Goal: Communication & Community: Answer question/provide support

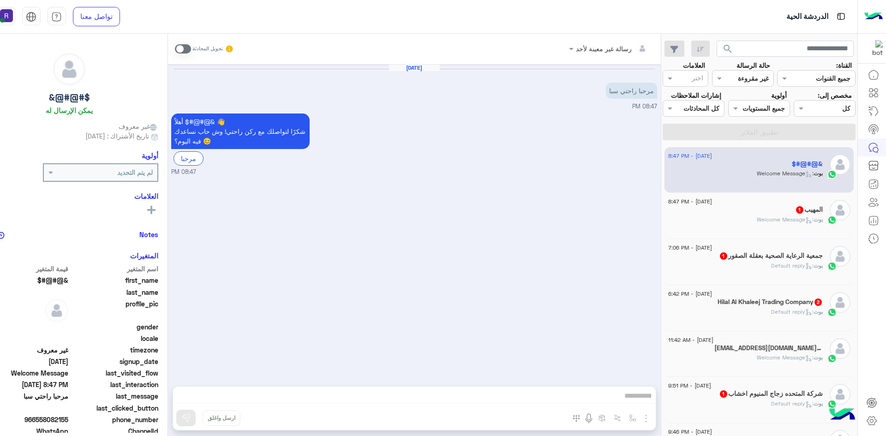
click at [179, 46] on span at bounding box center [183, 48] width 16 height 9
click at [649, 418] on img "button" at bounding box center [646, 418] width 11 height 11
click at [634, 394] on span "الصور" at bounding box center [628, 398] width 17 height 11
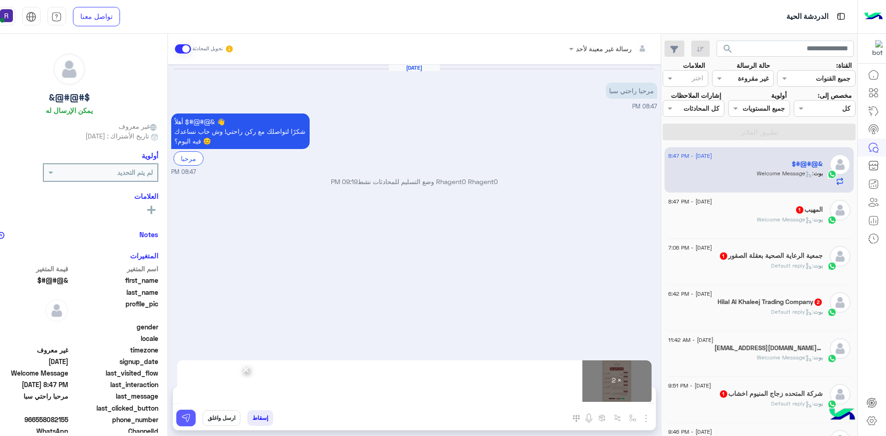
click at [193, 422] on button at bounding box center [185, 418] width 19 height 17
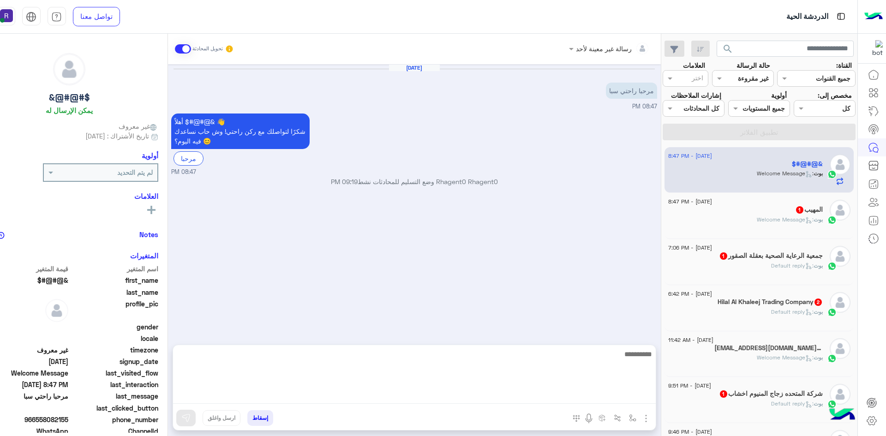
click at [540, 396] on textarea at bounding box center [414, 376] width 483 height 55
paste textarea "*"
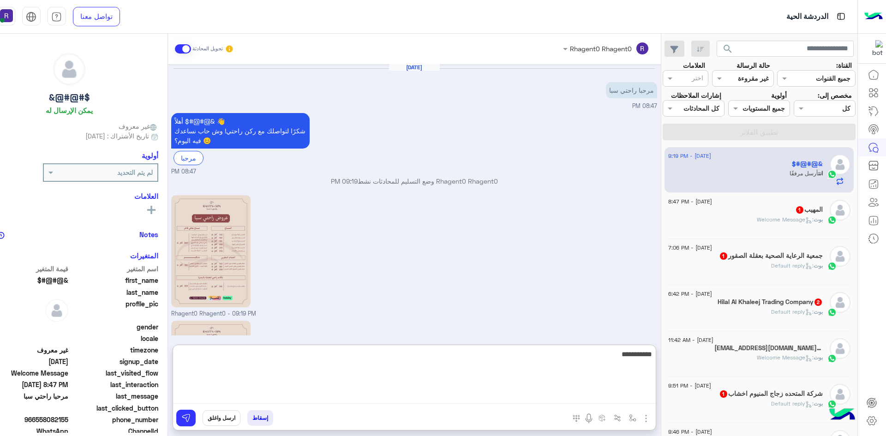
scroll to position [126, 0]
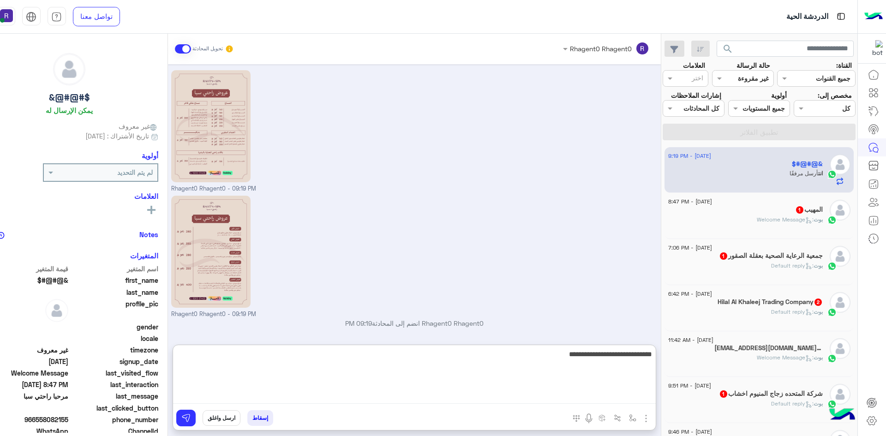
click at [581, 351] on textarea "**********" at bounding box center [414, 376] width 483 height 55
type textarea "**********"
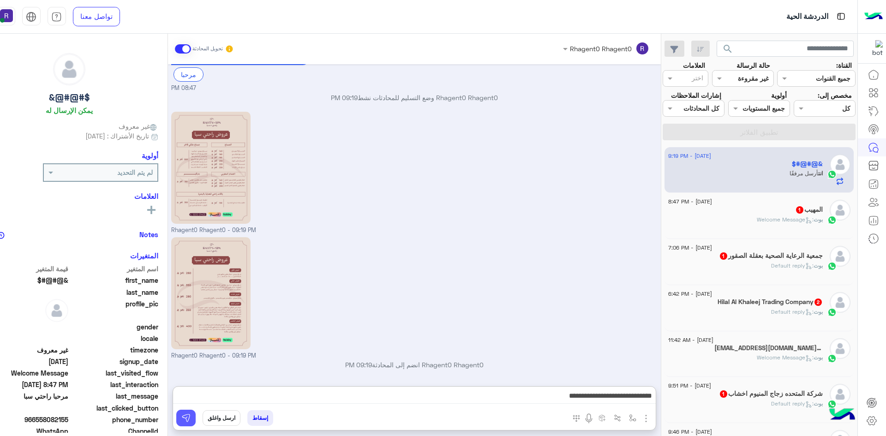
click at [185, 416] on img at bounding box center [185, 418] width 9 height 9
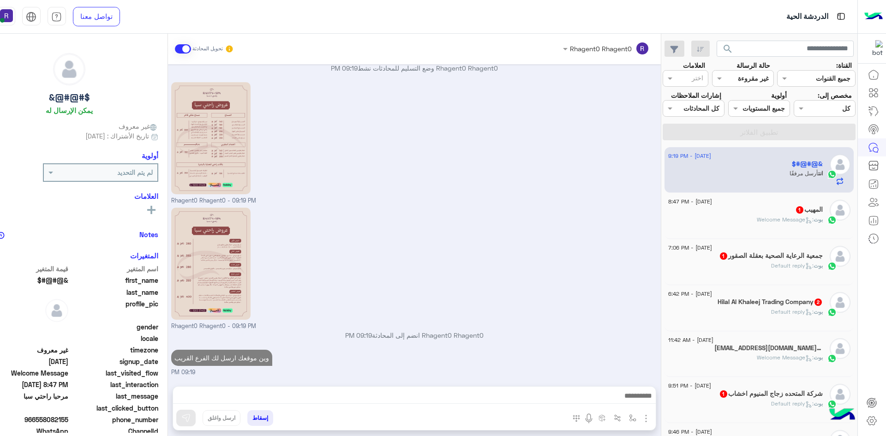
scroll to position [114, 0]
click at [791, 223] on p "بوت : Welcome Message" at bounding box center [790, 220] width 66 height 8
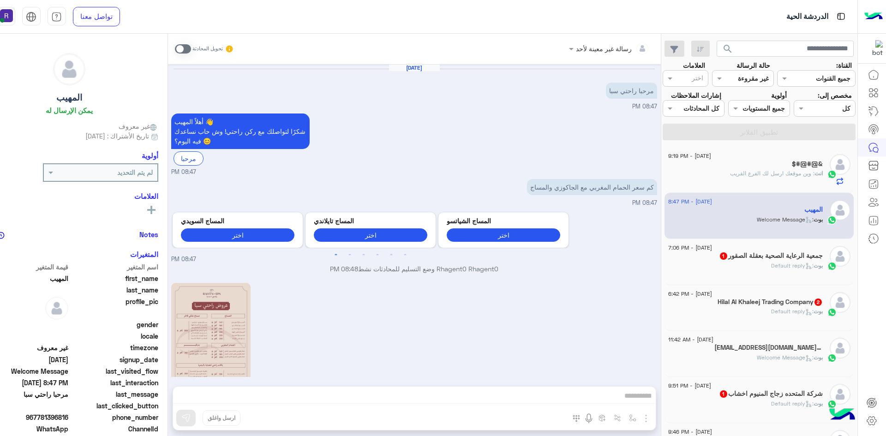
scroll to position [234, 0]
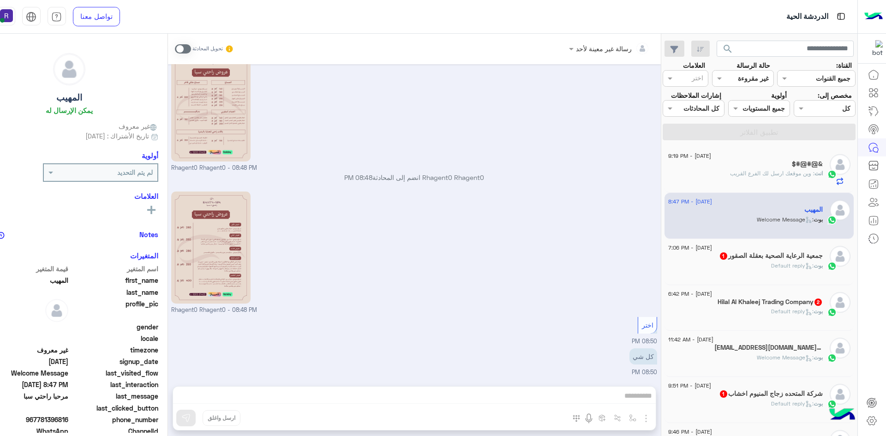
click at [586, 397] on div "رسالة غير معينة لأحد تحويل المحادثة Aug 23, 2025 مرحبا راحتي سبا 08:47 PM أهلاً…" at bounding box center [414, 237] width 493 height 406
click at [581, 394] on div "رسالة غير معينة لأحد تحويل المحادثة Aug 23, 2025 مرحبا راحتي سبا 08:47 PM أهلاً…" at bounding box center [414, 237] width 493 height 406
drag, startPoint x: 184, startPoint y: 48, endPoint x: 221, endPoint y: 76, distance: 46.1
click at [184, 48] on span at bounding box center [183, 48] width 16 height 9
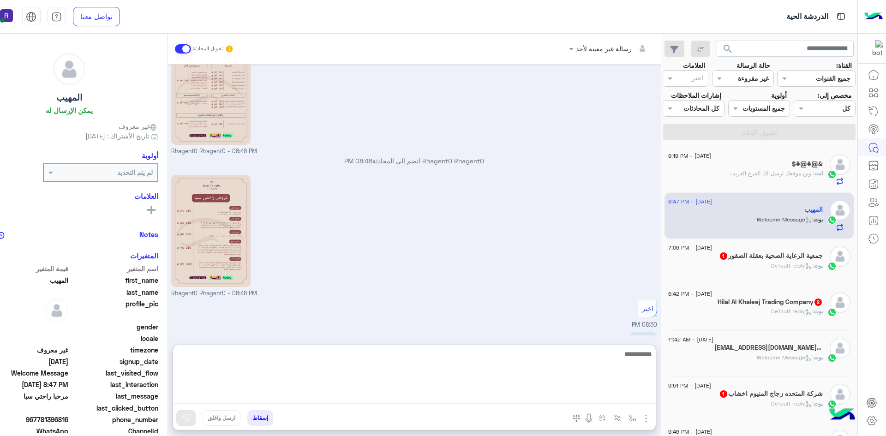
click at [593, 395] on textarea at bounding box center [414, 376] width 483 height 55
type textarea "**********"
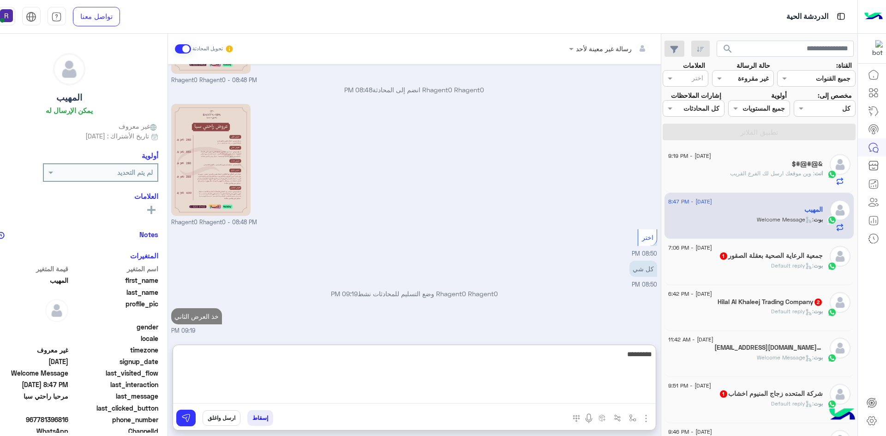
scroll to position [338, 0]
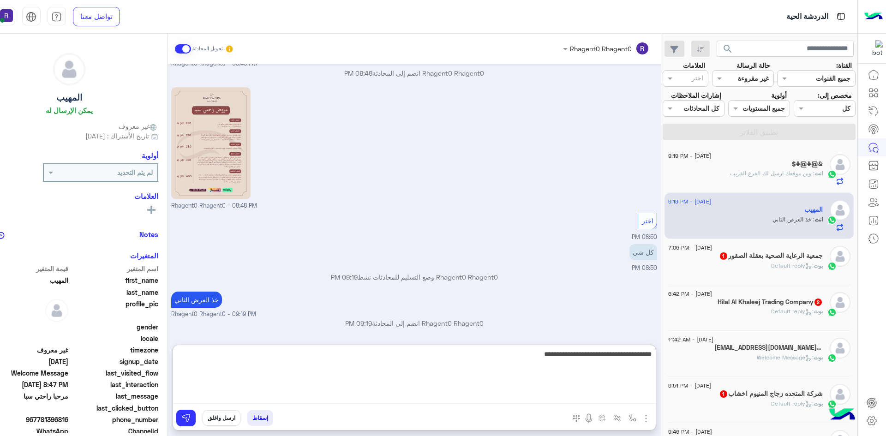
type textarea "**********"
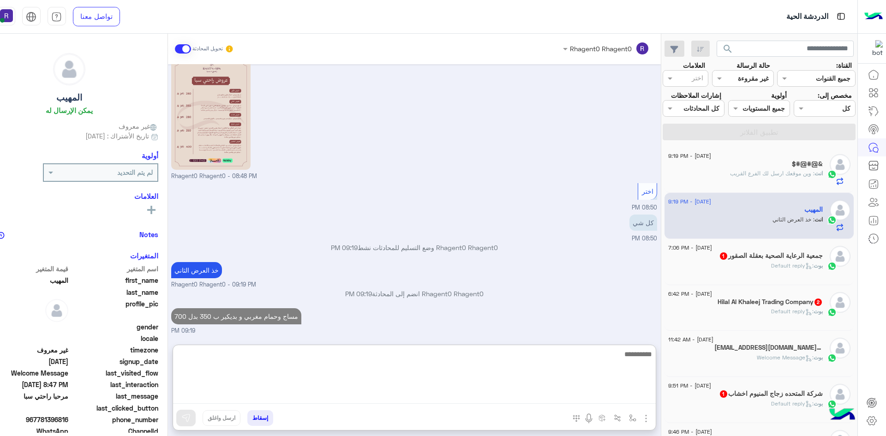
click at [597, 377] on textarea at bounding box center [414, 376] width 483 height 55
paste textarea "**********"
type textarea "**********"
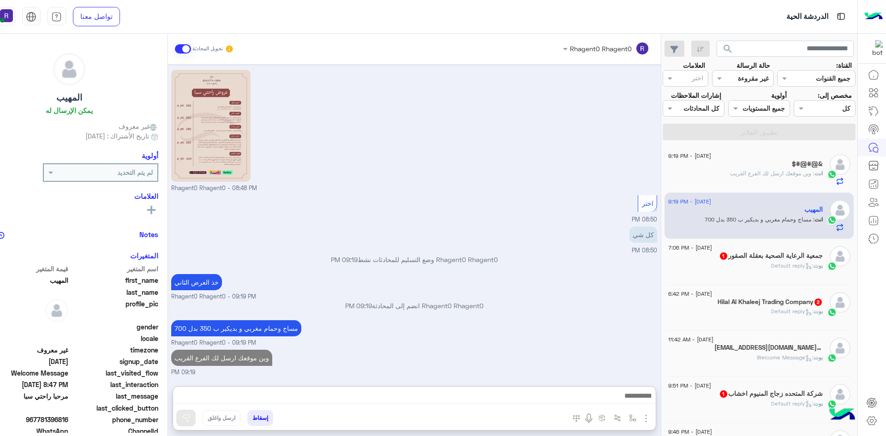
click at [775, 163] on div "$#@#@&" at bounding box center [745, 165] width 155 height 10
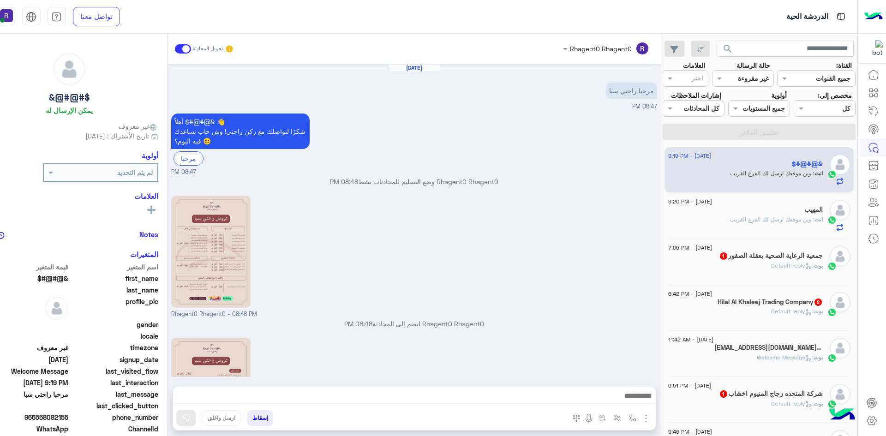
scroll to position [429, 0]
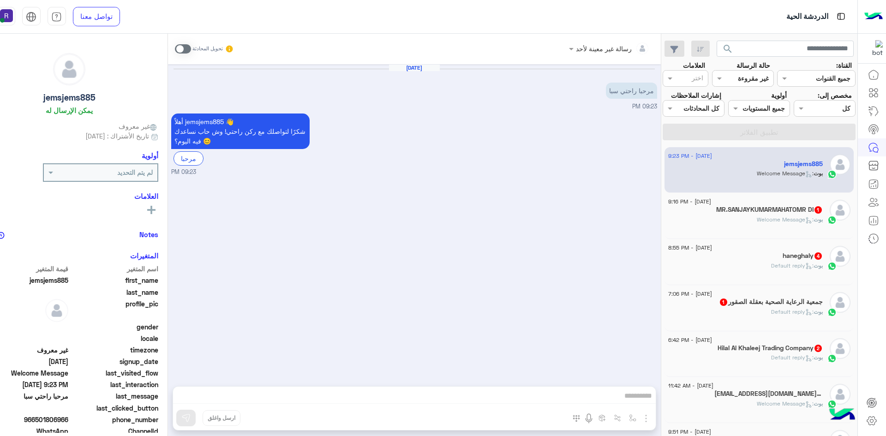
click at [797, 264] on span ": Default reply" at bounding box center [792, 265] width 42 height 7
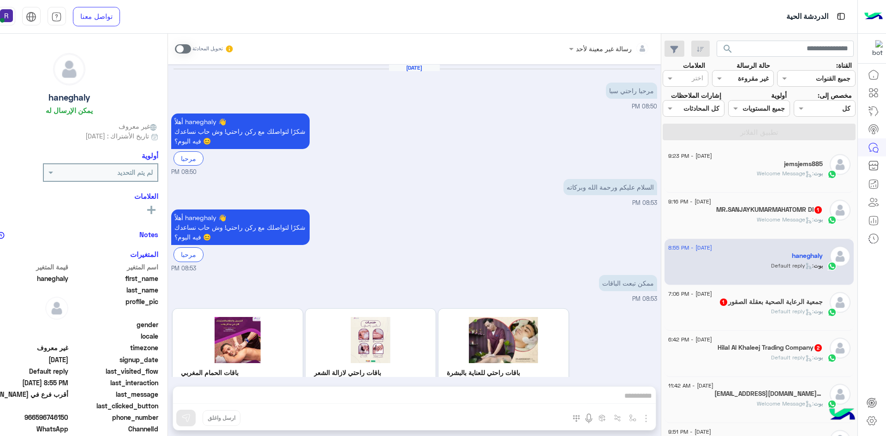
scroll to position [135, 0]
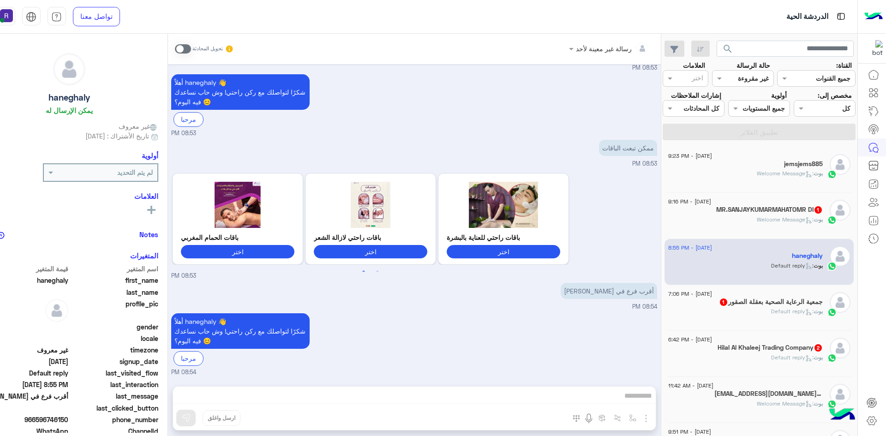
click at [183, 47] on span at bounding box center [183, 48] width 16 height 9
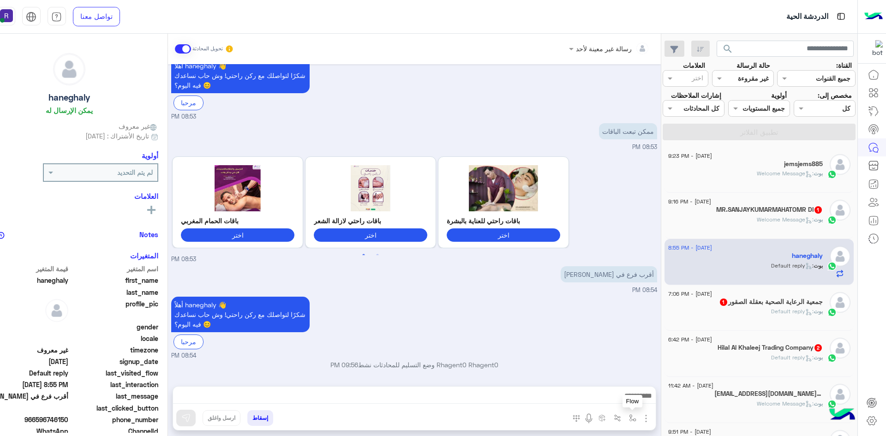
click at [631, 417] on img "button" at bounding box center [632, 418] width 7 height 7
click at [618, 390] on ng-select "أدخل اسم مجموعة الرسائل" at bounding box center [591, 398] width 97 height 17
type input "****"
click at [619, 385] on span "الشفا" at bounding box center [627, 381] width 16 height 8
type textarea "*****"
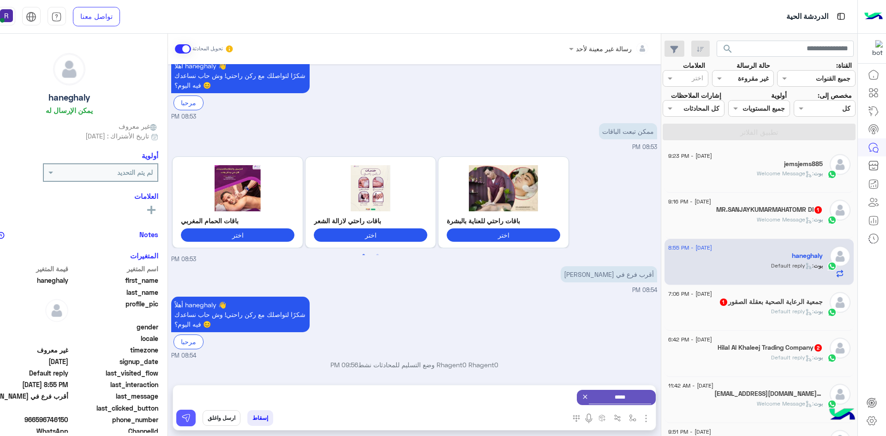
click at [181, 416] on button at bounding box center [185, 418] width 19 height 17
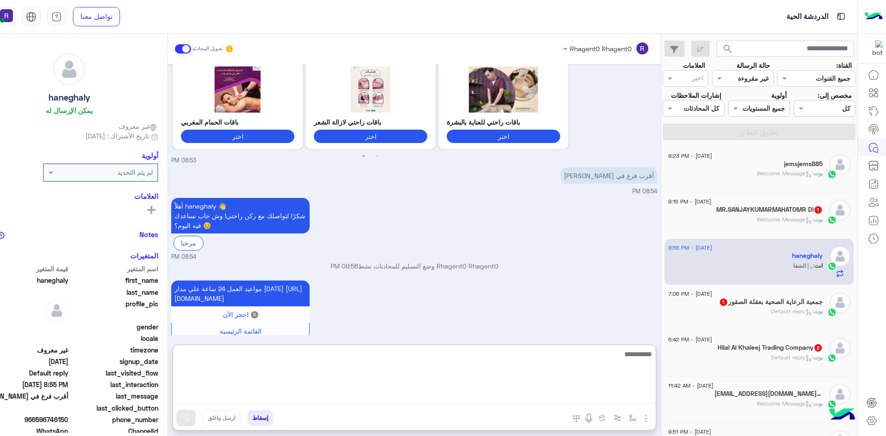
click at [637, 400] on textarea at bounding box center [414, 376] width 483 height 55
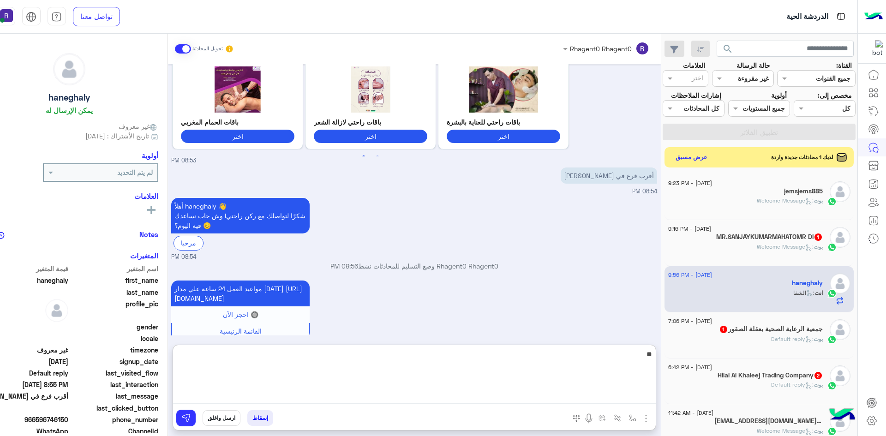
type textarea "*"
type textarea "**********"
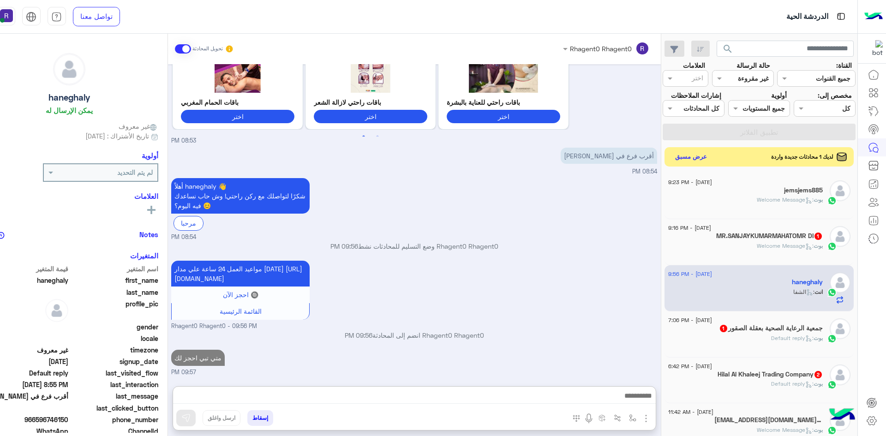
click at [694, 154] on button "عرض مسبق" at bounding box center [691, 156] width 39 height 12
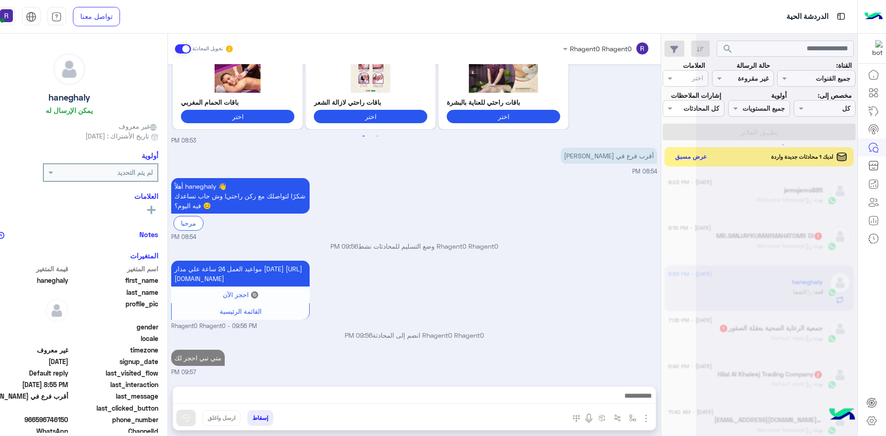
scroll to position [280, 0]
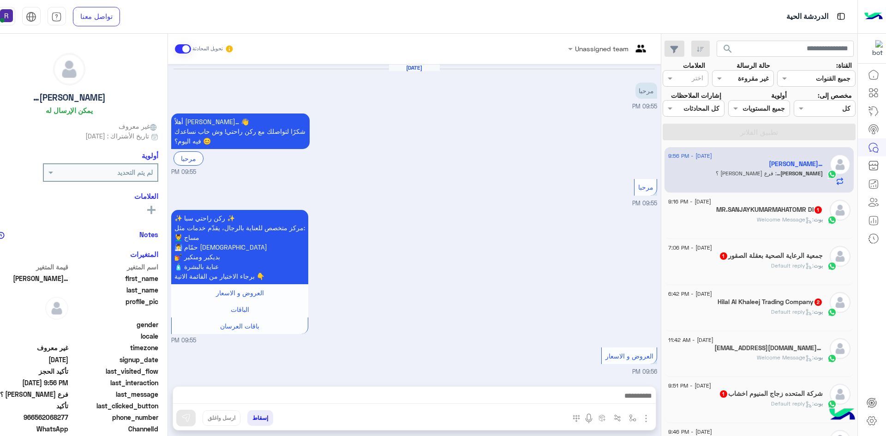
scroll to position [636, 0]
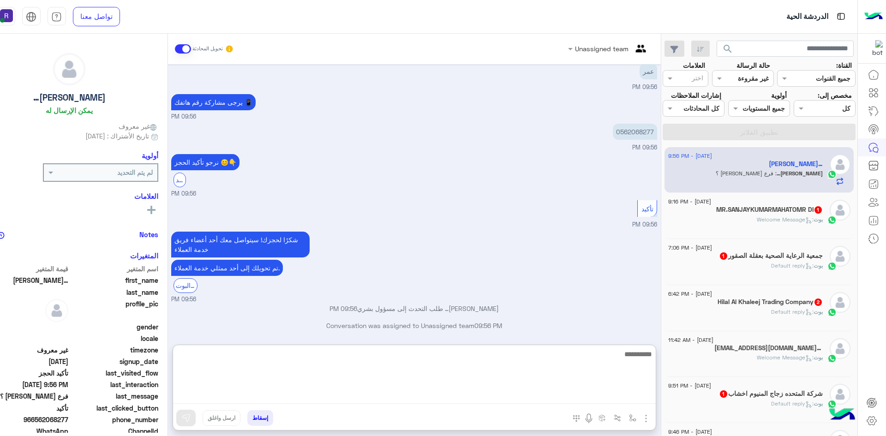
click at [628, 399] on textarea at bounding box center [414, 376] width 483 height 55
type textarea "*"
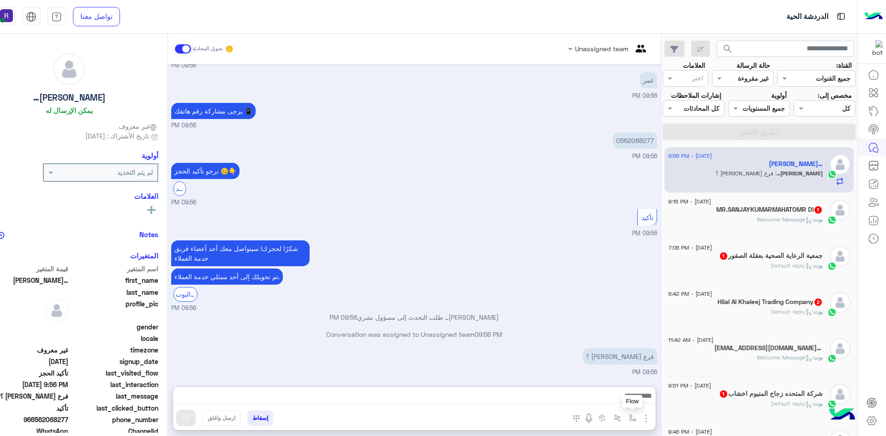
click at [627, 417] on button "button" at bounding box center [632, 417] width 15 height 15
click at [623, 393] on input "text" at bounding box center [604, 398] width 62 height 11
type input "***"
click at [620, 387] on div "لبن" at bounding box center [605, 382] width 68 height 18
type textarea "***"
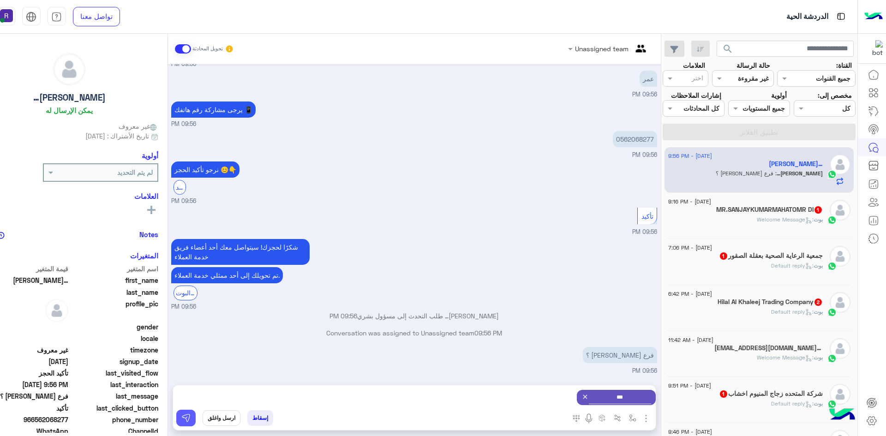
click at [187, 417] on img at bounding box center [185, 418] width 9 height 9
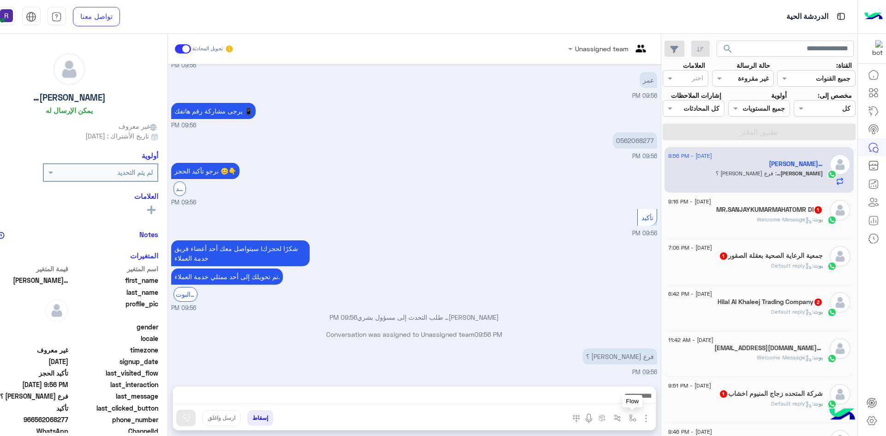
click at [628, 418] on button "button" at bounding box center [632, 417] width 15 height 15
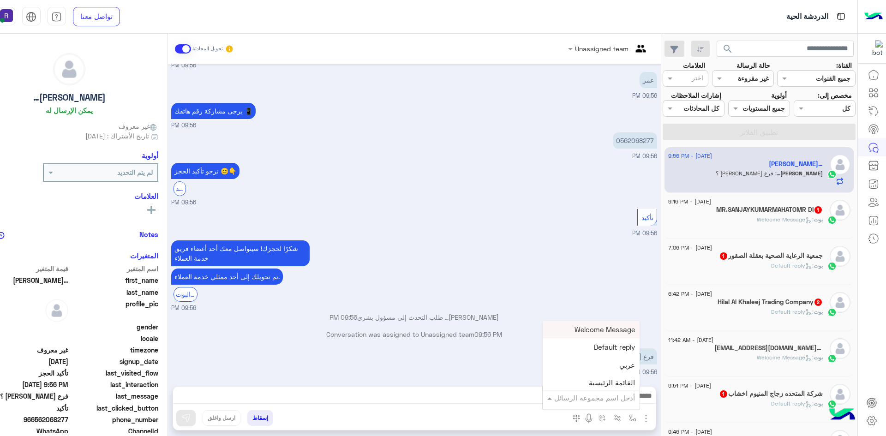
click at [625, 398] on input "text" at bounding box center [604, 398] width 62 height 11
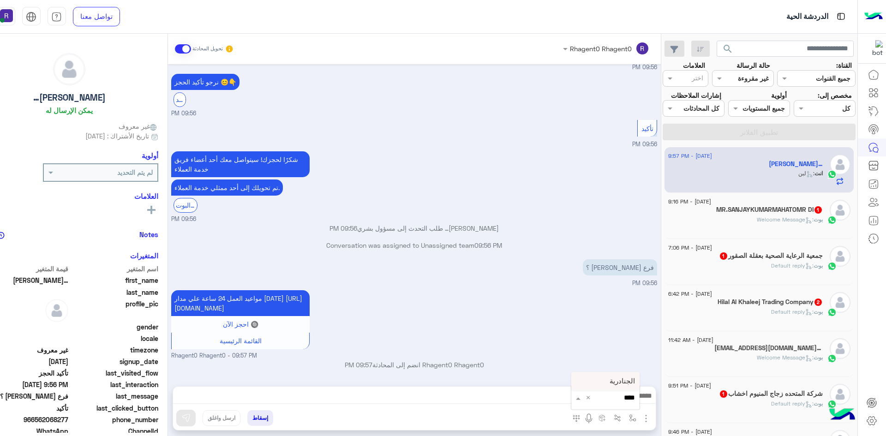
type input "*****"
click at [613, 381] on span "الجنادرية" at bounding box center [622, 381] width 25 height 8
type textarea "*********"
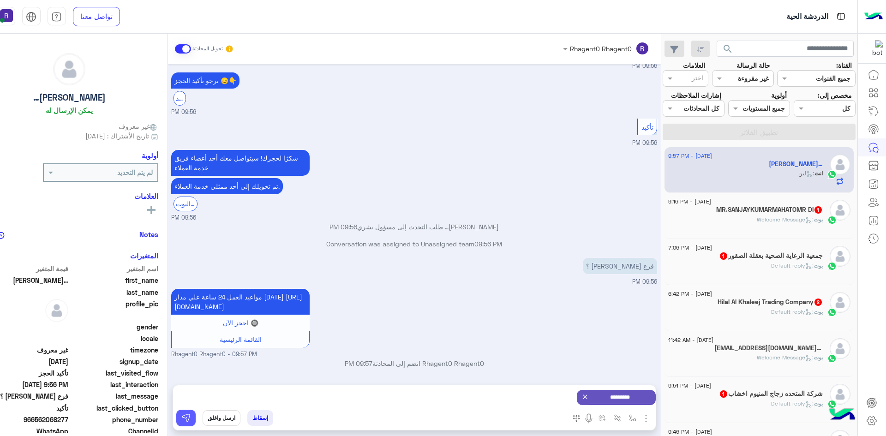
click at [189, 420] on img at bounding box center [185, 418] width 9 height 9
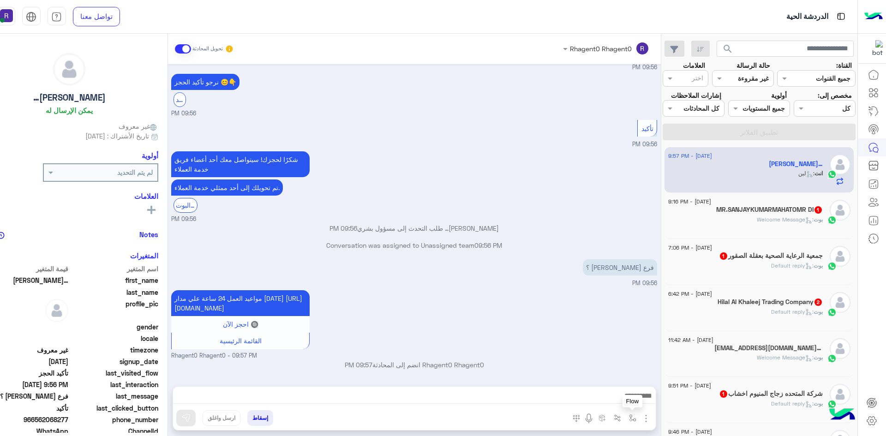
drag, startPoint x: 633, startPoint y: 419, endPoint x: 619, endPoint y: 402, distance: 22.6
click at [633, 419] on img "button" at bounding box center [632, 418] width 7 height 7
click at [619, 399] on input "text" at bounding box center [604, 398] width 62 height 11
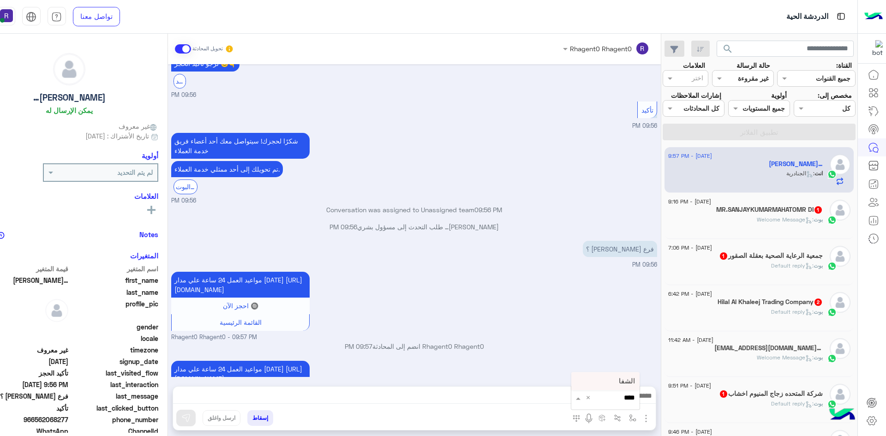
scroll to position [817, 0]
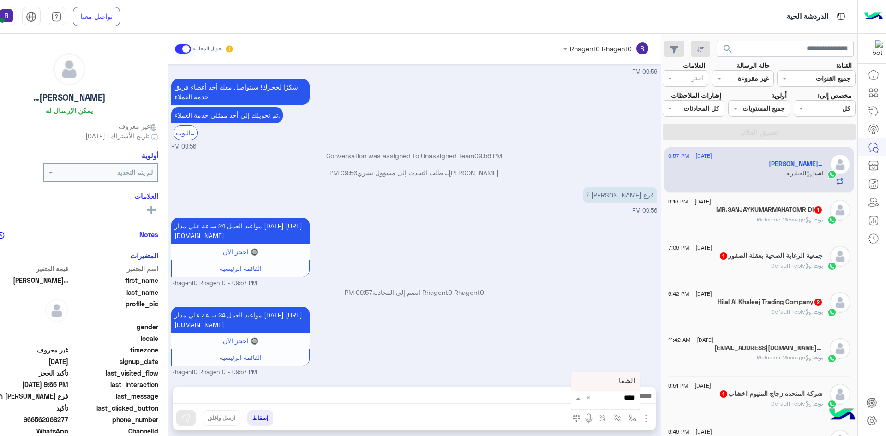
type input "*****"
click at [629, 383] on span "الشفا" at bounding box center [627, 381] width 16 height 8
type textarea "*****"
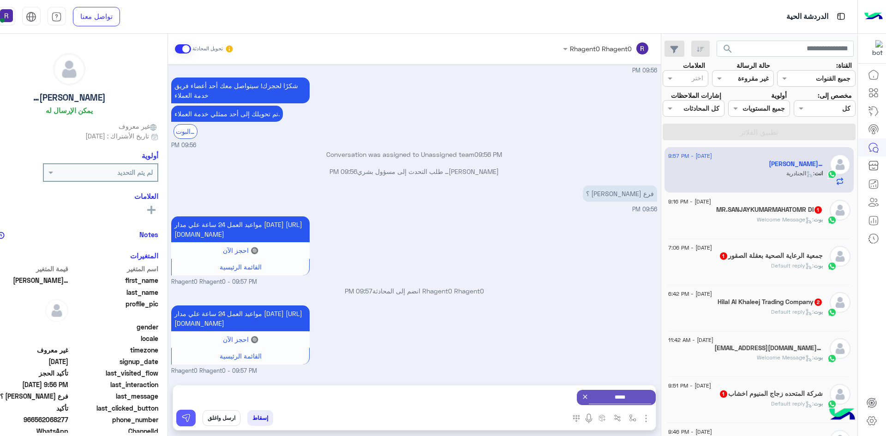
click at [187, 413] on button at bounding box center [185, 418] width 19 height 17
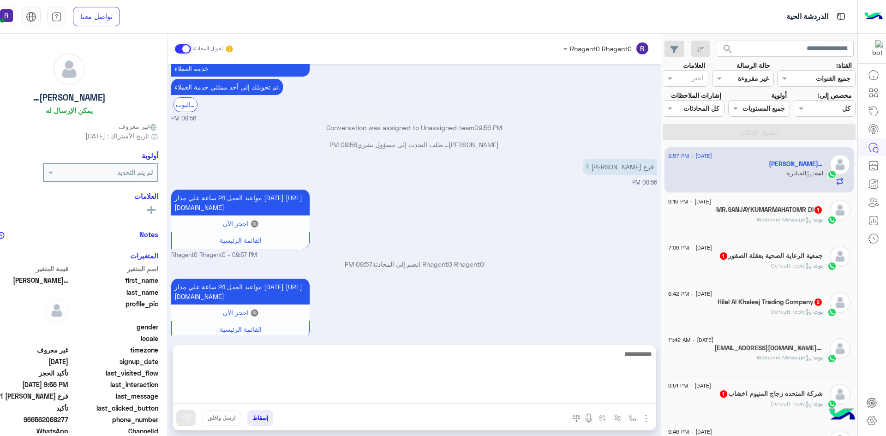
click at [640, 398] on textarea at bounding box center [414, 376] width 483 height 55
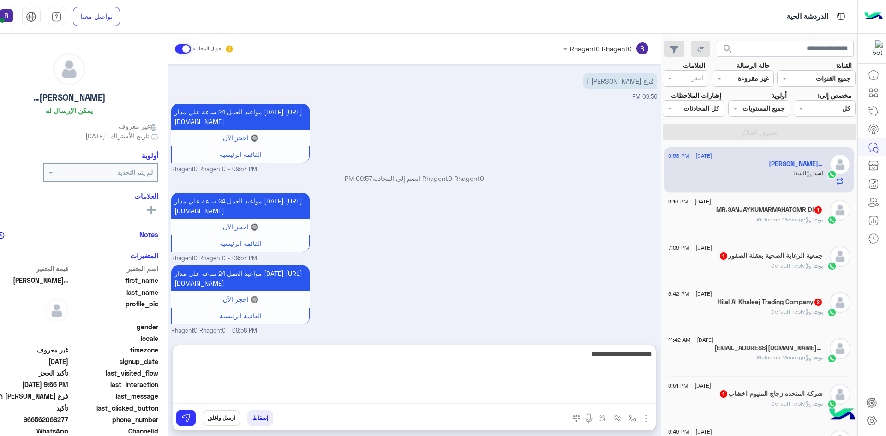
type textarea "**********"
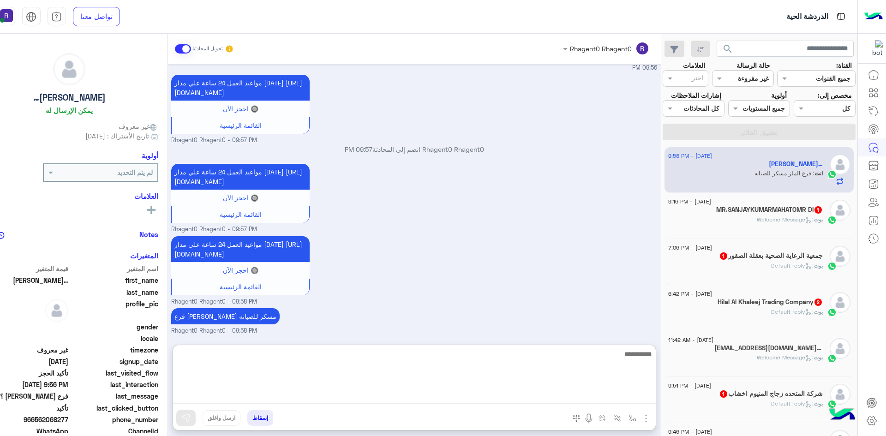
scroll to position [970, 0]
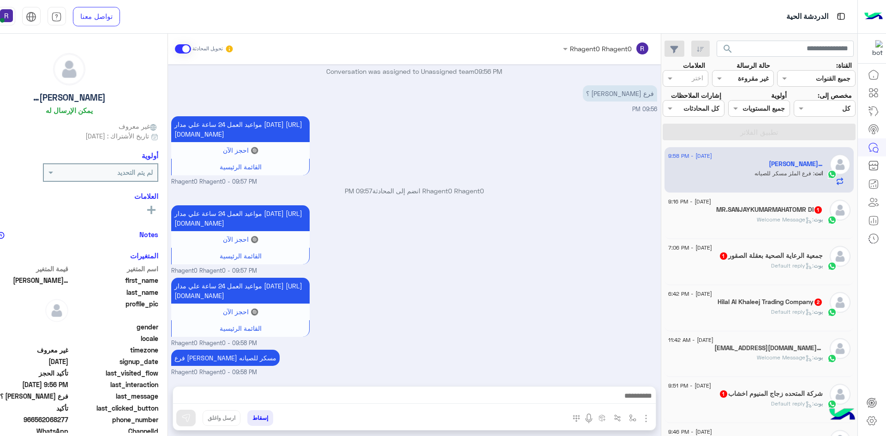
click at [687, 231] on div "بوت : Welcome Message" at bounding box center [745, 224] width 155 height 16
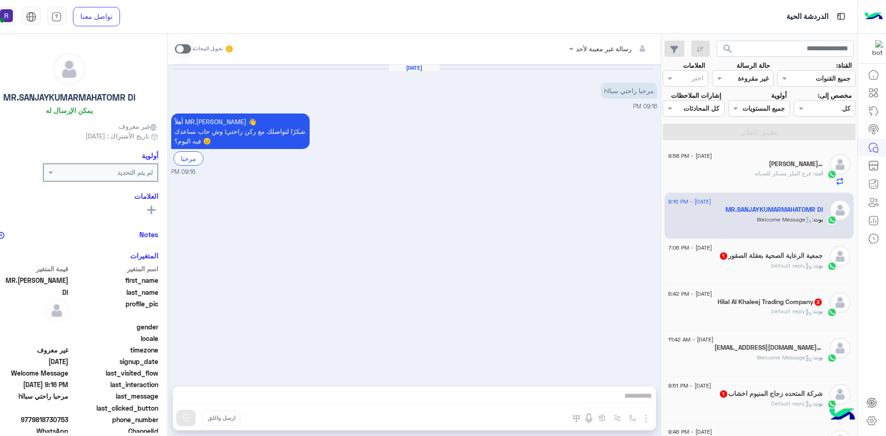
click at [180, 49] on span at bounding box center [183, 48] width 16 height 9
click at [649, 419] on img "button" at bounding box center [646, 418] width 11 height 11
click at [628, 396] on span "الصور" at bounding box center [628, 398] width 17 height 11
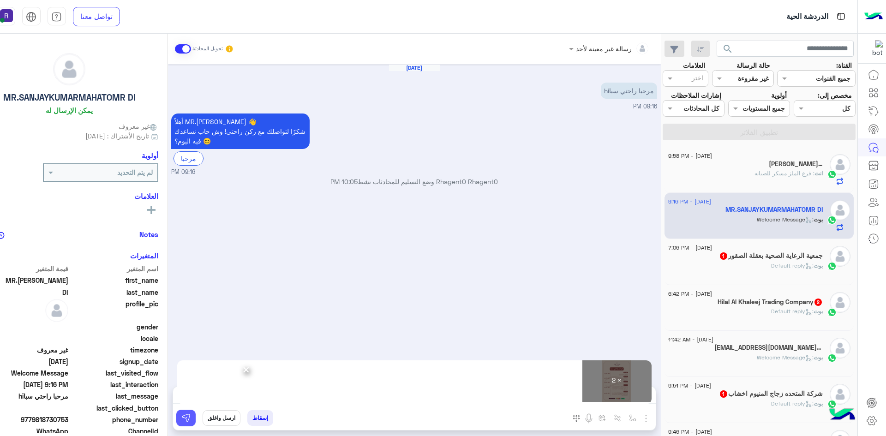
click at [187, 416] on img at bounding box center [185, 418] width 9 height 9
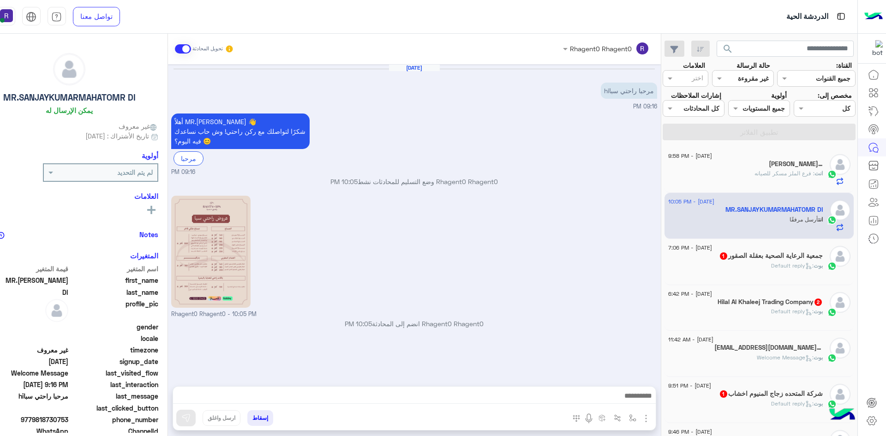
scroll to position [84, 0]
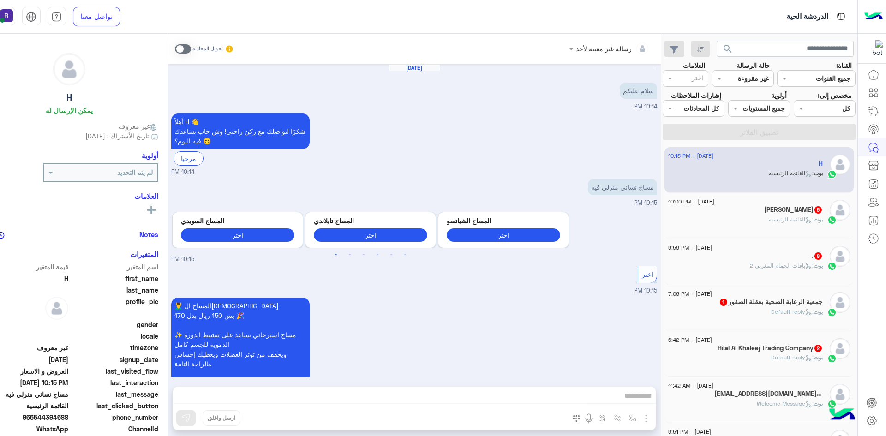
scroll to position [486, 0]
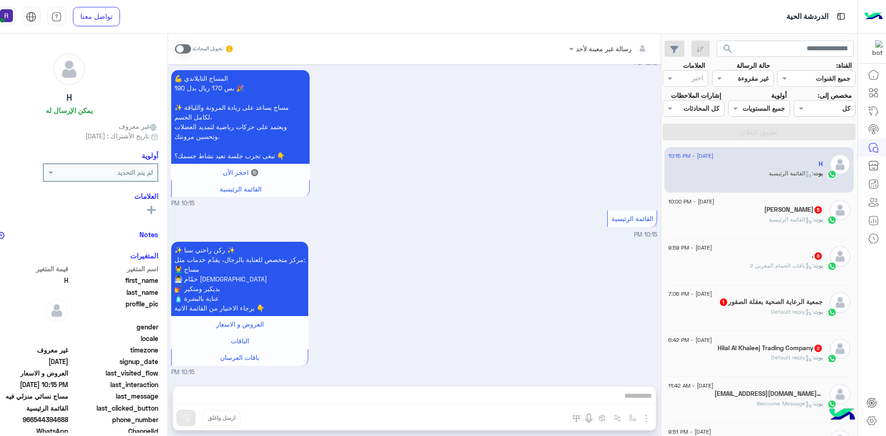
click at [782, 214] on h5 "Mohamed Abou Bakr 5" at bounding box center [793, 210] width 59 height 8
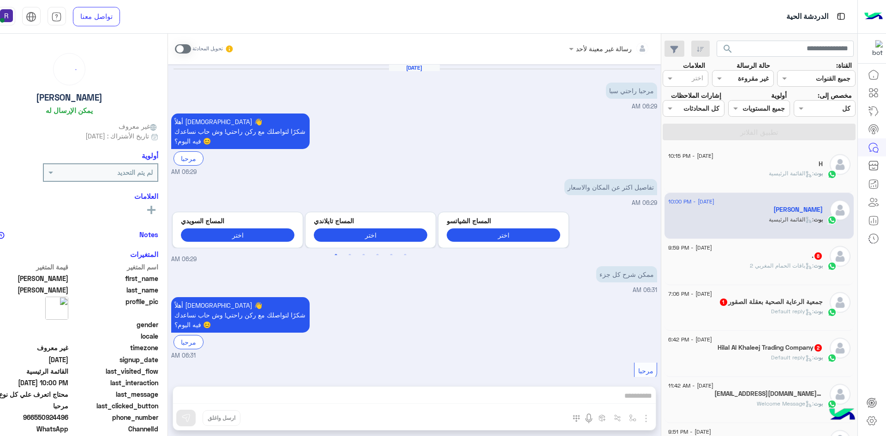
scroll to position [594, 0]
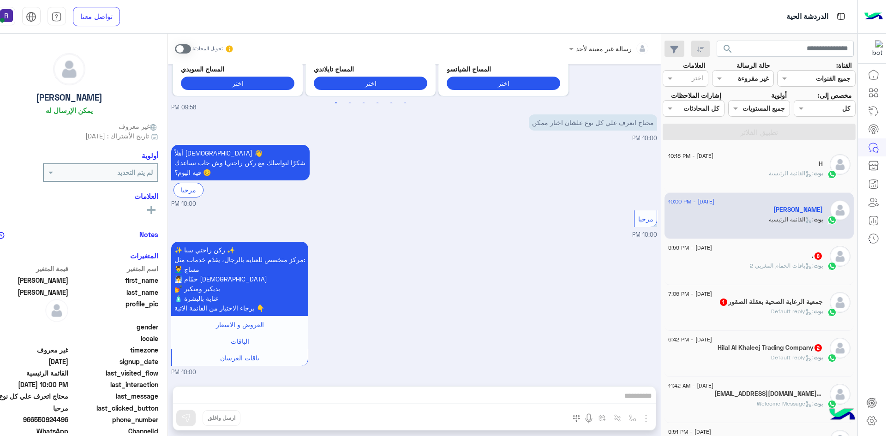
click at [182, 48] on span at bounding box center [183, 48] width 16 height 9
click at [607, 394] on div "رسالة غير معينة لأحد تحويل المحادثة Aug 23, 2025 مرحبا راحتي سبا 06:29 AM أهلاً…" at bounding box center [414, 237] width 493 height 406
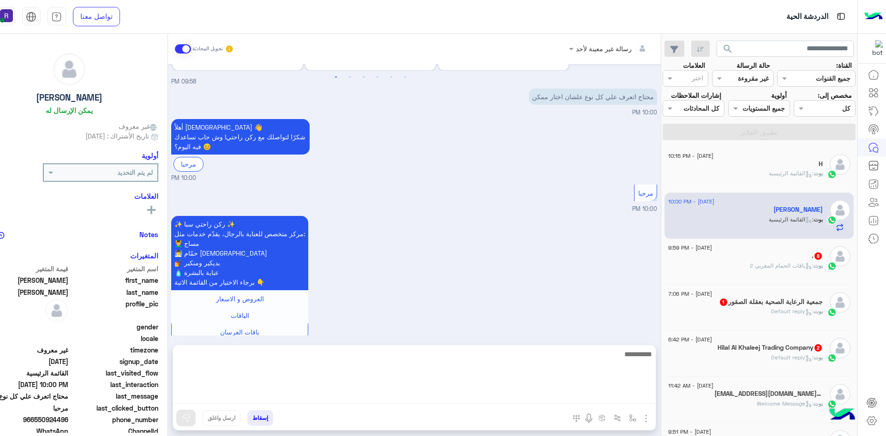
click at [578, 400] on textarea at bounding box center [414, 376] width 483 height 55
paste textarea "**********"
type textarea "**********"
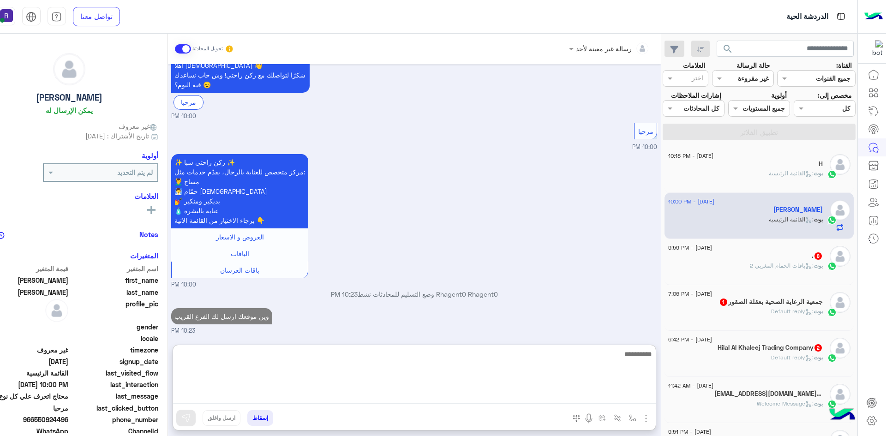
scroll to position [699, 0]
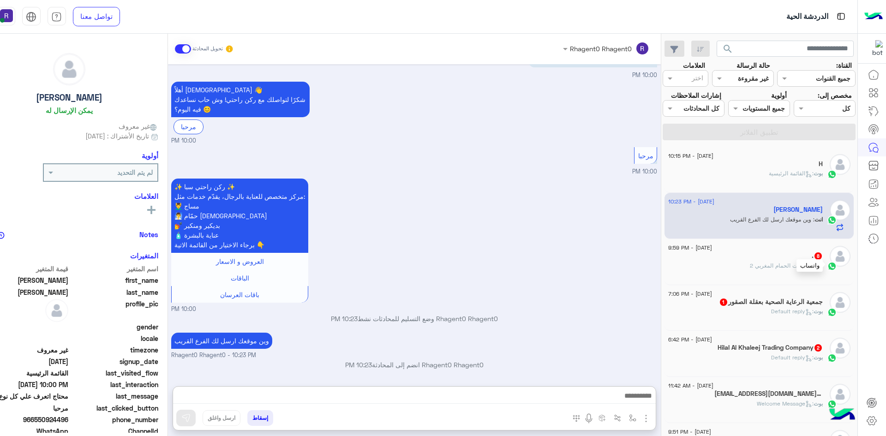
click at [835, 260] on div at bounding box center [832, 265] width 14 height 11
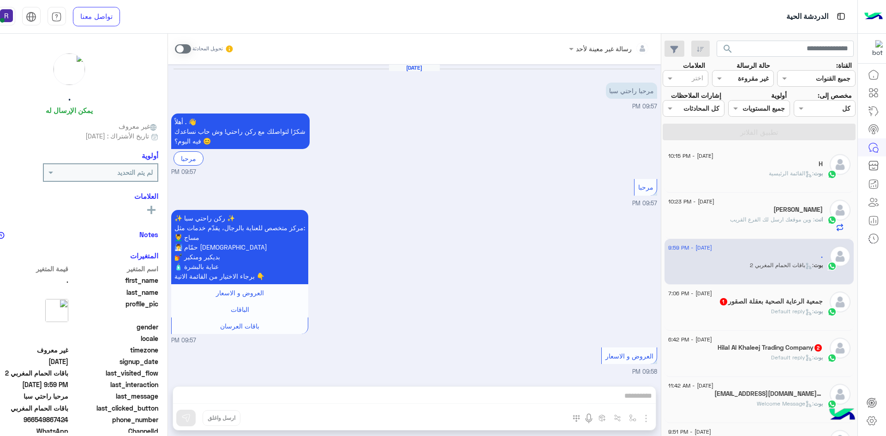
scroll to position [1017, 0]
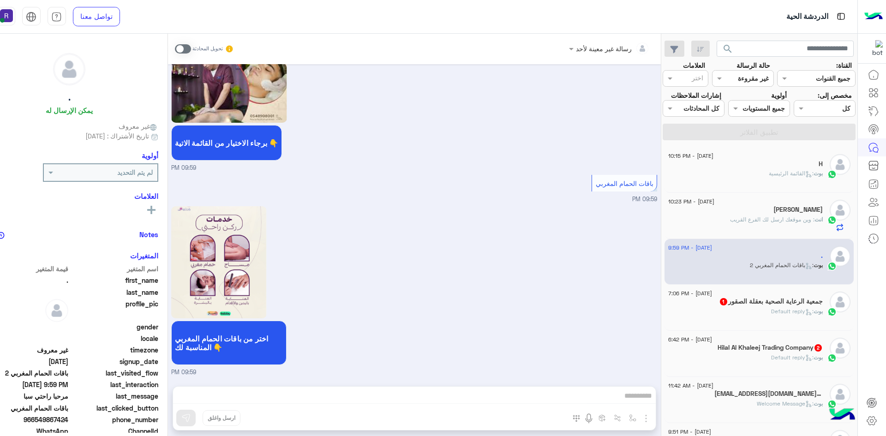
click at [181, 52] on span at bounding box center [183, 48] width 16 height 9
click at [517, 397] on div "رسالة غير معينة لأحد تحويل المحادثة Aug 23, 2025 مرحبا راحتي سبا 09:57 PM أهلاً…" at bounding box center [414, 237] width 493 height 406
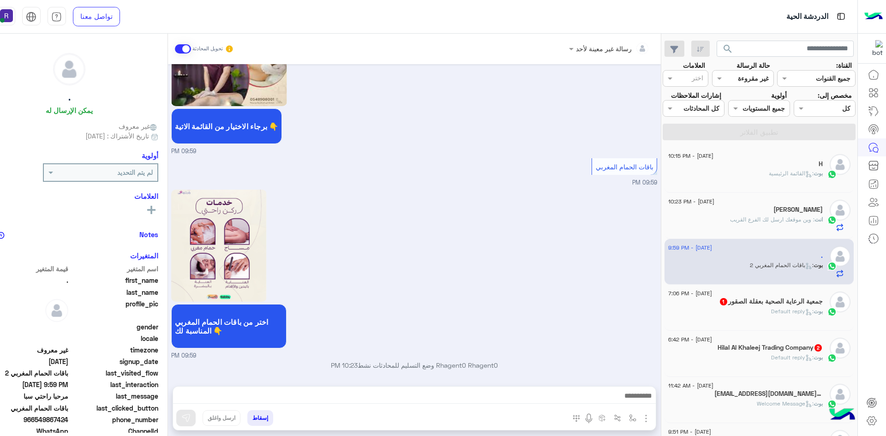
scroll to position [1034, 0]
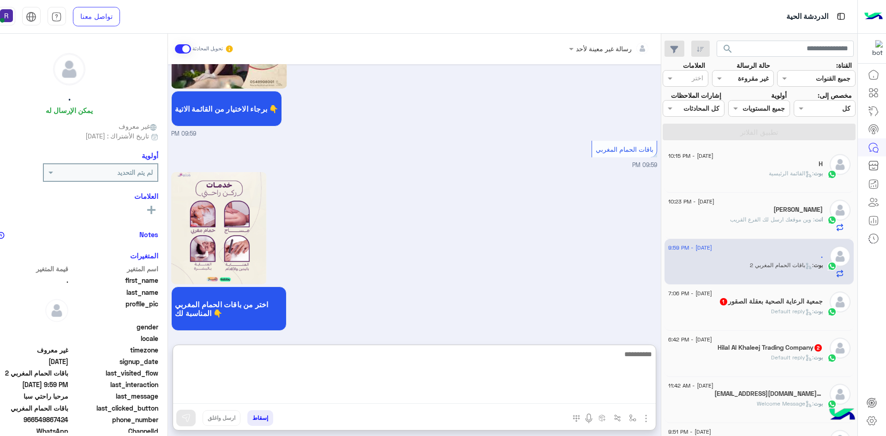
click at [517, 397] on textarea at bounding box center [414, 376] width 483 height 55
paste textarea "**********"
type textarea "**********"
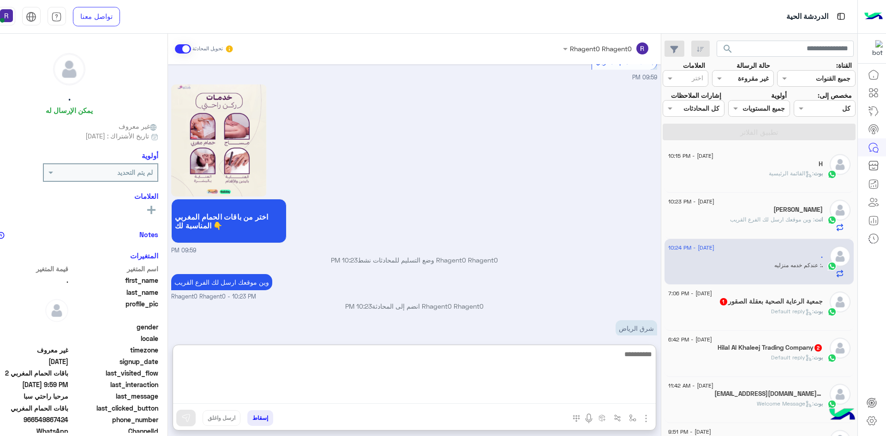
scroll to position [1142, 0]
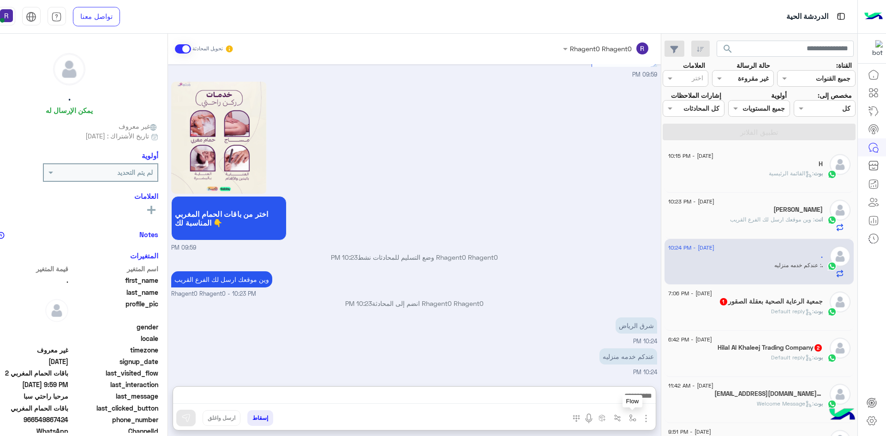
click at [636, 418] on img "button" at bounding box center [632, 418] width 7 height 7
click at [617, 400] on input "text" at bounding box center [604, 398] width 62 height 11
type input "*****"
click at [619, 376] on div "الجنادرية" at bounding box center [605, 382] width 68 height 18
type textarea "*********"
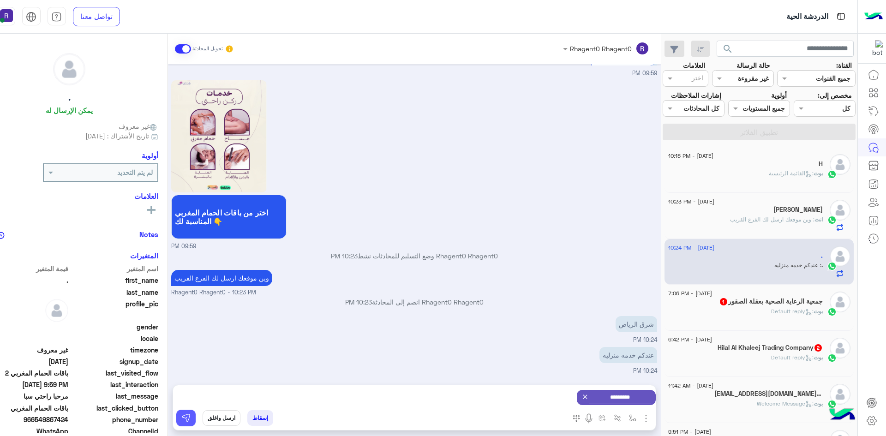
click at [180, 424] on button at bounding box center [185, 418] width 19 height 17
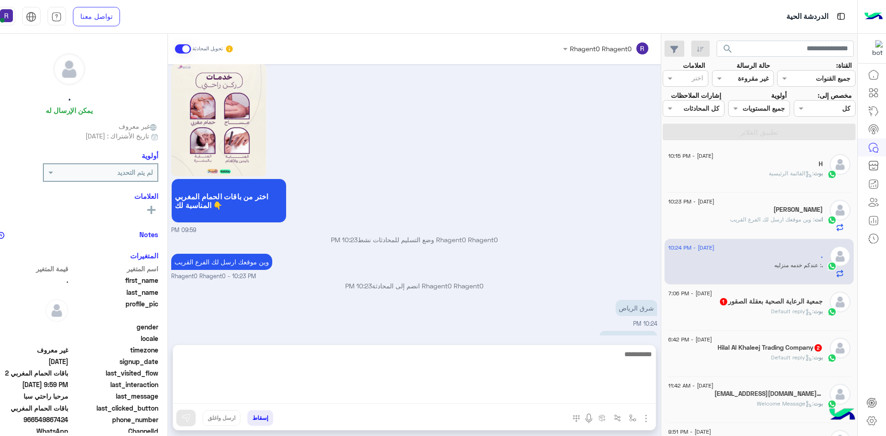
click at [641, 398] on textarea at bounding box center [414, 376] width 483 height 55
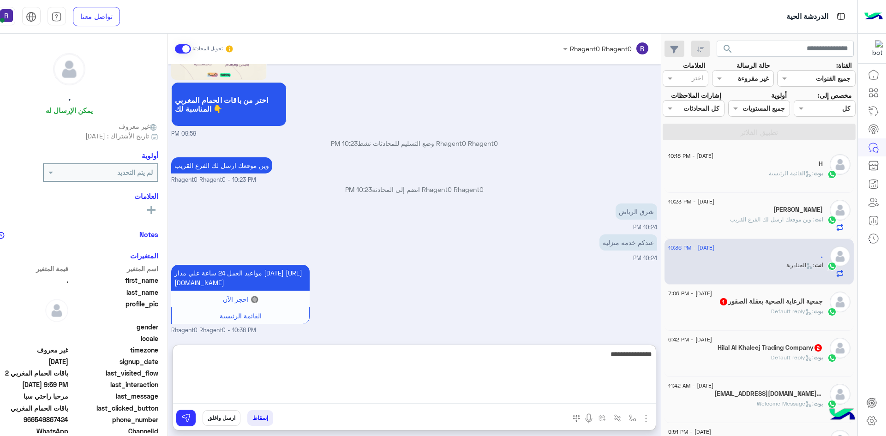
type textarea "**********"
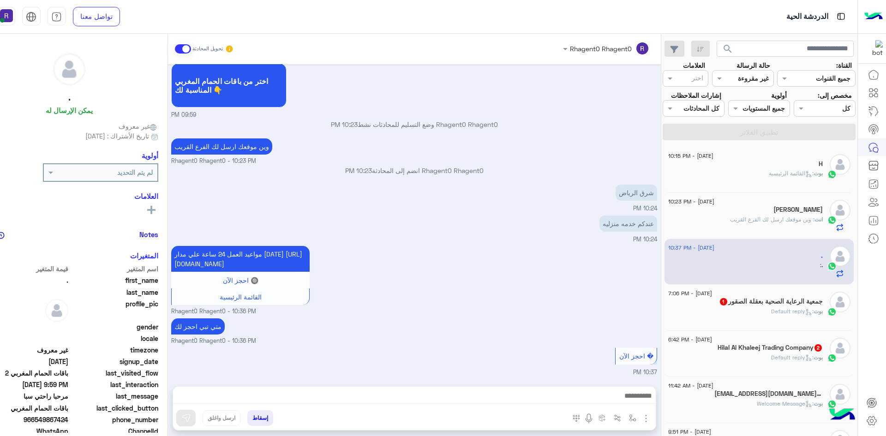
scroll to position [1284, 0]
click at [490, 244] on div "مواعيد العمل 24 ساعة علي مدار اليوم https://maps.google.com/?q=24.806667,46.864…" at bounding box center [414, 280] width 486 height 72
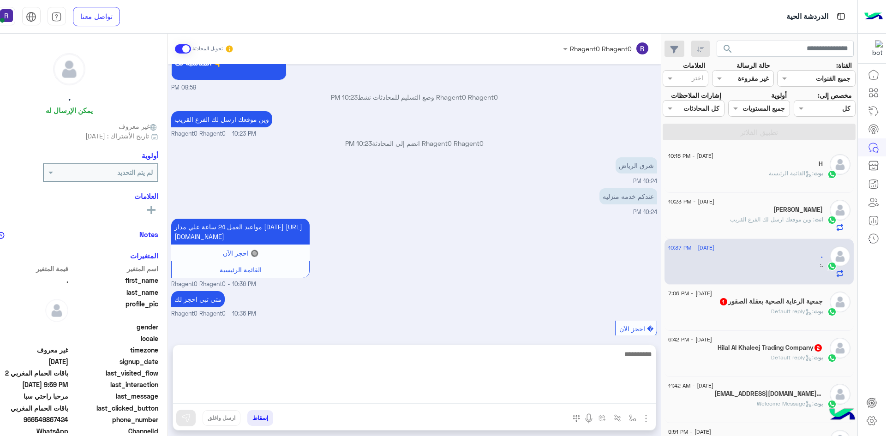
click at [471, 396] on textarea at bounding box center [414, 376] width 483 height 55
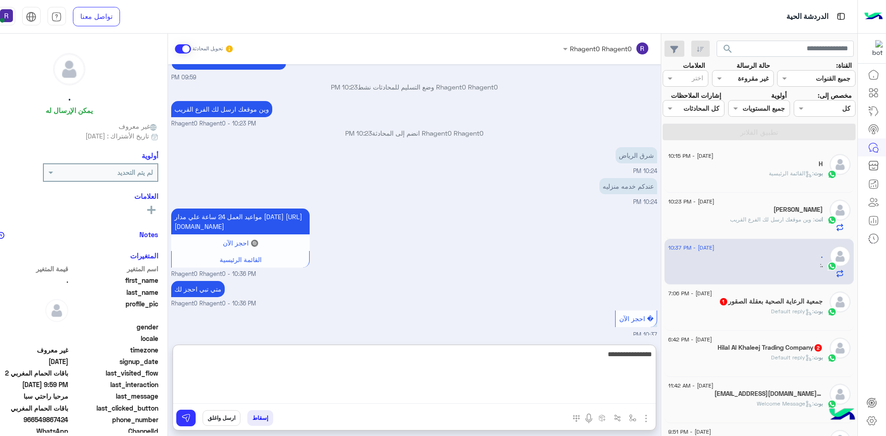
type textarea "**********"
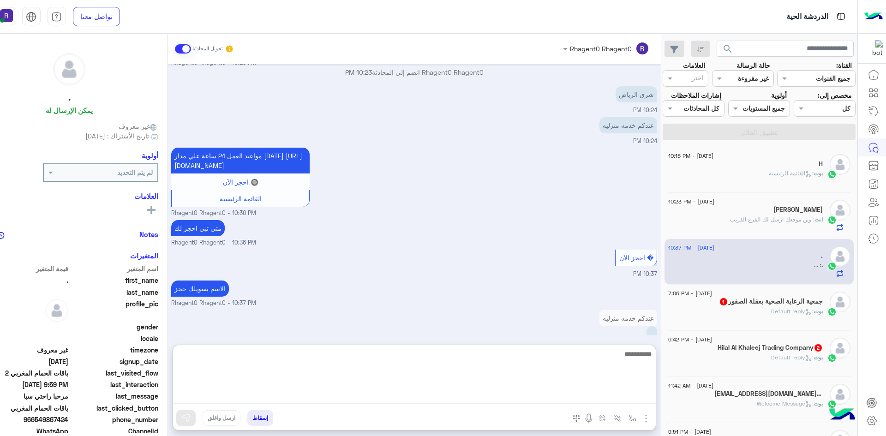
scroll to position [1360, 0]
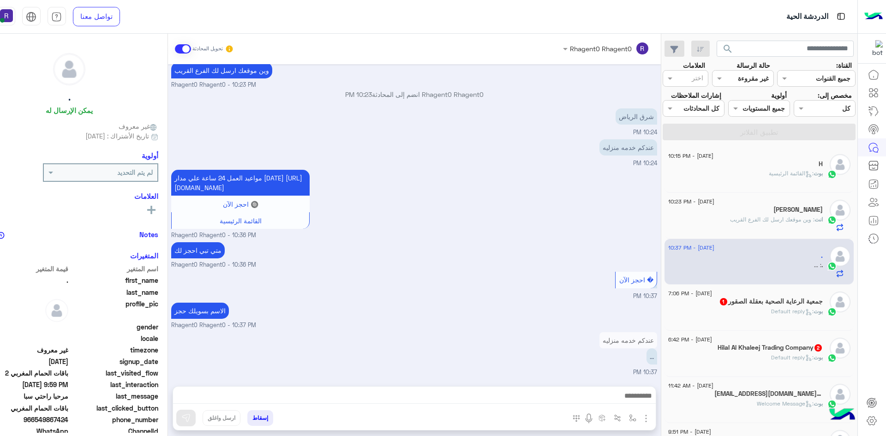
click at [512, 172] on div "مواعيد العمل 24 ساعة علي مدار اليوم https://maps.google.com/?q=24.806667,46.864…" at bounding box center [414, 204] width 486 height 72
click at [603, 407] on div at bounding box center [414, 398] width 483 height 23
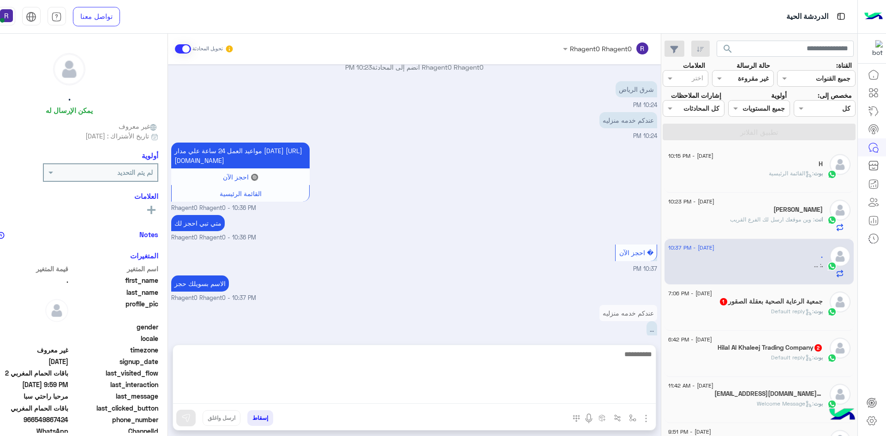
click at [605, 396] on textarea at bounding box center [414, 376] width 483 height 55
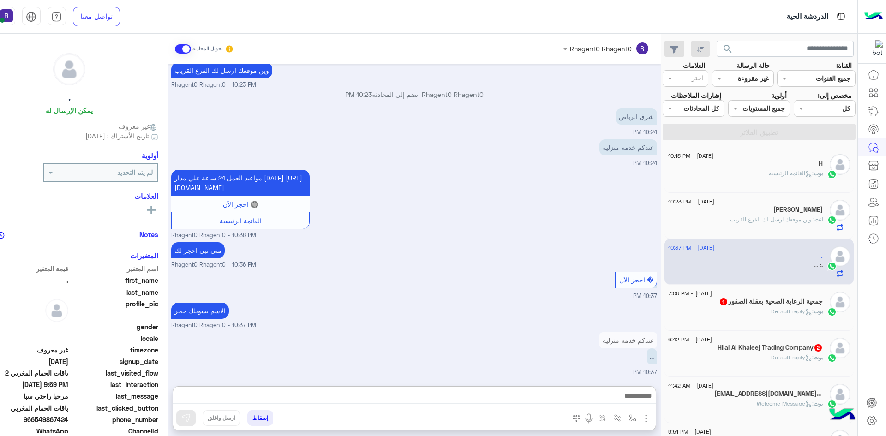
click at [625, 332] on p "عندكم خدمه منزليه" at bounding box center [629, 340] width 58 height 16
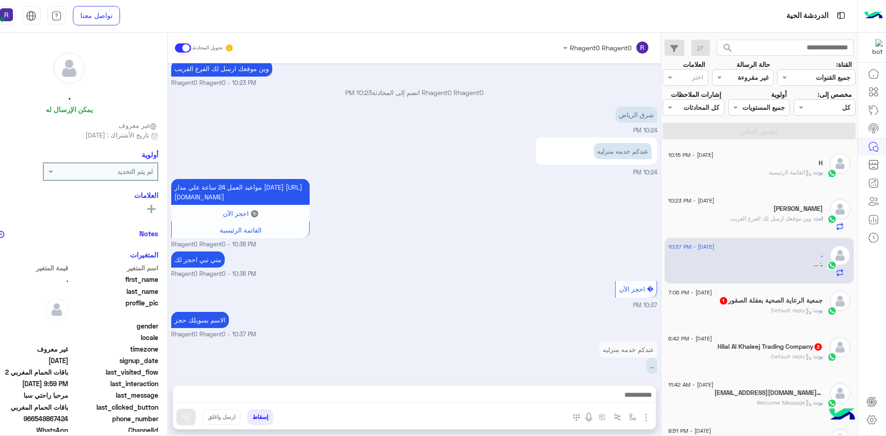
scroll to position [1371, 0]
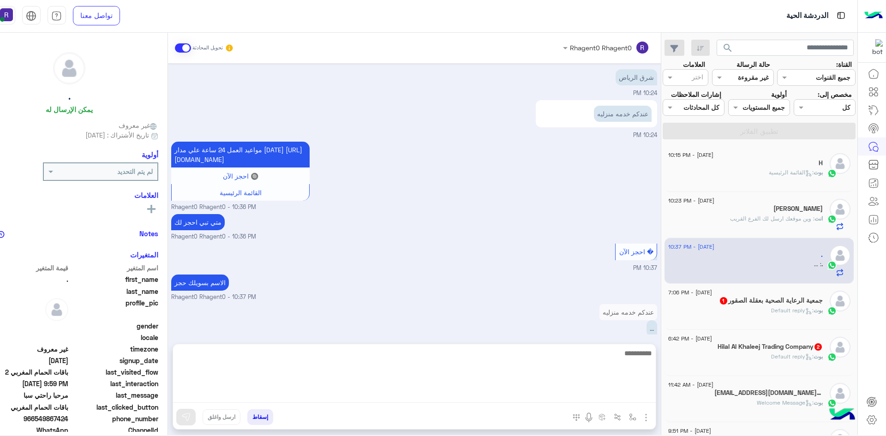
click at [616, 393] on textarea at bounding box center [414, 375] width 483 height 55
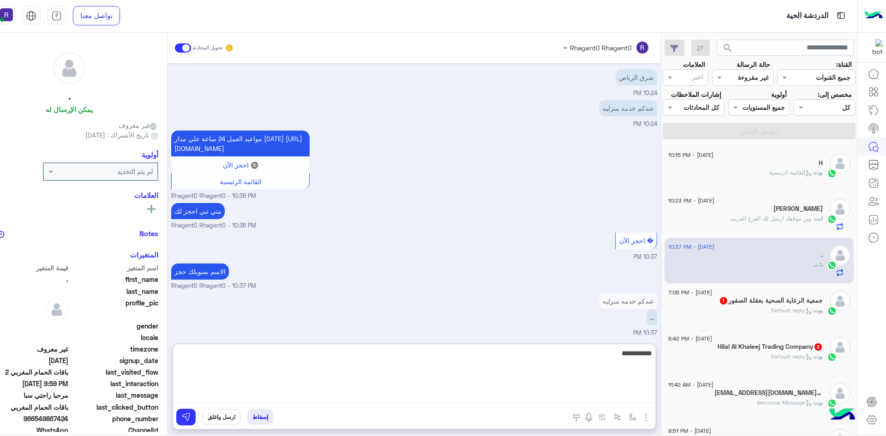
type textarea "**********"
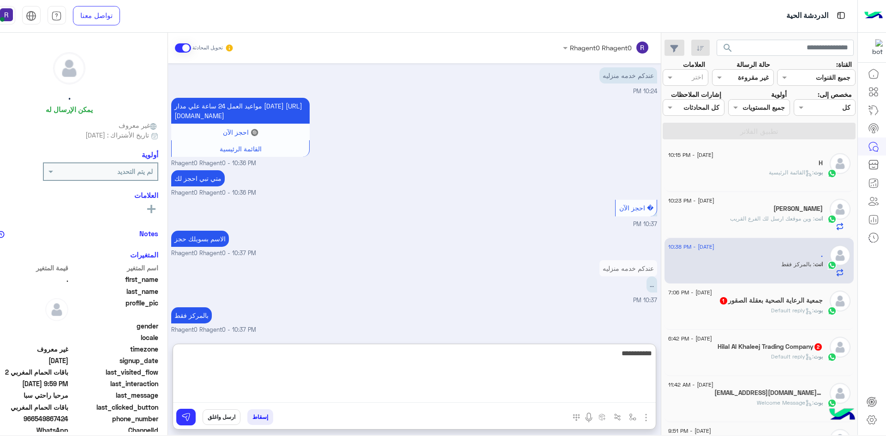
type textarea "**********"
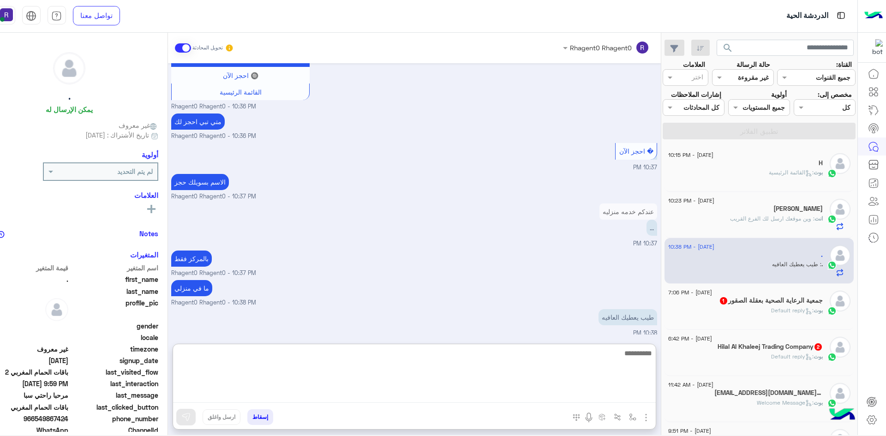
scroll to position [1492, 0]
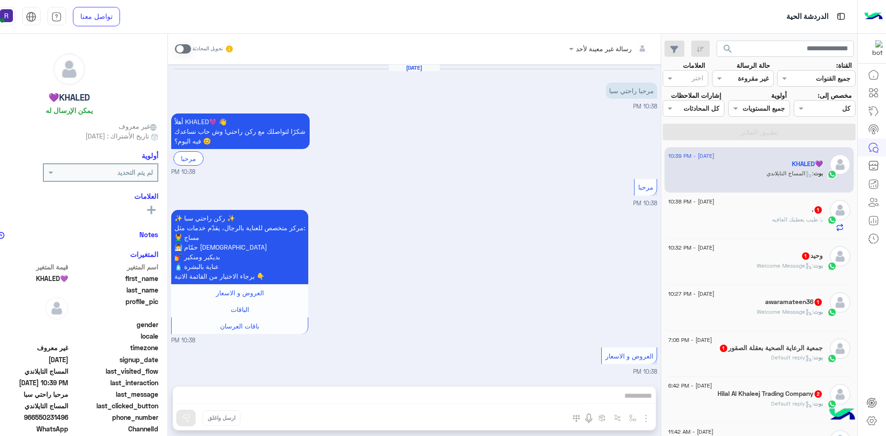
scroll to position [229, 0]
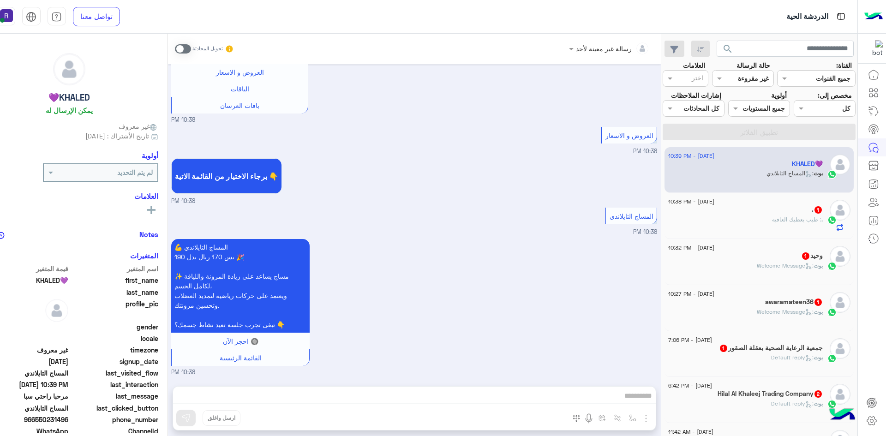
click at [801, 218] on span ": طيب يعطيك العافيه" at bounding box center [796, 219] width 49 height 7
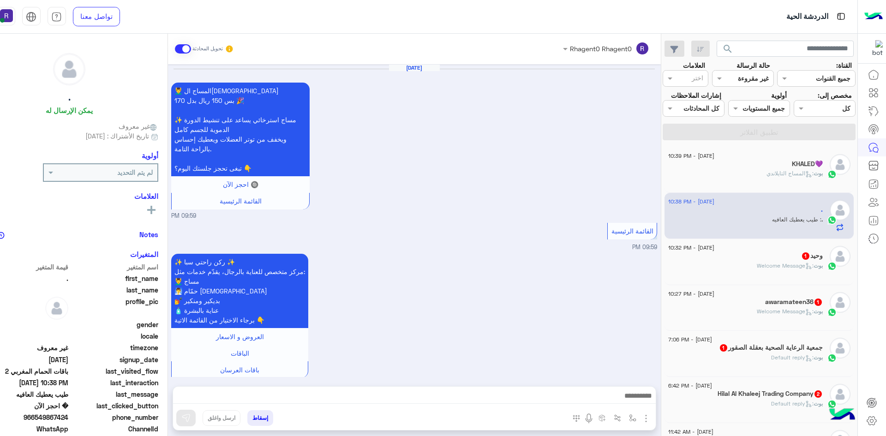
scroll to position [854, 0]
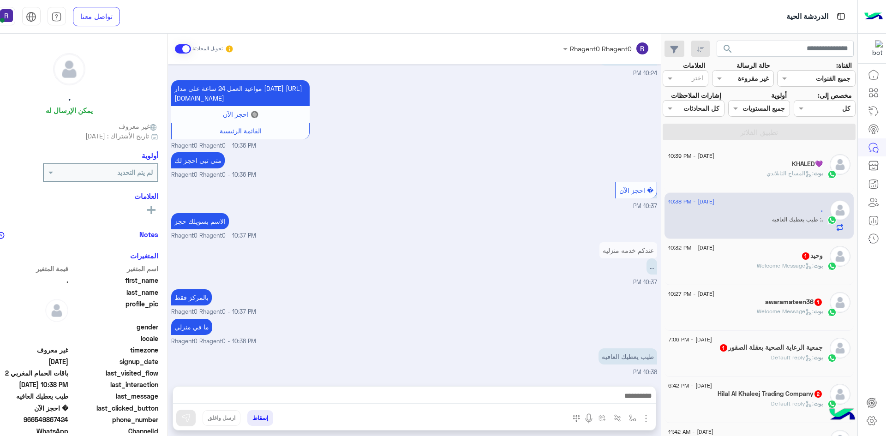
click at [802, 252] on span "1" at bounding box center [805, 256] width 9 height 8
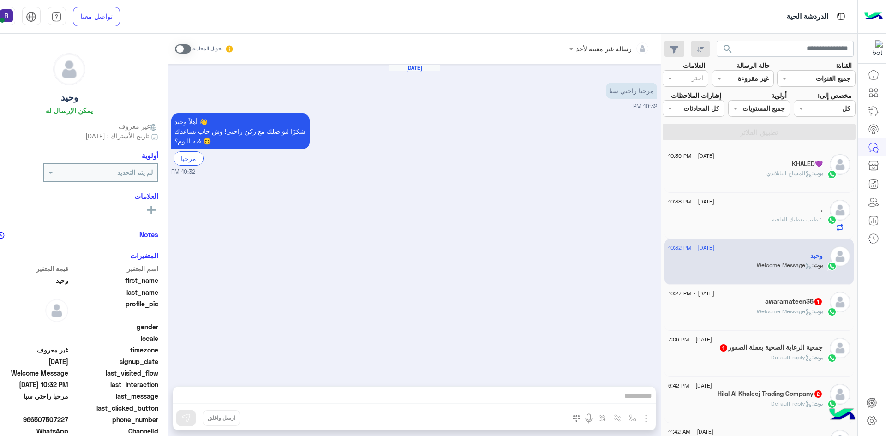
click at [179, 52] on span at bounding box center [183, 48] width 16 height 9
click at [634, 415] on img "button" at bounding box center [632, 418] width 7 height 7
click at [649, 417] on img "button" at bounding box center [646, 418] width 11 height 11
click at [630, 399] on span "الصور" at bounding box center [628, 398] width 17 height 11
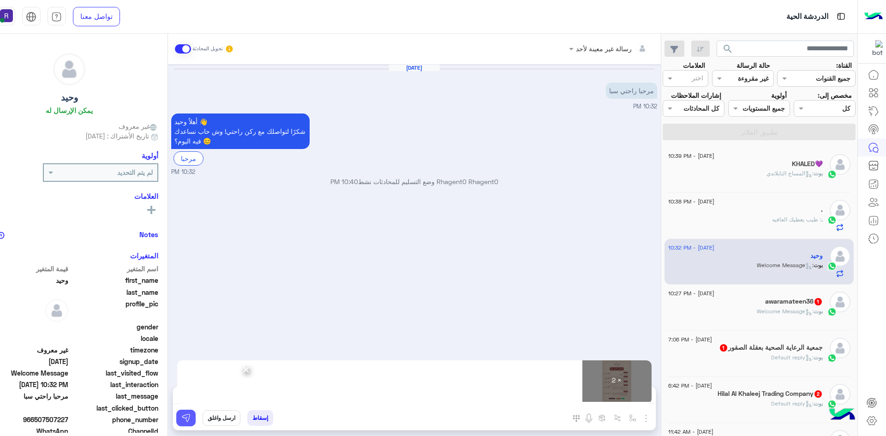
click at [190, 417] on img at bounding box center [185, 418] width 9 height 9
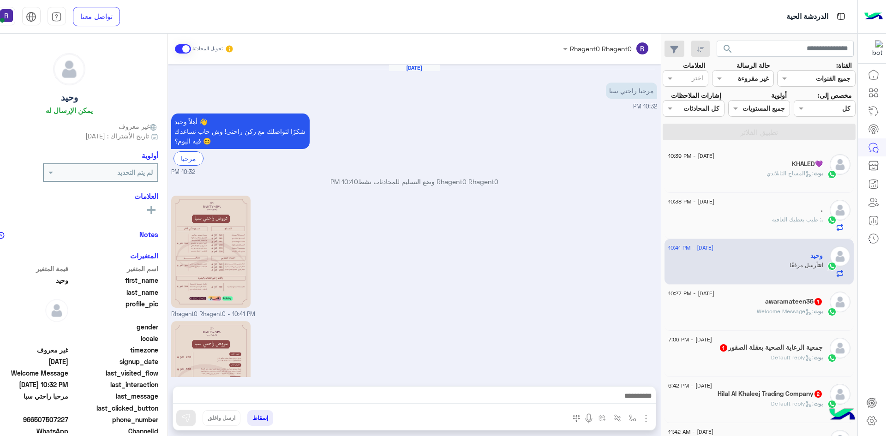
scroll to position [84, 0]
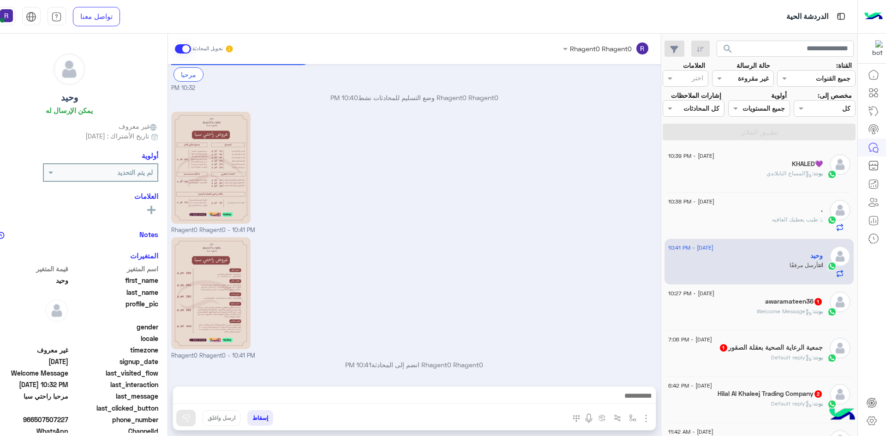
click at [793, 308] on span ": Welcome Message" at bounding box center [785, 311] width 57 height 7
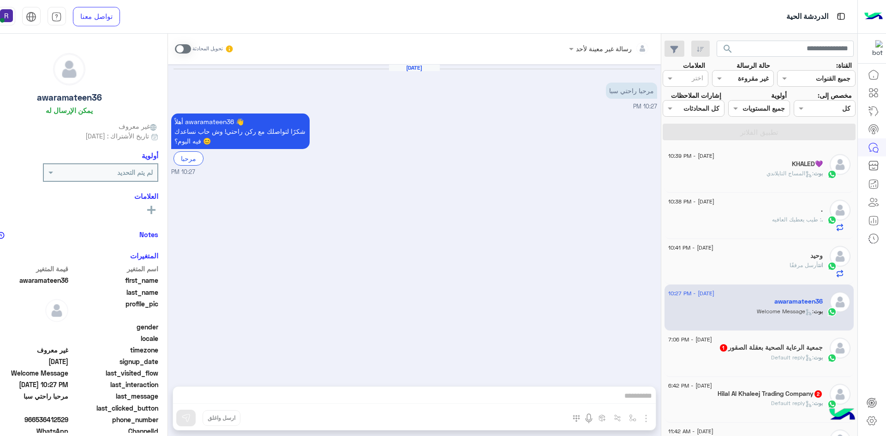
click at [182, 50] on span at bounding box center [183, 48] width 16 height 9
click at [647, 418] on img "button" at bounding box center [646, 418] width 11 height 11
click at [633, 401] on span "الصور" at bounding box center [628, 398] width 17 height 11
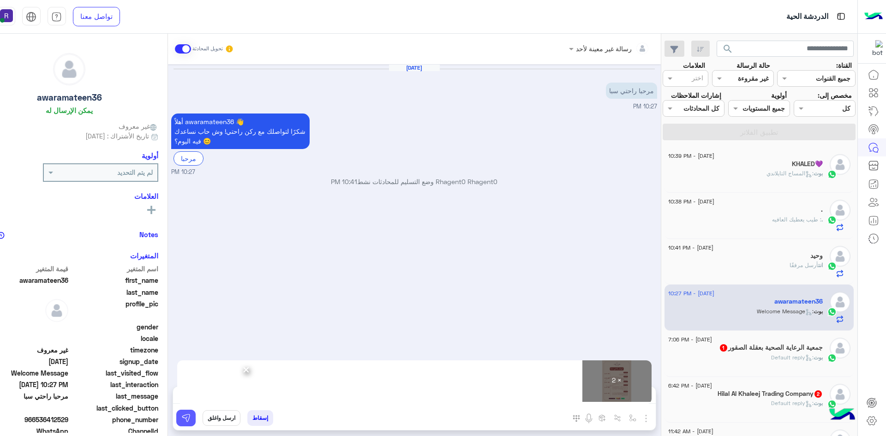
click at [187, 415] on img at bounding box center [185, 418] width 9 height 9
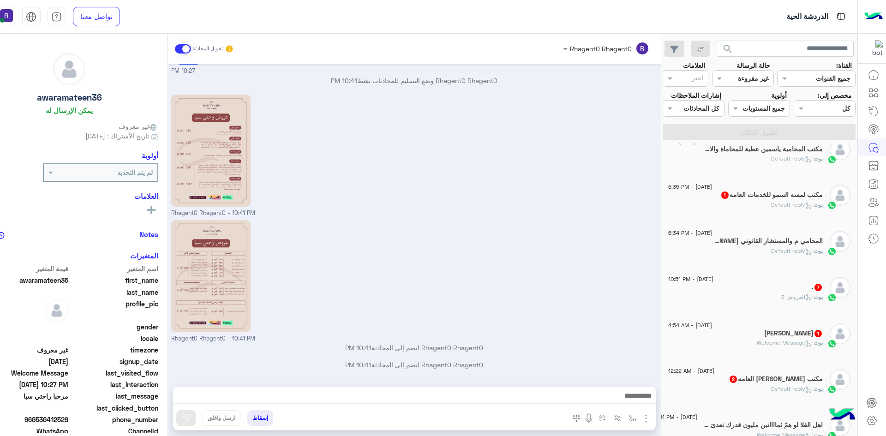
scroll to position [430, 0]
click at [799, 287] on div ". 7" at bounding box center [745, 287] width 155 height 10
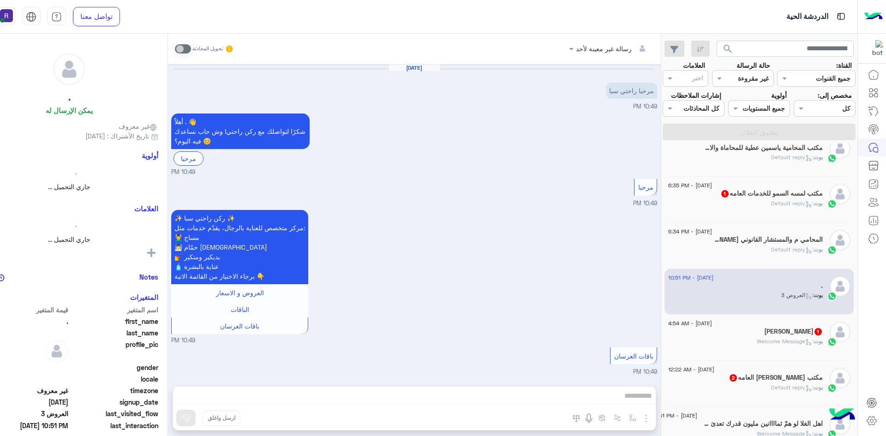
scroll to position [1215, 0]
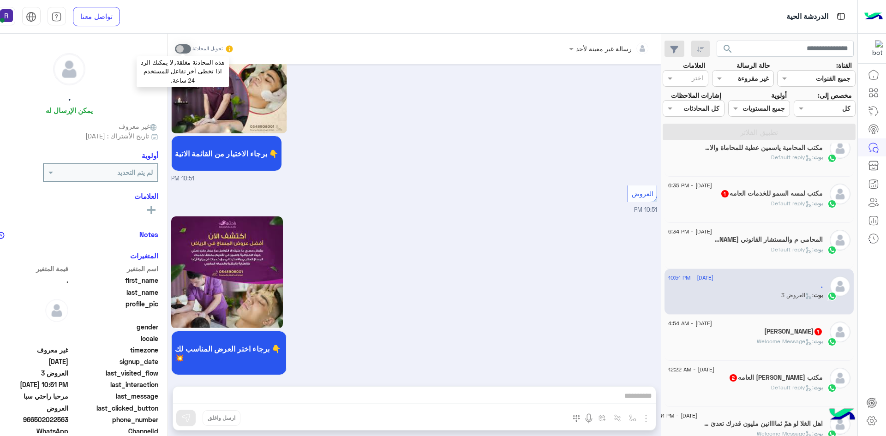
click at [178, 46] on span at bounding box center [183, 48] width 16 height 9
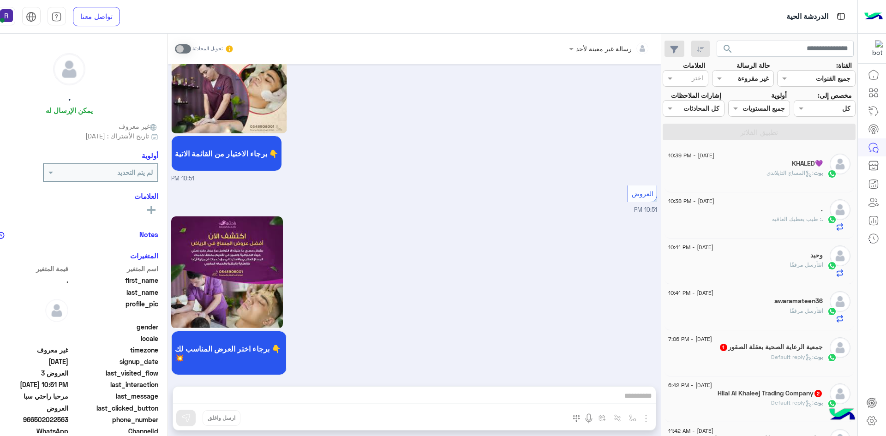
scroll to position [0, 0]
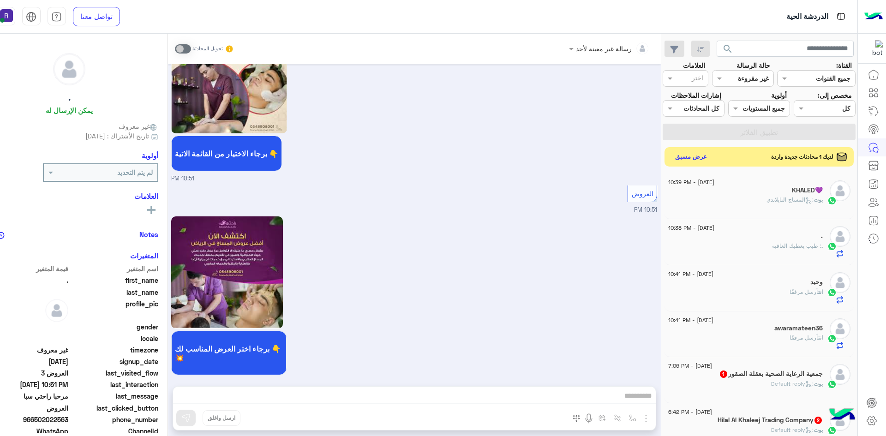
click at [704, 152] on button "عرض مسبق" at bounding box center [691, 156] width 39 height 12
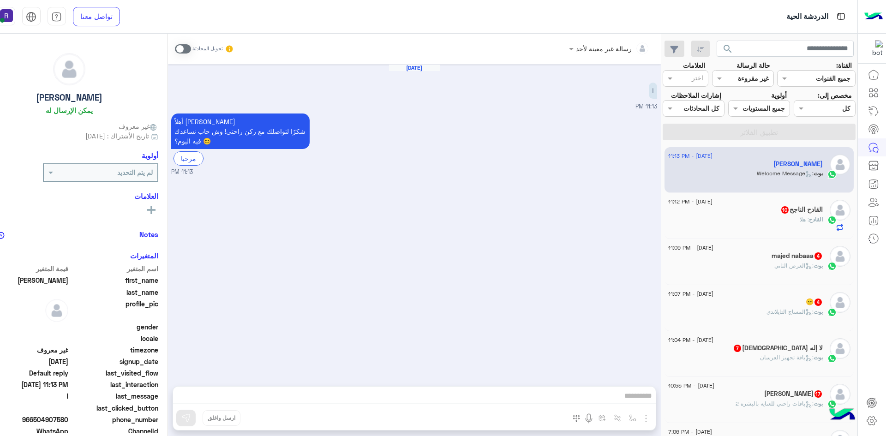
click at [182, 51] on span at bounding box center [183, 48] width 16 height 9
click at [649, 419] on img "button" at bounding box center [646, 418] width 11 height 11
click at [627, 401] on span "الصور" at bounding box center [628, 398] width 17 height 11
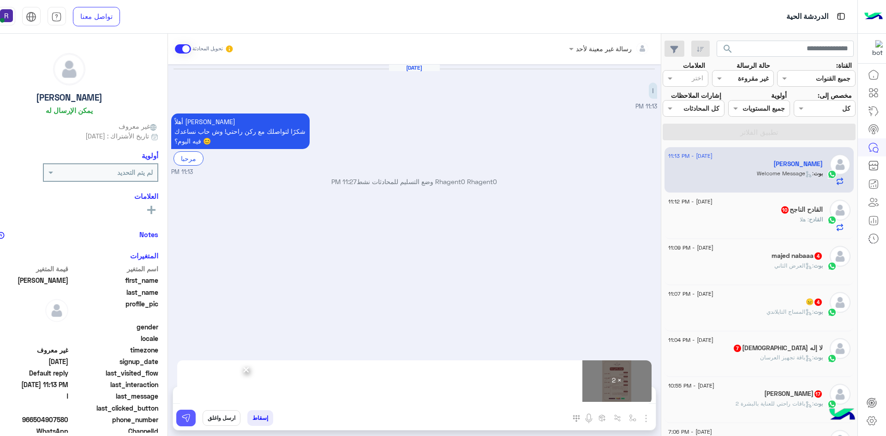
click at [193, 415] on button at bounding box center [185, 418] width 19 height 17
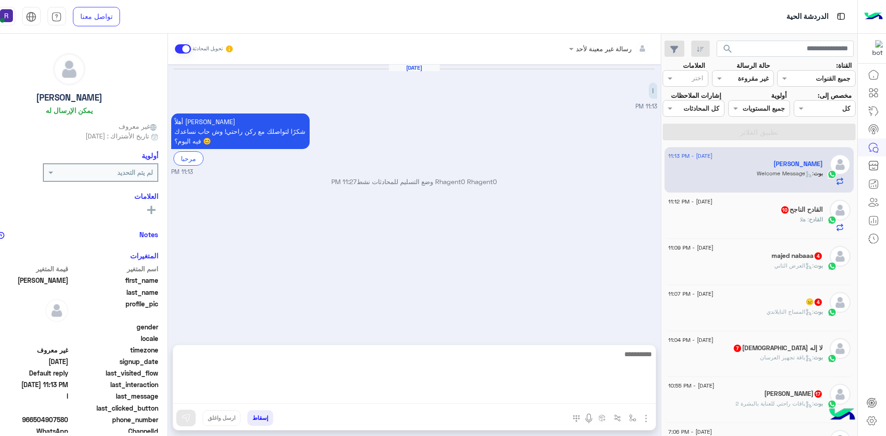
click at [311, 399] on textarea at bounding box center [414, 376] width 483 height 55
paste textarea "**********"
type textarea "**********"
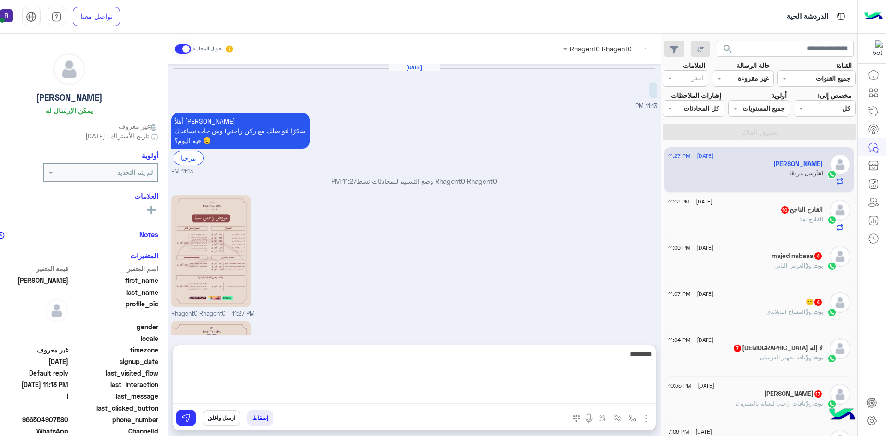
scroll to position [126, 0]
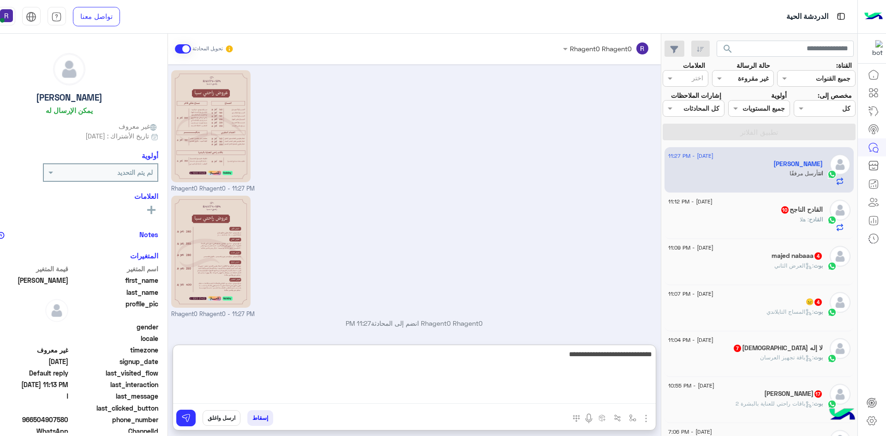
type textarea "**********"
click at [574, 358] on textarea "**********" at bounding box center [414, 376] width 483 height 55
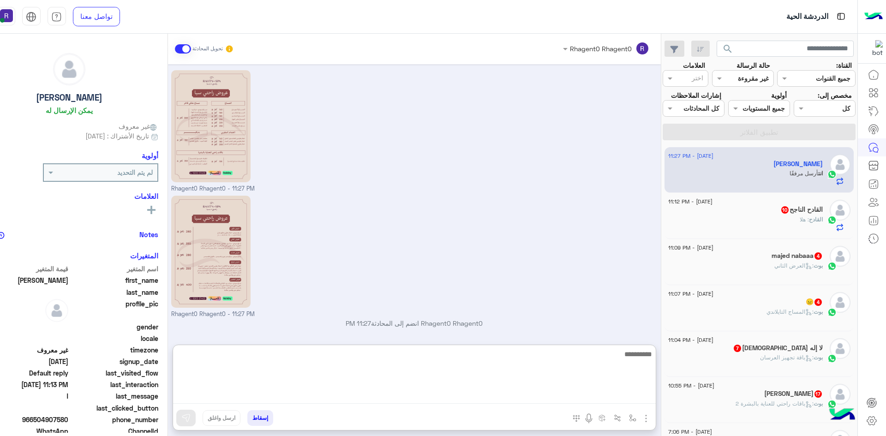
scroll to position [155, 0]
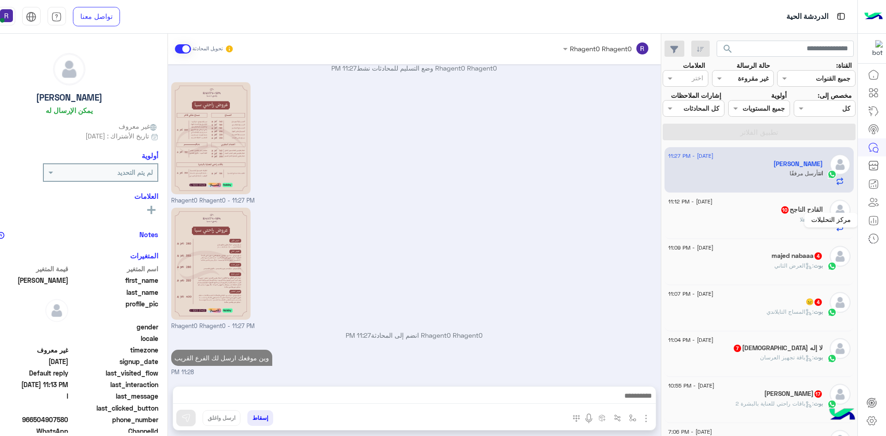
click at [818, 213] on div "مركز التحليلات" at bounding box center [832, 220] width 54 height 15
click at [773, 218] on div "القادح : هلا" at bounding box center [745, 224] width 155 height 16
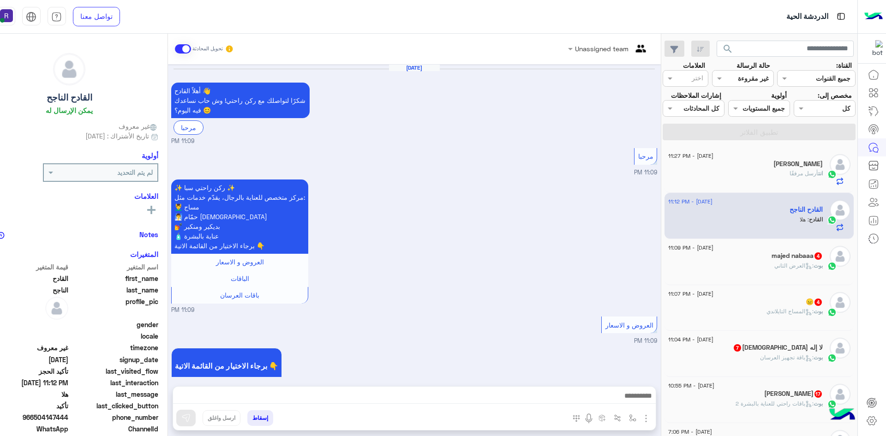
scroll to position [738, 0]
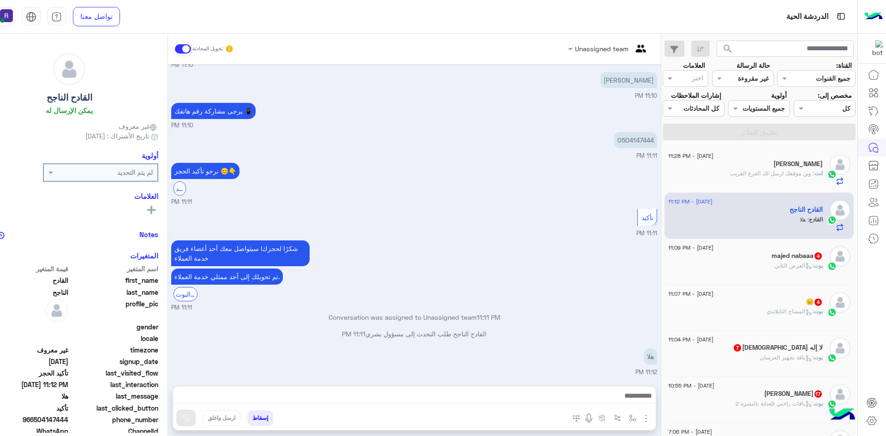
click at [595, 385] on div "Unassigned team تحويل المحادثة Aug 23, 2025 أهلاً القادح 👋 شكرًا لتواصلك مع ركن…" at bounding box center [414, 237] width 493 height 406
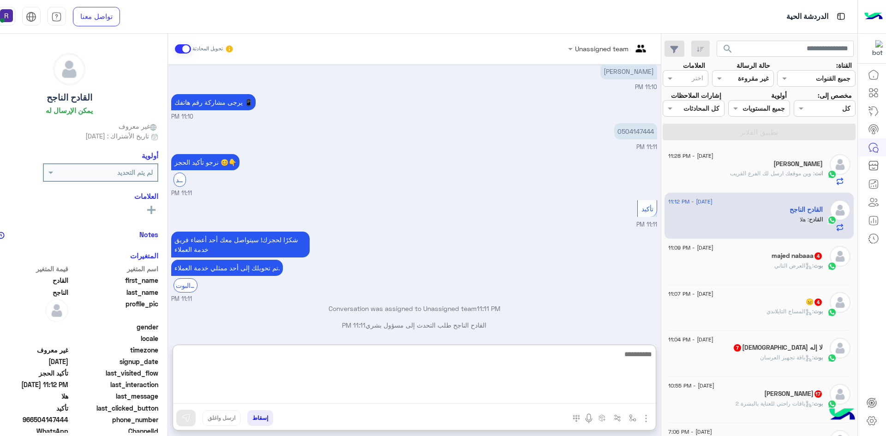
click at [594, 392] on textarea at bounding box center [414, 376] width 483 height 55
paste textarea "**********"
type textarea "**********"
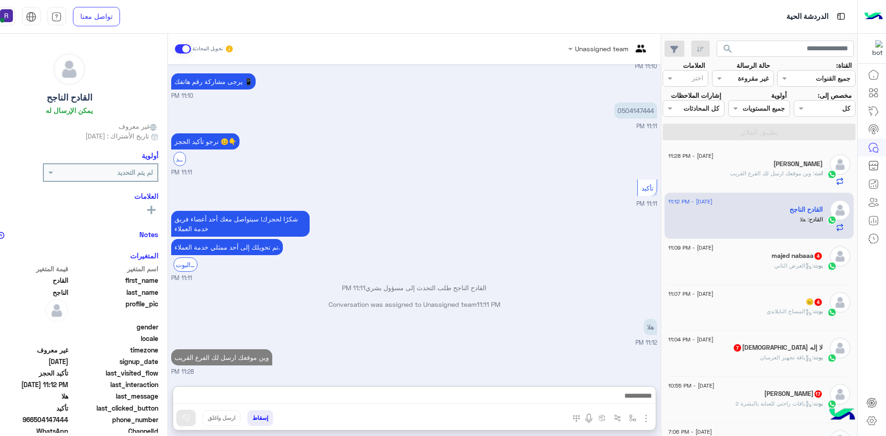
click at [789, 271] on div "بوت : العرض الثاني" at bounding box center [745, 270] width 155 height 16
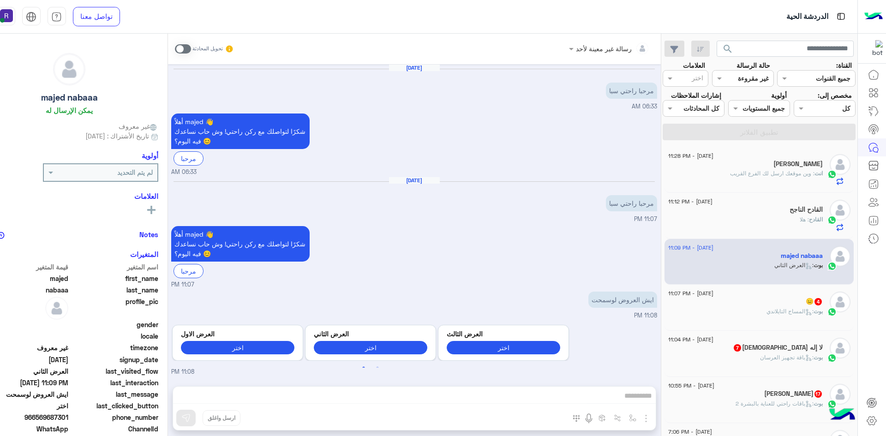
scroll to position [469, 0]
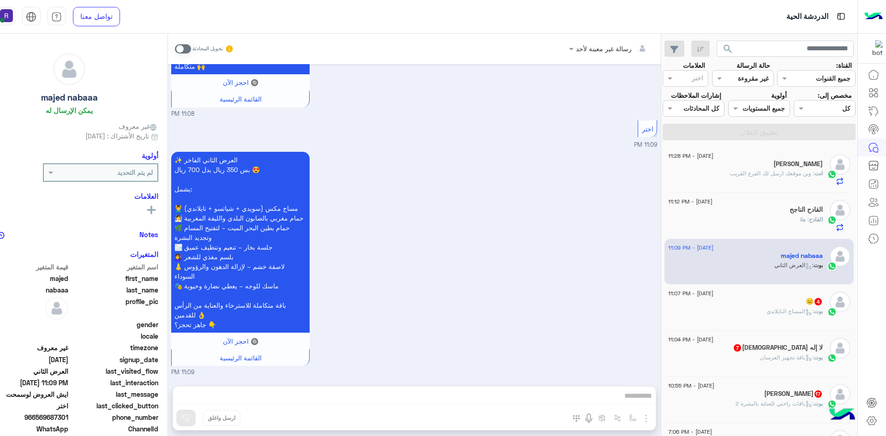
click at [177, 52] on span at bounding box center [183, 48] width 16 height 9
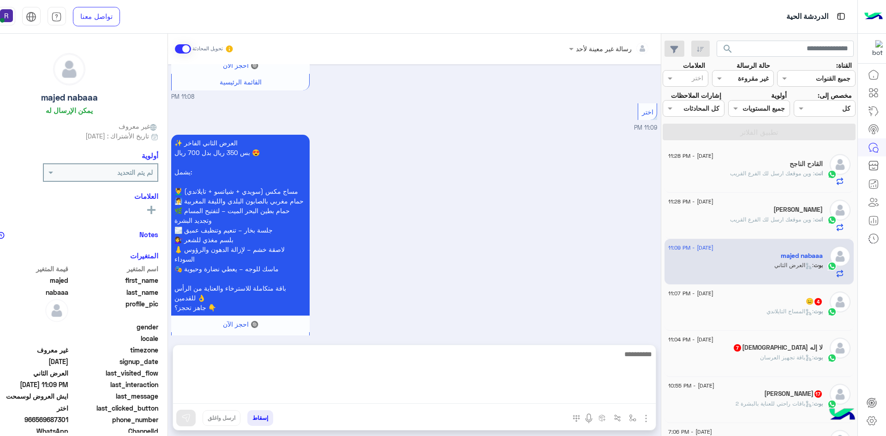
click at [489, 398] on textarea at bounding box center [414, 376] width 483 height 55
paste textarea "**********"
type textarea "**********"
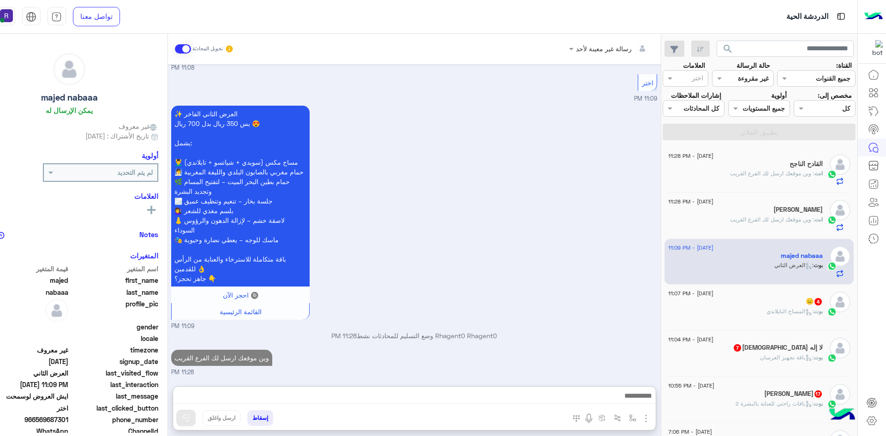
scroll to position [539, 0]
click at [788, 324] on div "بوت : المساج التايلاندي" at bounding box center [745, 315] width 155 height 16
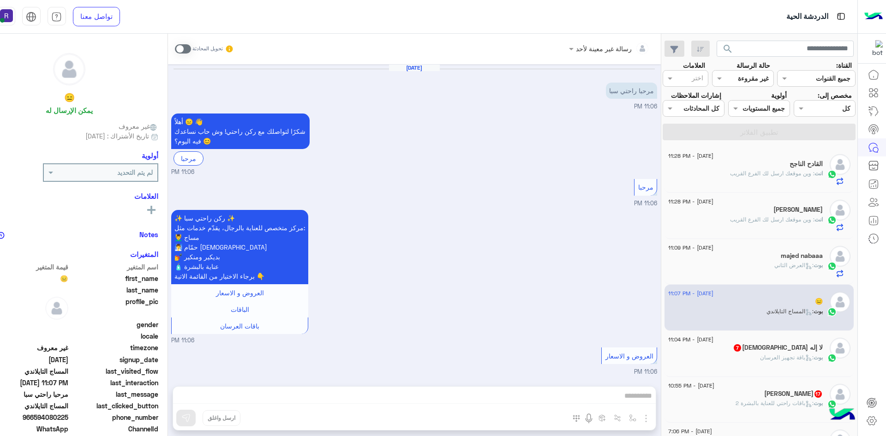
scroll to position [229, 0]
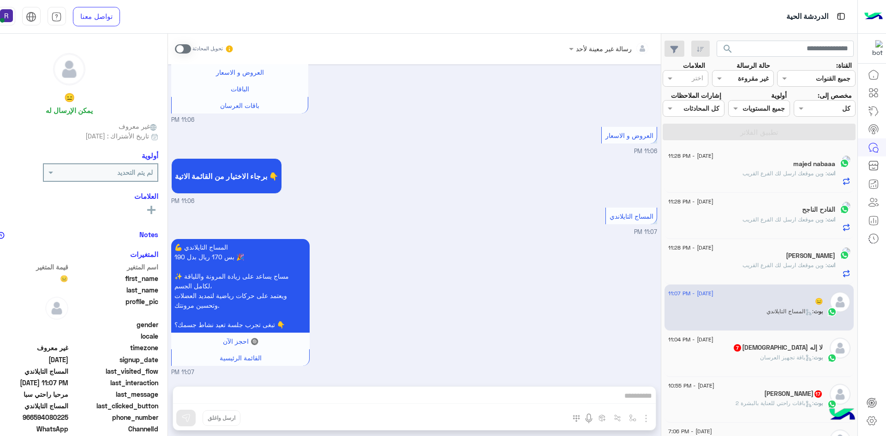
click at [177, 48] on span at bounding box center [183, 48] width 16 height 9
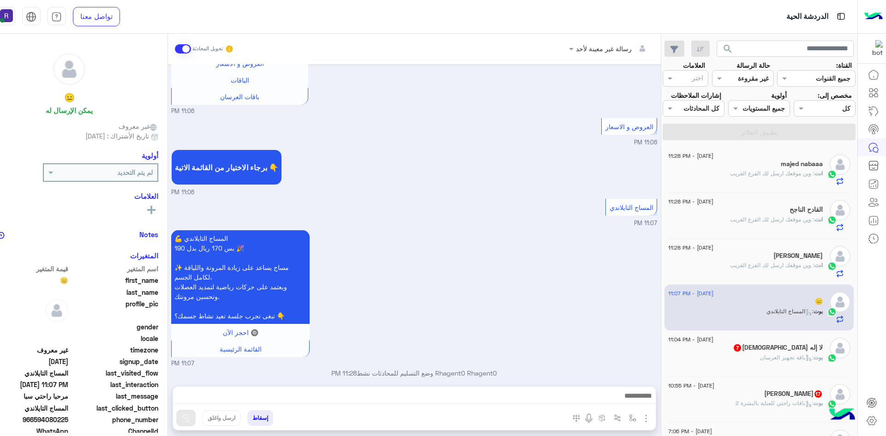
scroll to position [247, 0]
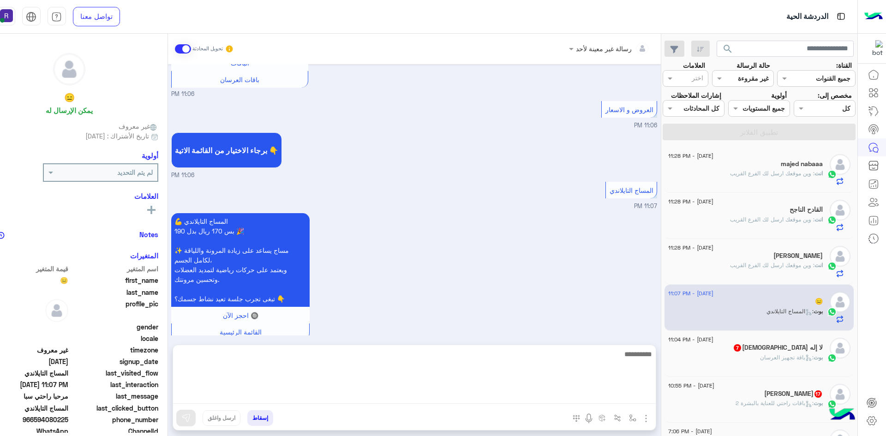
click at [455, 396] on textarea at bounding box center [414, 376] width 483 height 55
paste textarea "**********"
type textarea "**********"
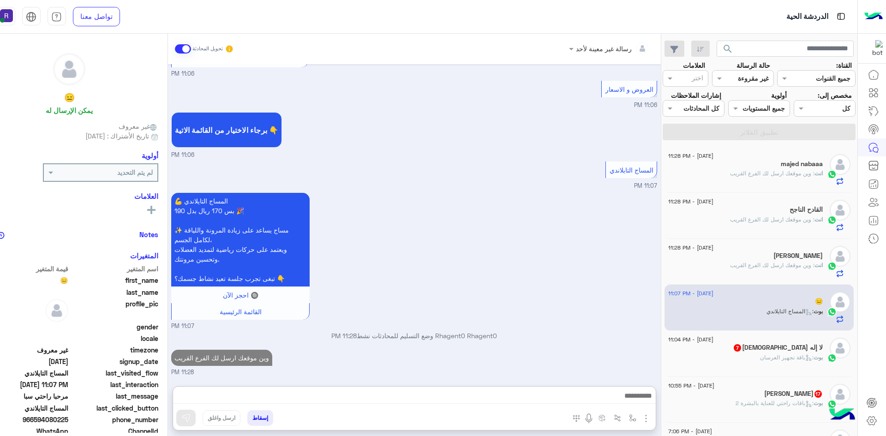
click at [720, 363] on div "بوت : باقة تجهيز العرسان" at bounding box center [745, 362] width 155 height 16
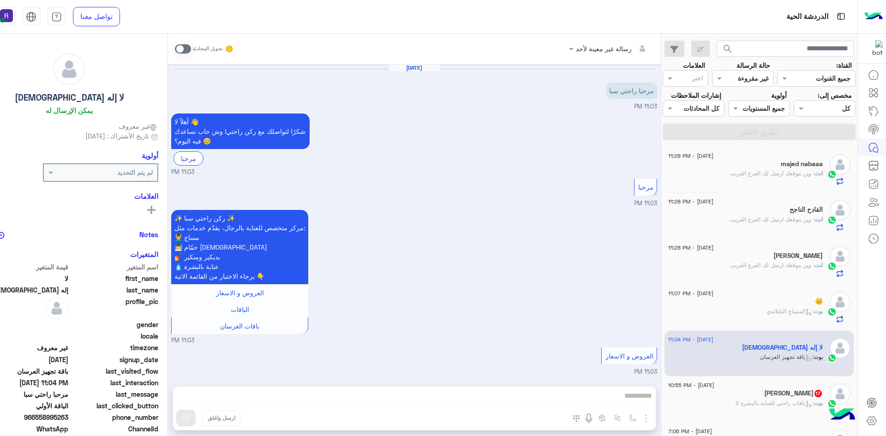
scroll to position [1033, 0]
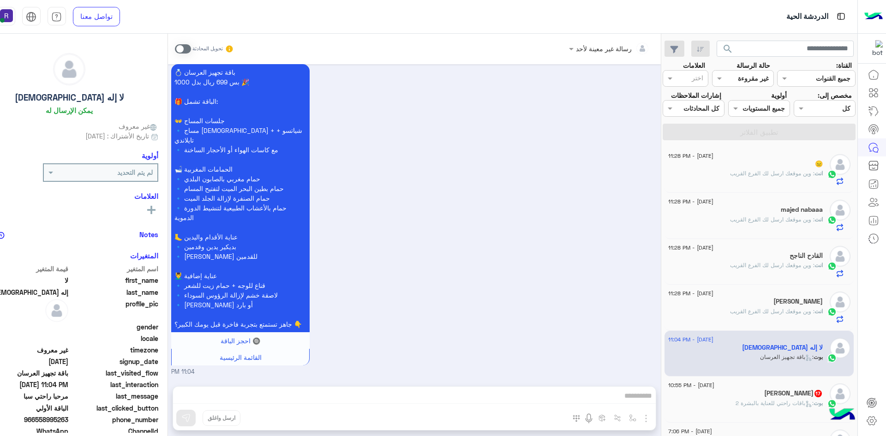
click at [794, 384] on div "23 August - 10:55 PM" at bounding box center [745, 387] width 155 height 6
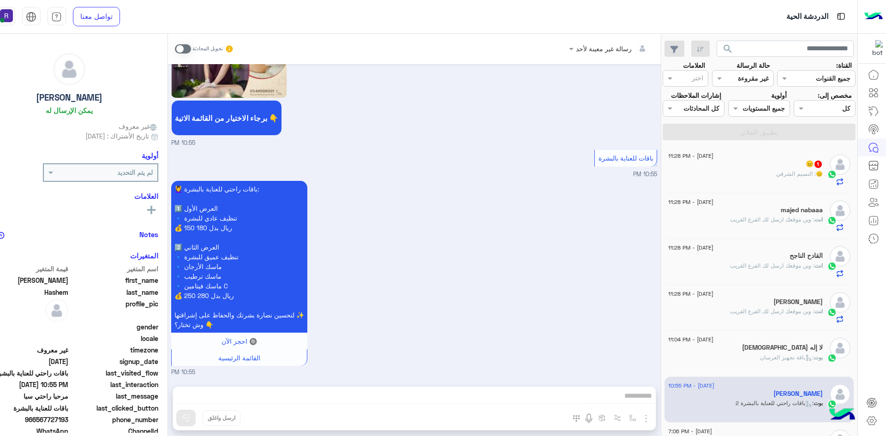
click at [785, 184] on div "😑 : النسيم الشرقي" at bounding box center [745, 178] width 155 height 16
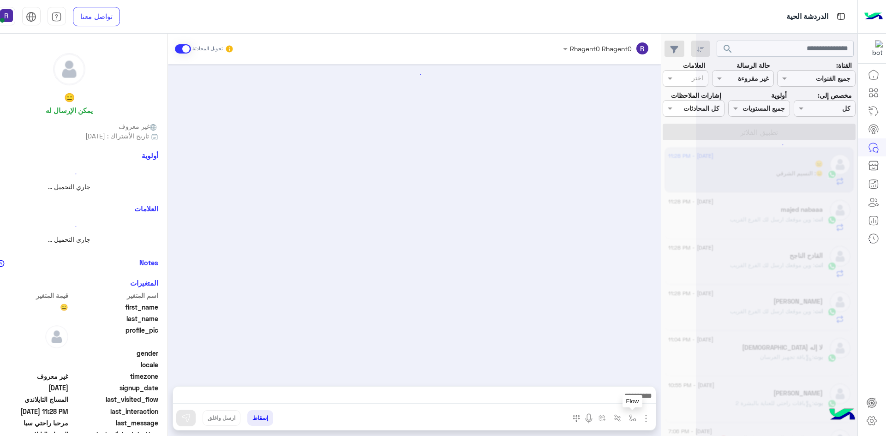
click at [637, 412] on button "button" at bounding box center [632, 417] width 15 height 15
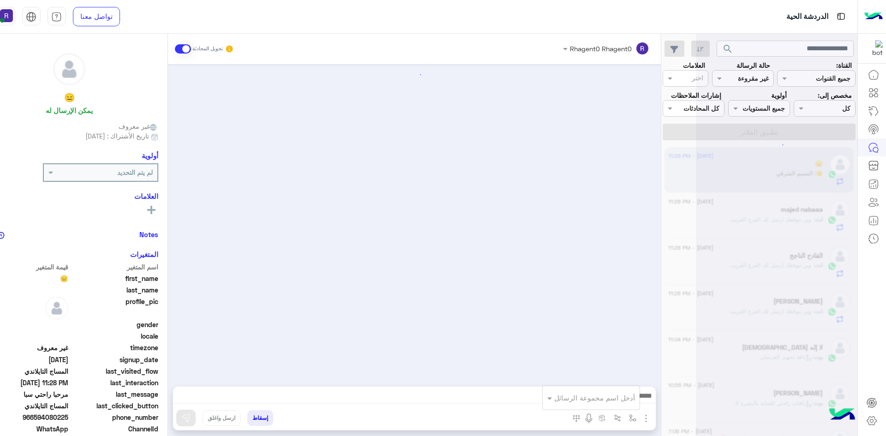
click at [615, 399] on input "text" at bounding box center [604, 398] width 62 height 11
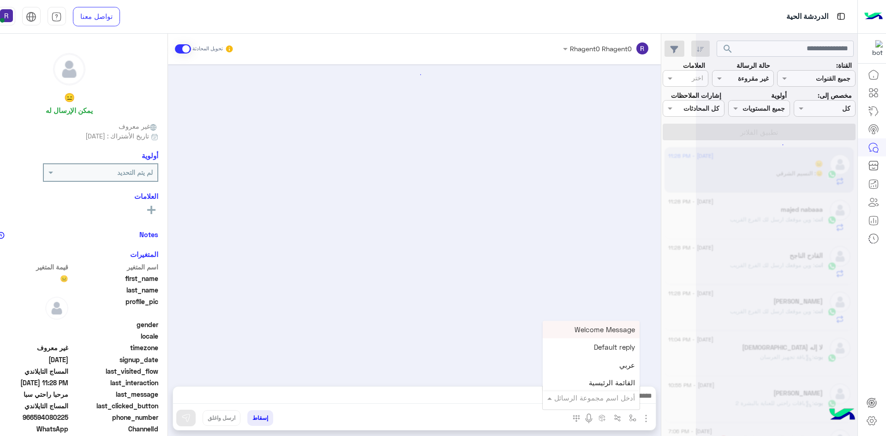
scroll to position [324, 0]
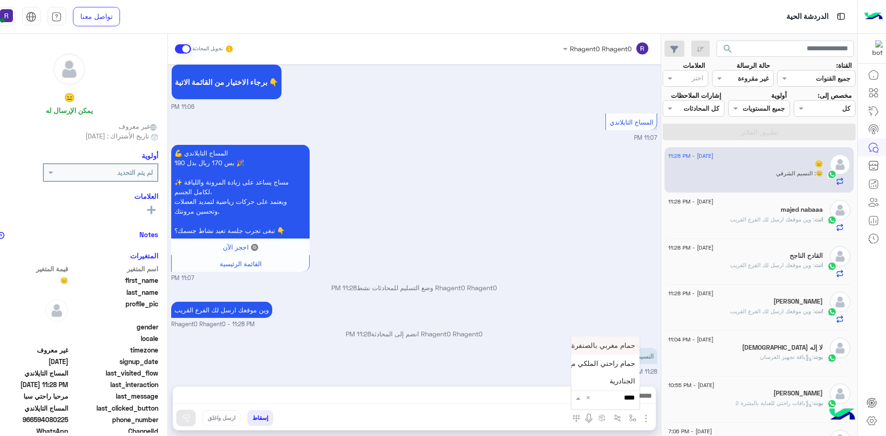
type input "*****"
click at [620, 382] on span "الجنادرية" at bounding box center [622, 381] width 25 height 8
type textarea "*********"
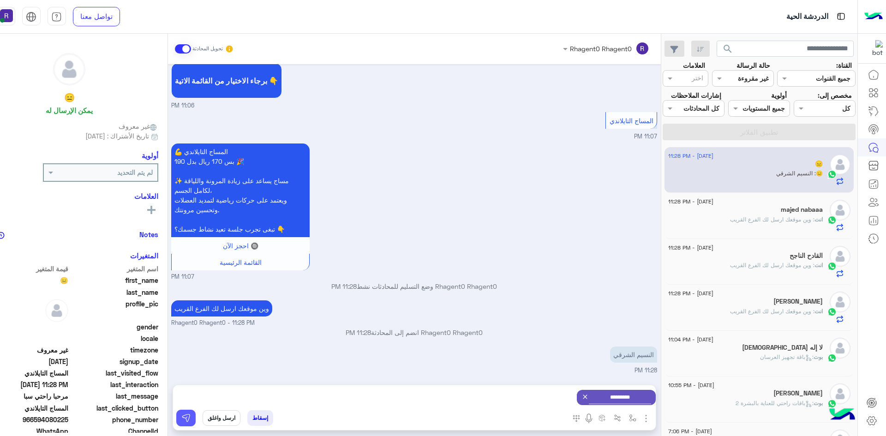
click at [185, 414] on img at bounding box center [185, 418] width 9 height 9
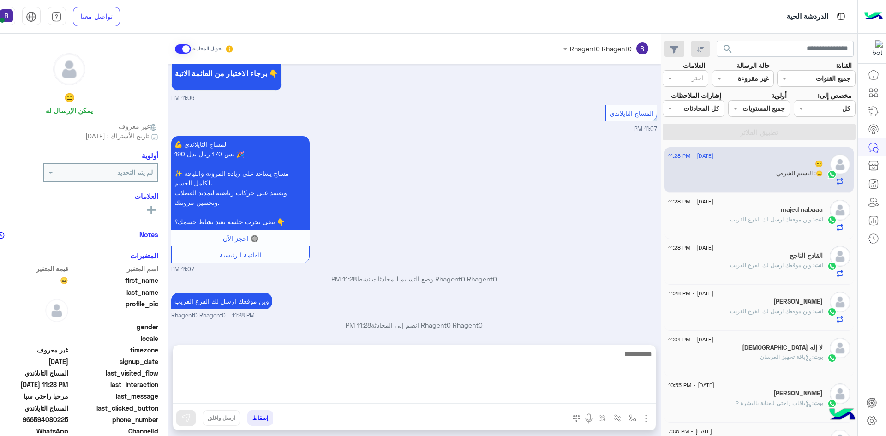
click at [593, 394] on textarea at bounding box center [414, 376] width 483 height 55
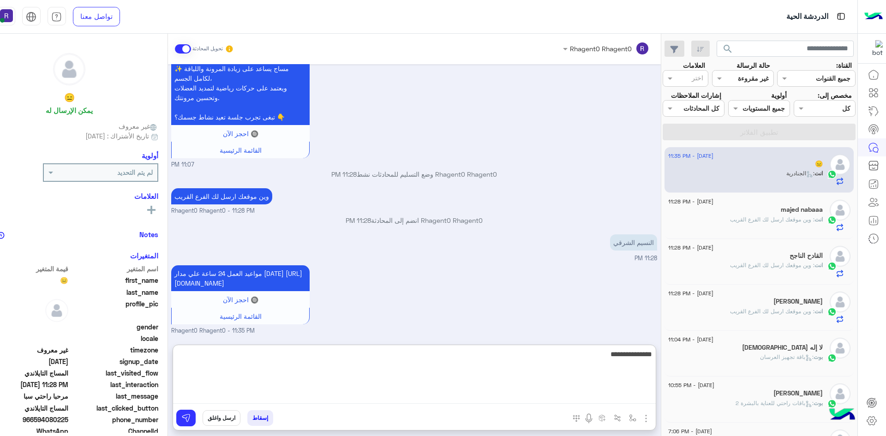
type textarea "**********"
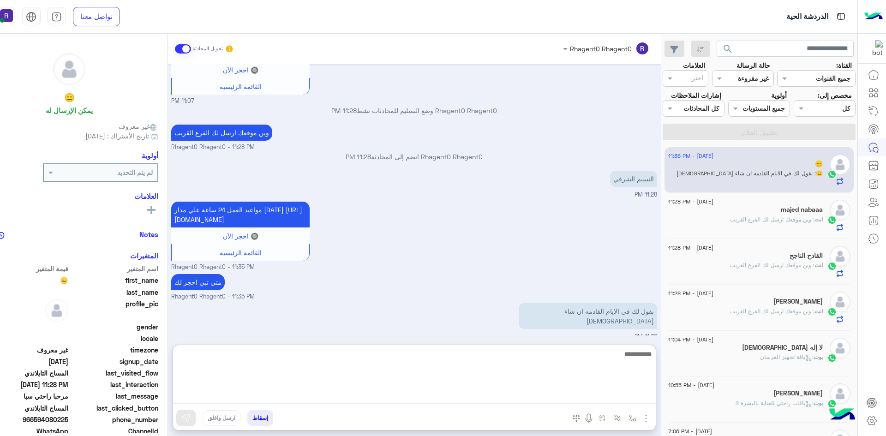
scroll to position [507, 0]
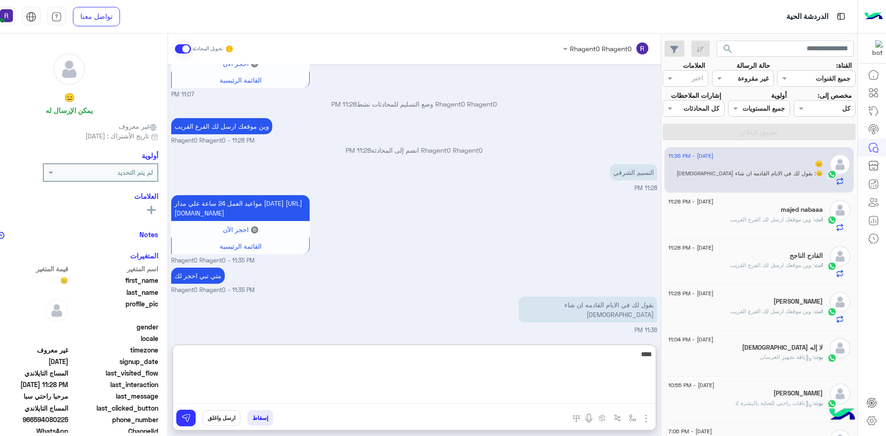
type textarea "****"
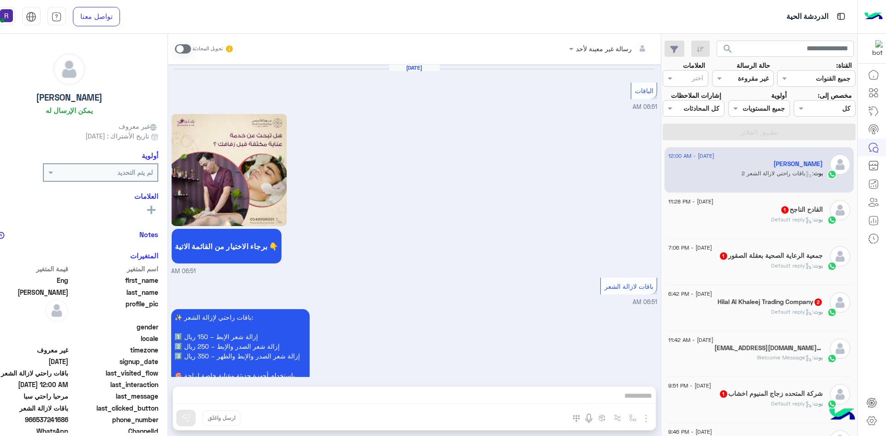
scroll to position [1696, 0]
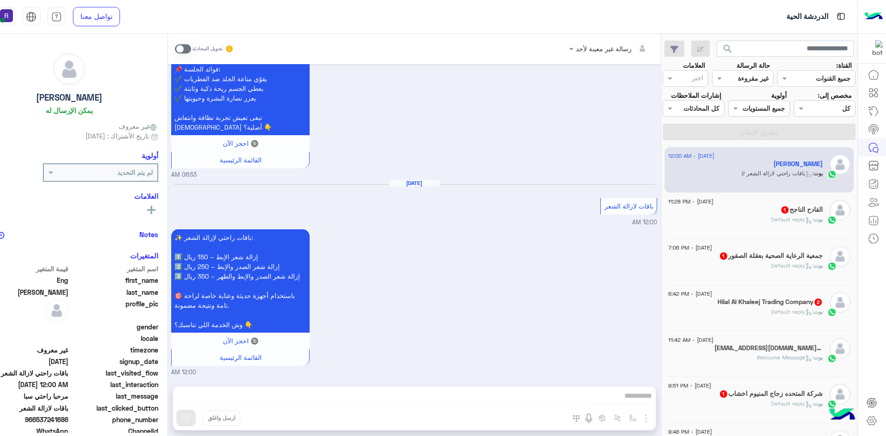
click at [809, 218] on icon at bounding box center [809, 220] width 7 height 7
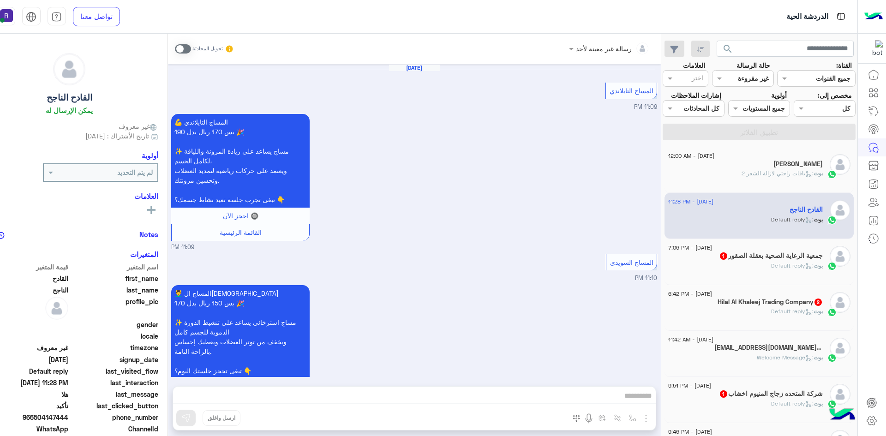
scroll to position [593, 0]
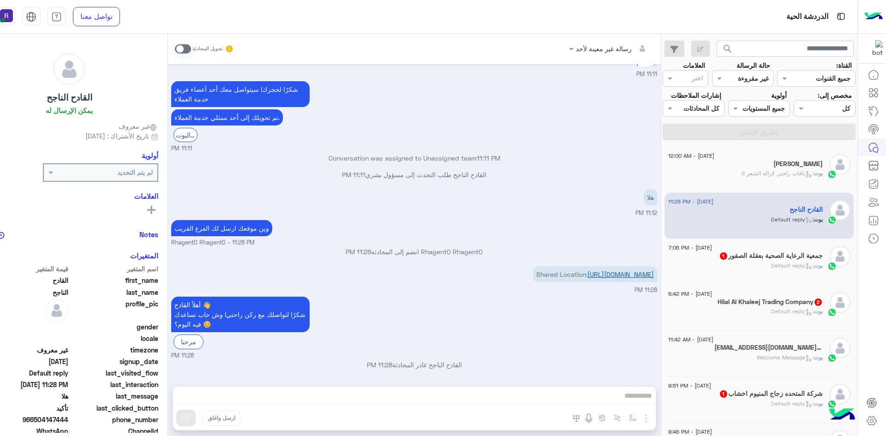
click at [615, 276] on link "[URL][DOMAIN_NAME]" at bounding box center [621, 275] width 66 height 8
click at [181, 52] on span at bounding box center [183, 48] width 16 height 9
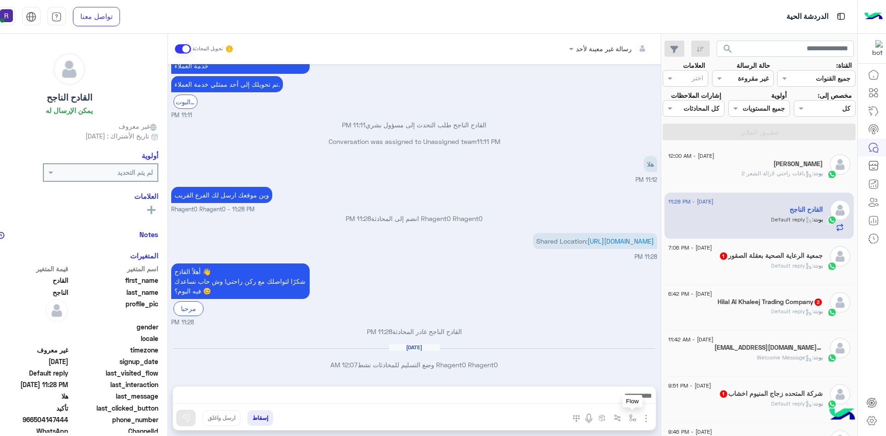
click at [635, 418] on img "button" at bounding box center [632, 418] width 7 height 7
click at [608, 394] on input "text" at bounding box center [604, 398] width 62 height 11
type input "*****"
click at [613, 384] on span "الجنادرية" at bounding box center [622, 381] width 25 height 8
type textarea "*********"
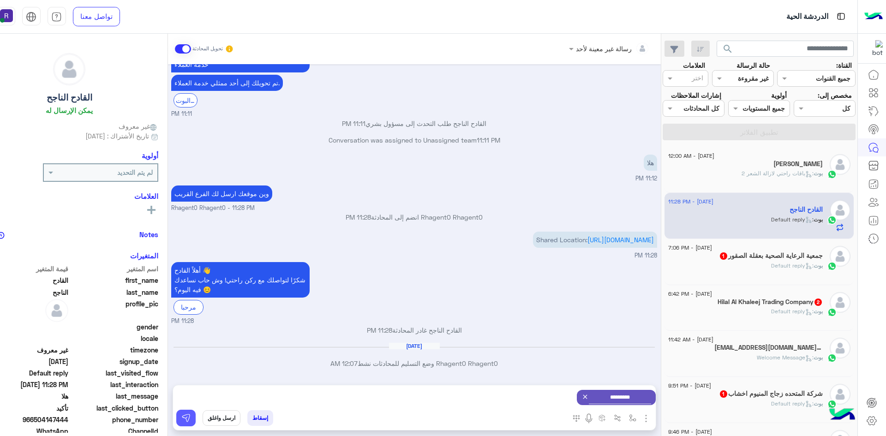
click at [187, 414] on img at bounding box center [185, 418] width 9 height 9
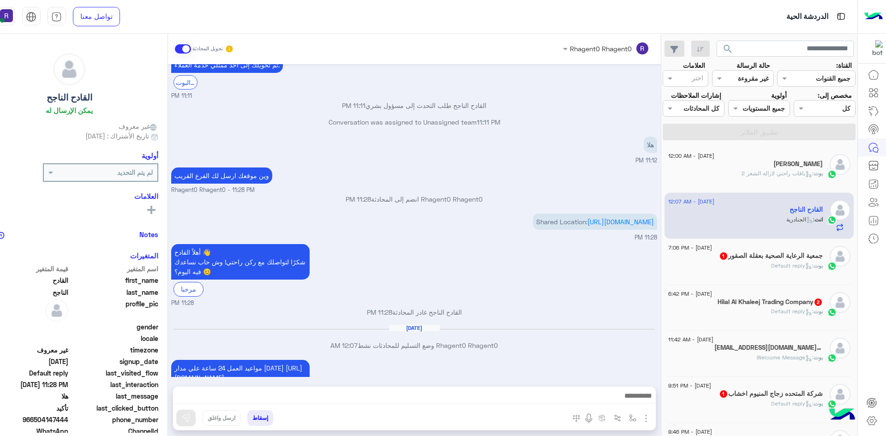
scroll to position [725, 0]
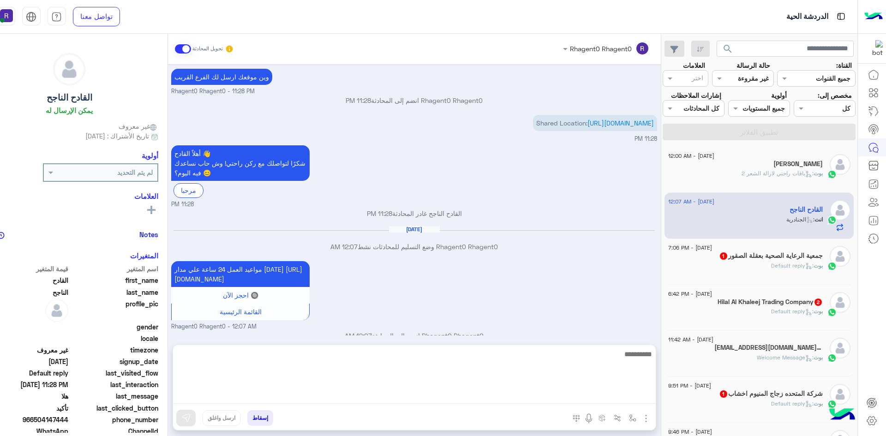
click at [522, 397] on textarea at bounding box center [414, 376] width 483 height 55
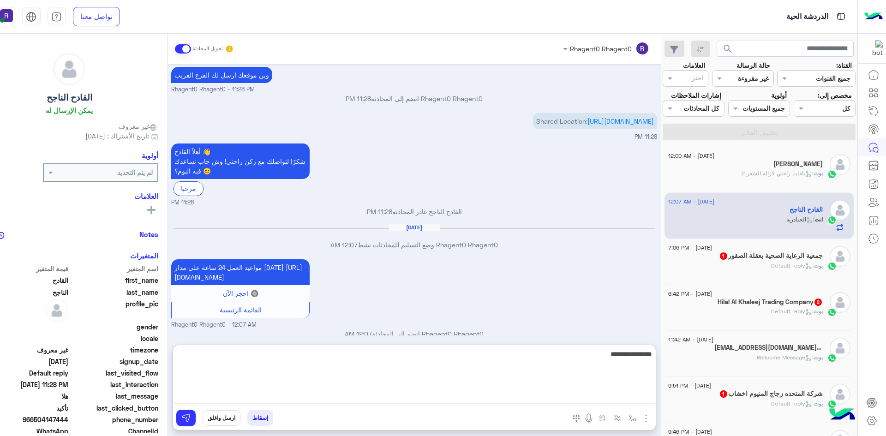
type textarea "**********"
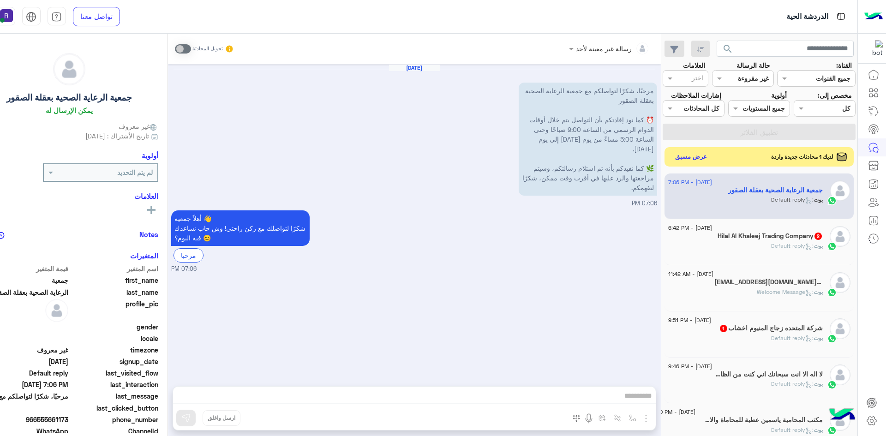
click at [693, 159] on button "عرض مسبق" at bounding box center [691, 156] width 39 height 12
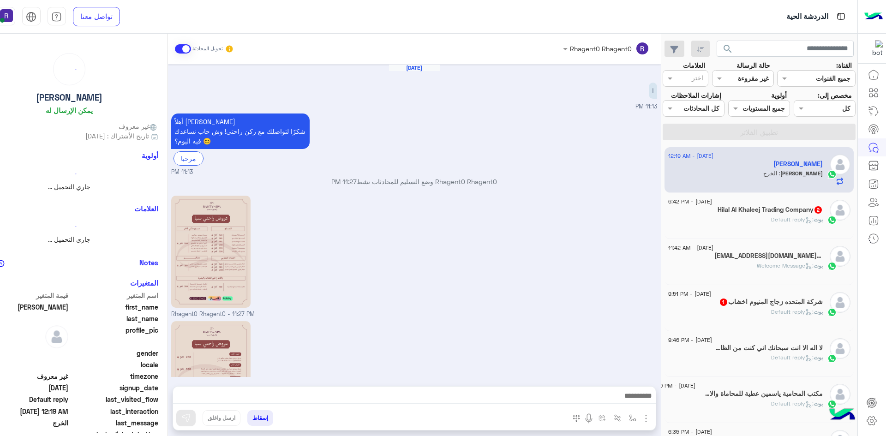
scroll to position [161, 0]
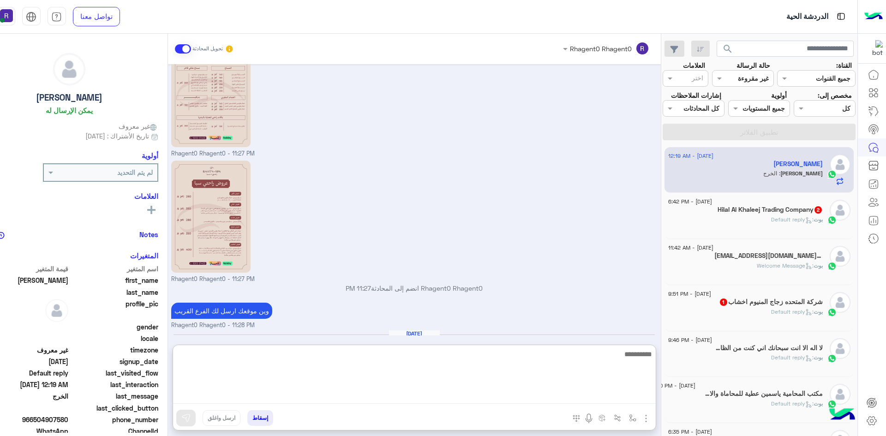
click at [622, 396] on textarea at bounding box center [414, 376] width 483 height 55
type textarea "**********"
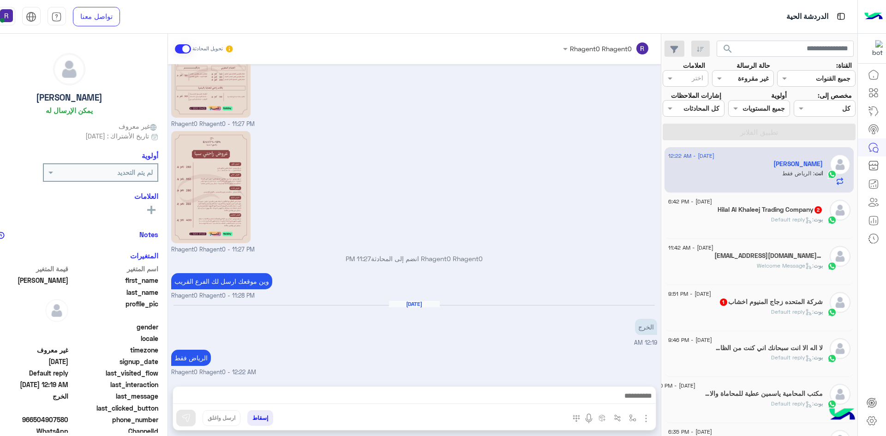
click at [635, 254] on div "Rhagent0 Rhagent0 انضم إلى المحادثة 11:27 PM" at bounding box center [414, 262] width 486 height 17
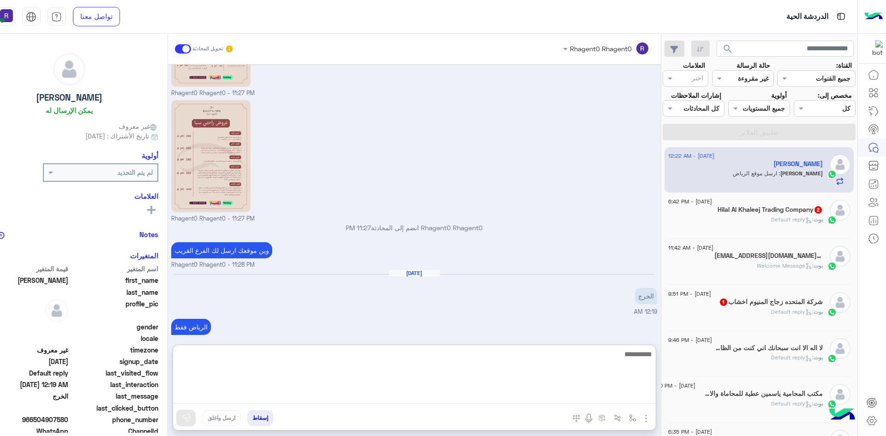
click at [609, 396] on textarea at bounding box center [414, 376] width 483 height 55
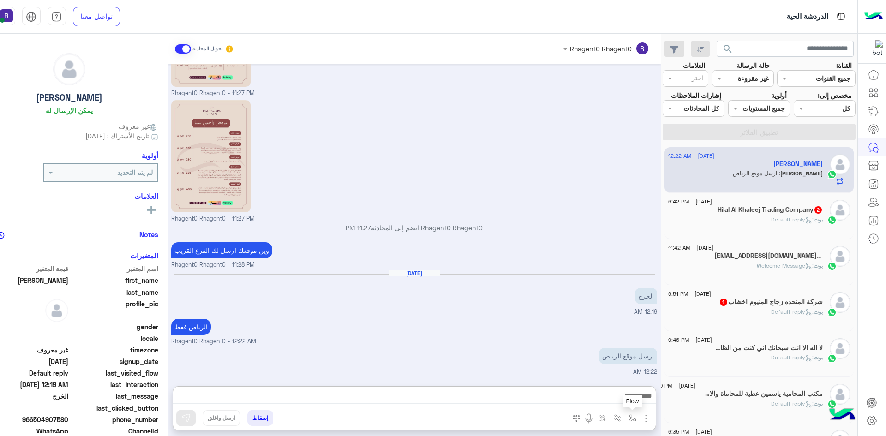
click at [634, 415] on img "button" at bounding box center [632, 418] width 7 height 7
click at [627, 395] on input "text" at bounding box center [604, 398] width 62 height 11
type input "*****"
click at [627, 382] on span "الجنادرية" at bounding box center [622, 381] width 25 height 8
type textarea "*********"
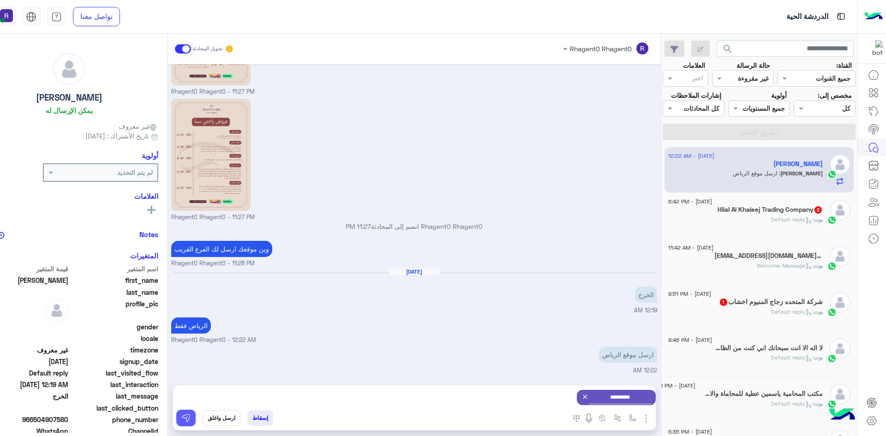
drag, startPoint x: 182, startPoint y: 417, endPoint x: 187, endPoint y: 418, distance: 5.2
click at [183, 417] on img at bounding box center [185, 418] width 9 height 9
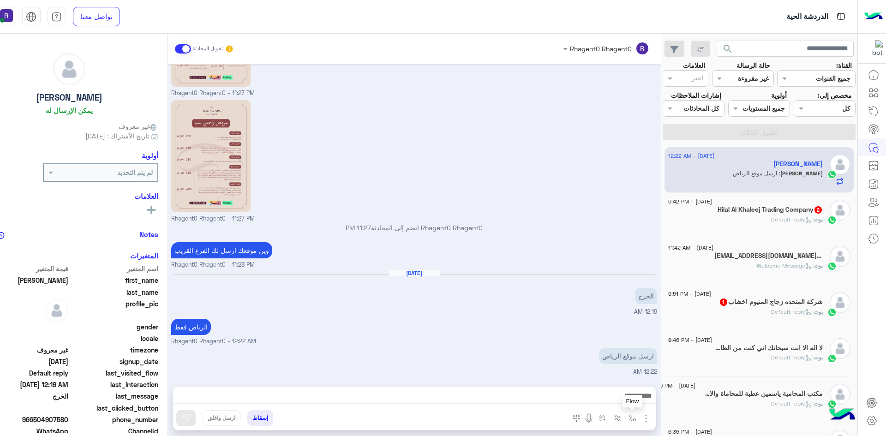
click at [628, 419] on button "button" at bounding box center [632, 417] width 15 height 15
click at [623, 405] on div "أدخل اسم مجموعة الرسائل" at bounding box center [591, 398] width 97 height 17
type input "***"
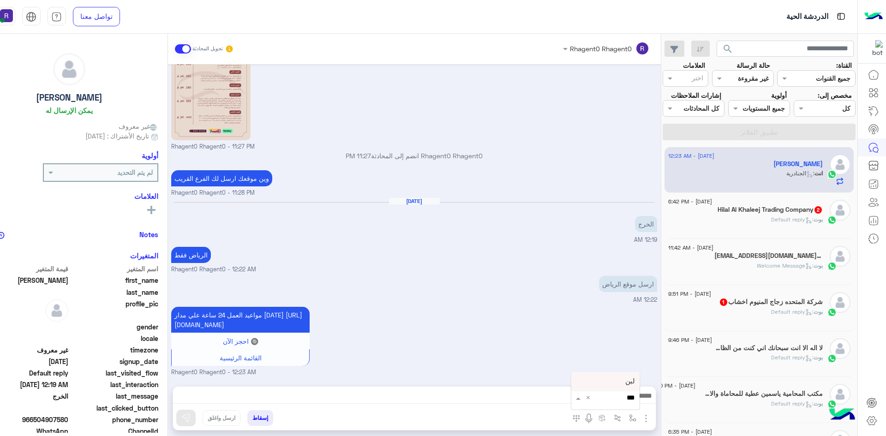
click at [609, 384] on div "لبن" at bounding box center [605, 382] width 68 height 18
type textarea "***"
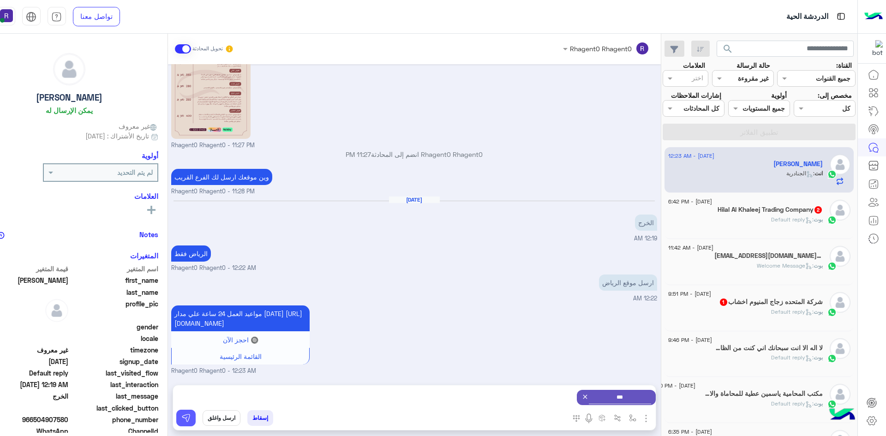
click at [182, 416] on img at bounding box center [185, 418] width 9 height 9
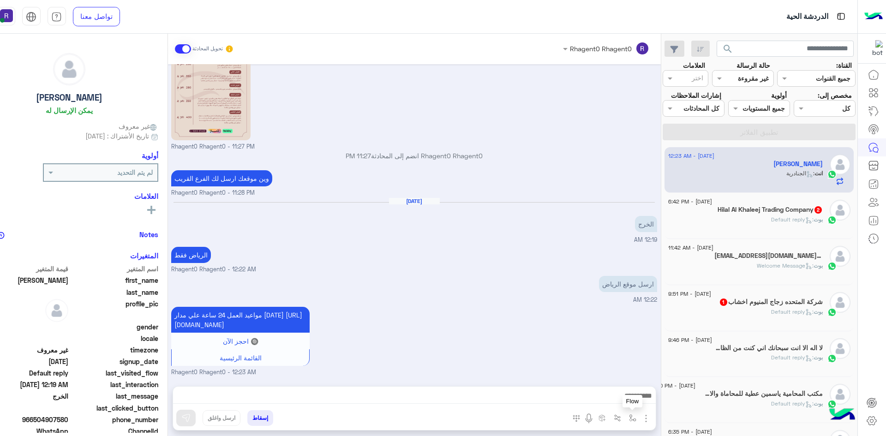
click at [634, 417] on img "button" at bounding box center [632, 418] width 7 height 7
click at [623, 402] on input "text" at bounding box center [604, 398] width 62 height 11
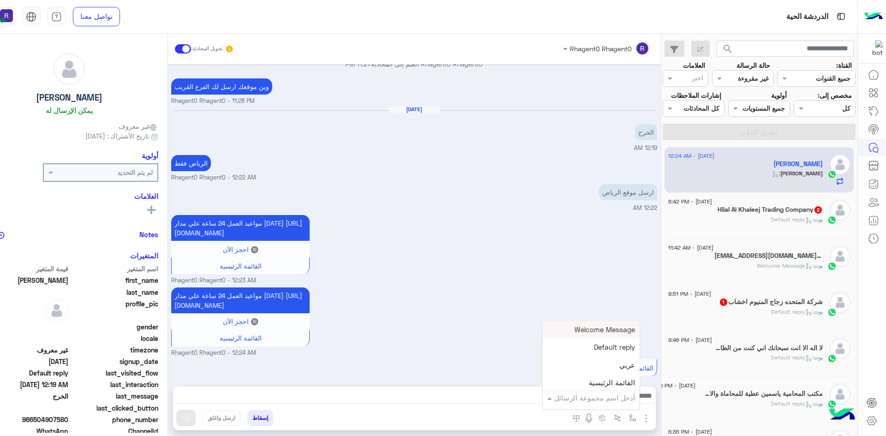
scroll to position [416, 0]
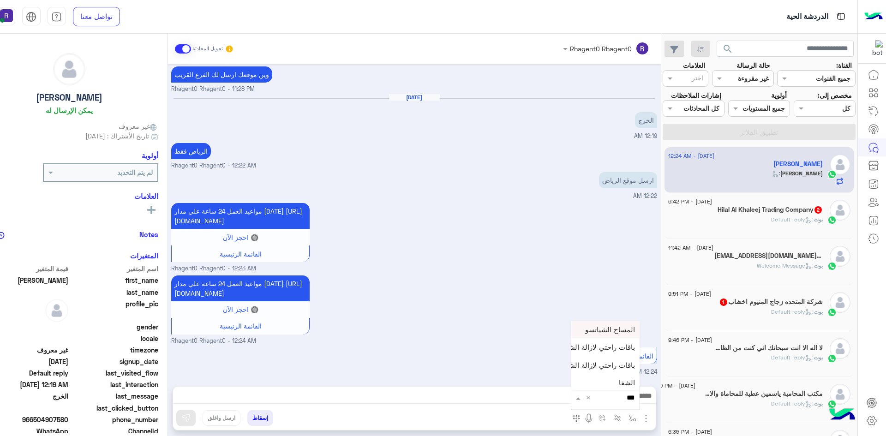
type input "****"
click at [615, 379] on div "الشفا" at bounding box center [605, 382] width 68 height 18
type textarea "*****"
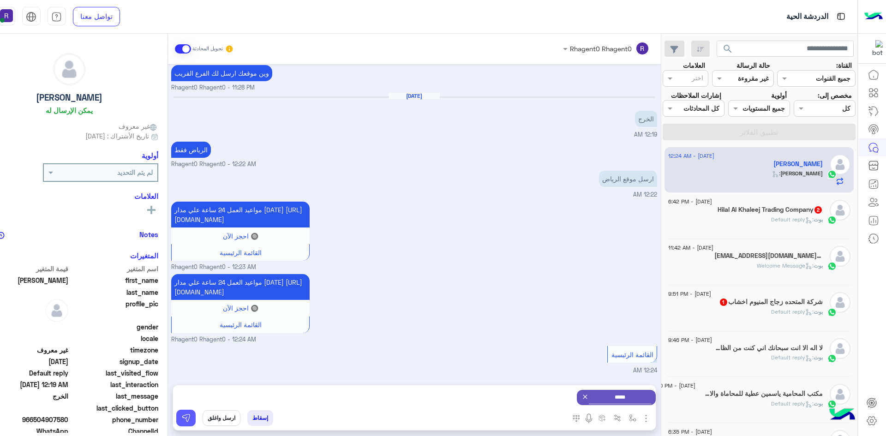
click at [191, 420] on button at bounding box center [185, 418] width 19 height 17
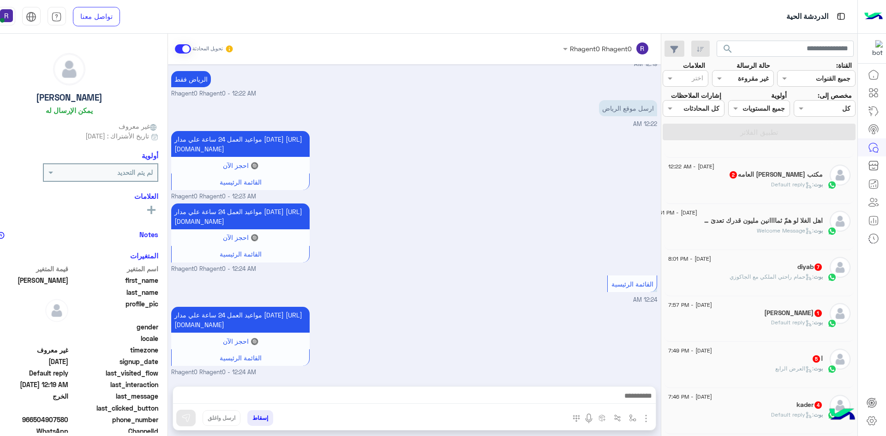
scroll to position [439, 0]
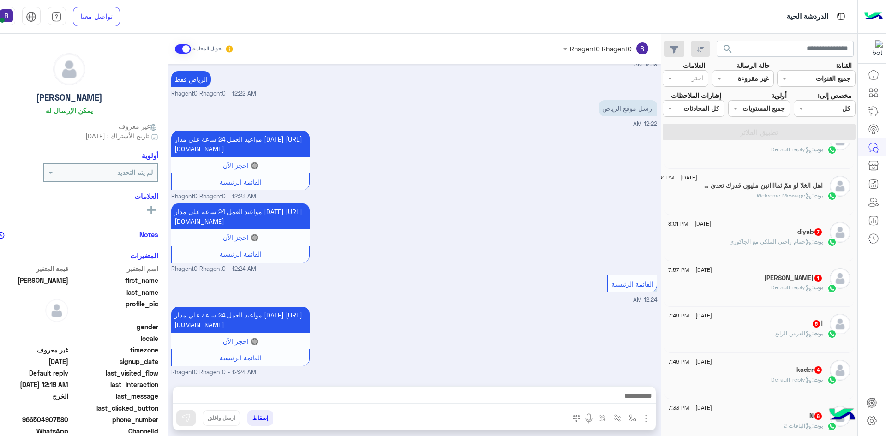
click at [822, 248] on div "بوت : حمام راحتي الملكي مع الجاكوزي" at bounding box center [745, 246] width 155 height 16
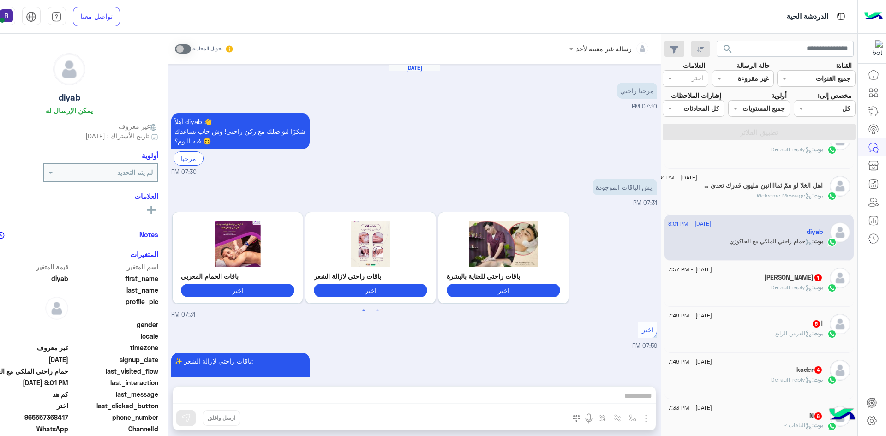
scroll to position [767, 0]
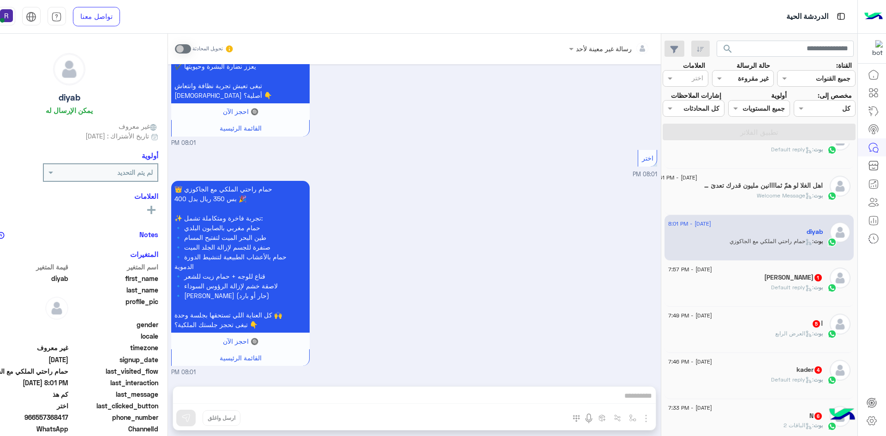
click at [787, 290] on span ": Default reply" at bounding box center [792, 287] width 42 height 7
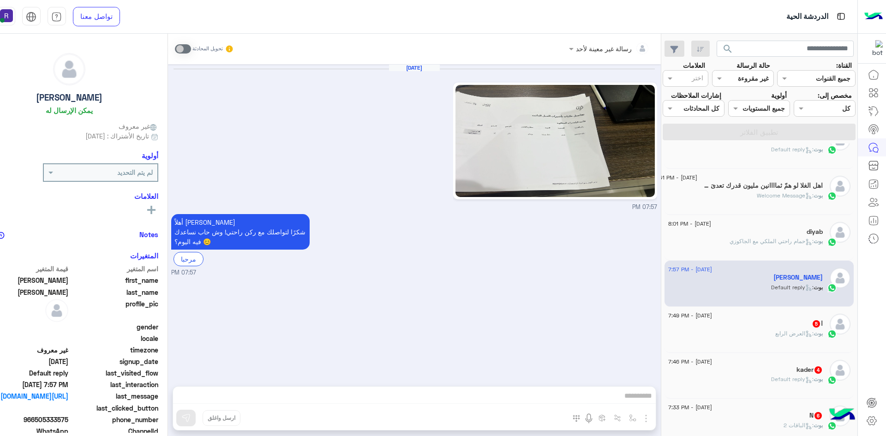
click at [790, 334] on span ": العرض الرابع" at bounding box center [795, 333] width 38 height 7
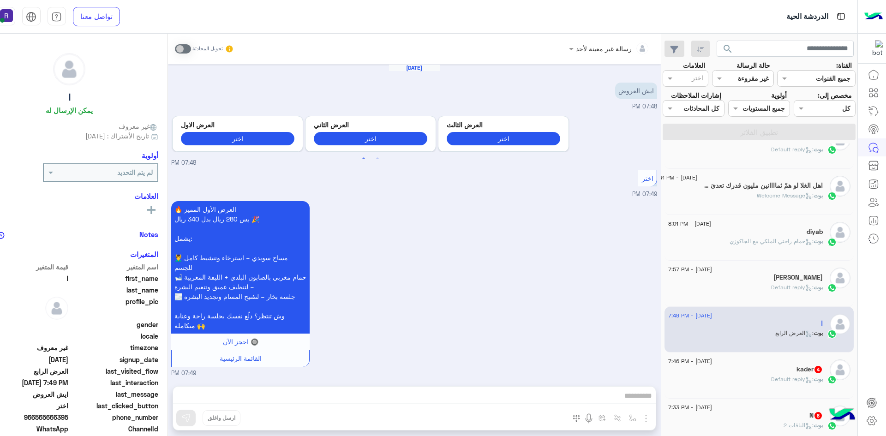
scroll to position [787, 0]
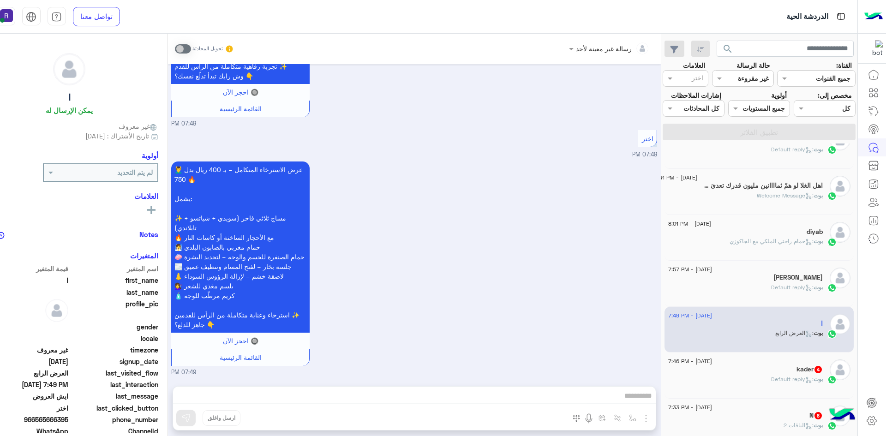
click at [815, 371] on span "4" at bounding box center [818, 369] width 7 height 7
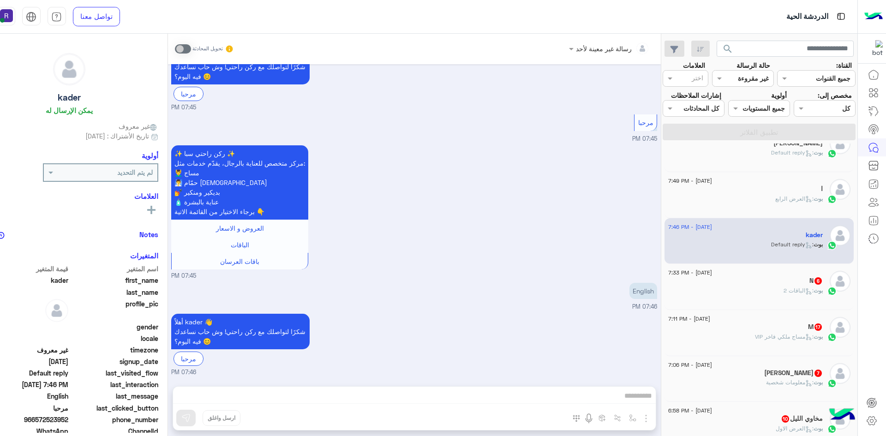
scroll to position [577, 0]
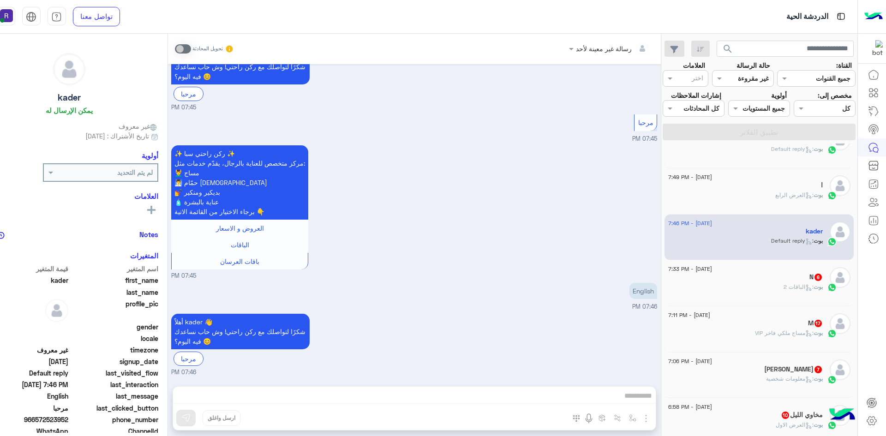
click at [788, 294] on div "بوت : الباقات 2" at bounding box center [745, 291] width 155 height 16
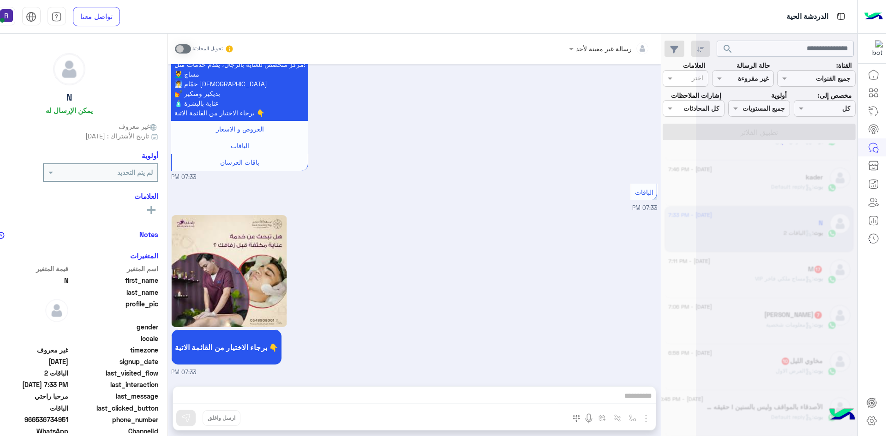
scroll to position [5, 0]
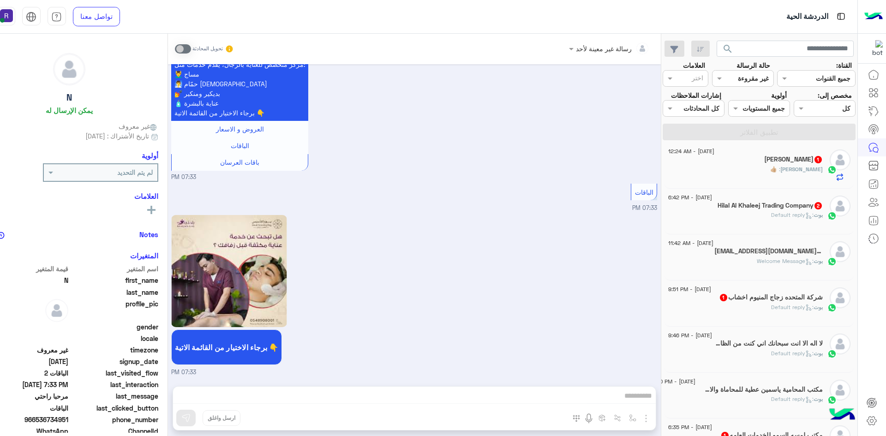
click at [795, 160] on div "[PERSON_NAME] 1" at bounding box center [745, 161] width 155 height 10
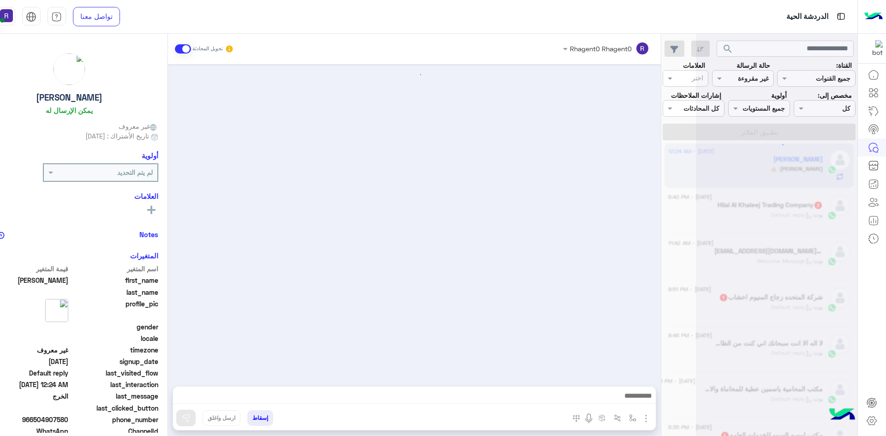
scroll to position [529, 0]
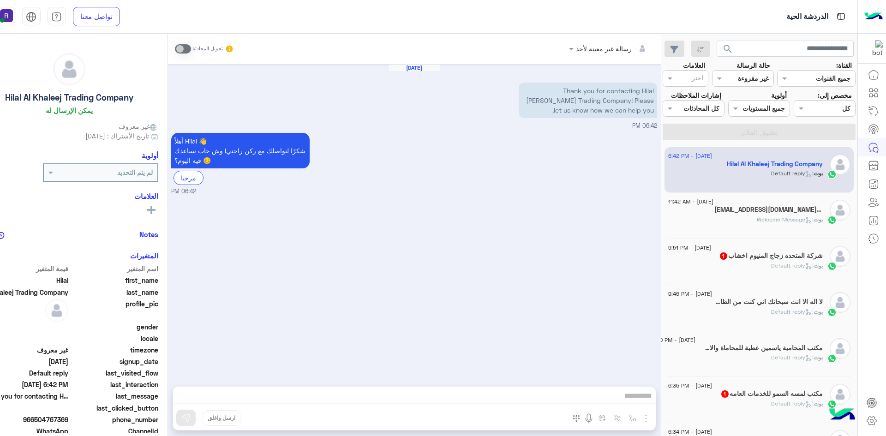
click at [540, 90] on p "Thank you for contacting Hilal [PERSON_NAME] Trading Company! Please let us kno…" at bounding box center [588, 101] width 138 height 36
drag, startPoint x: 540, startPoint y: 90, endPoint x: 638, endPoint y: 114, distance: 101.2
click at [638, 114] on p "Thank you for contacting Hilal [PERSON_NAME] Trading Company! Please let us kno…" at bounding box center [588, 101] width 138 height 36
click at [542, 89] on p "Thank you for contacting Hilal [PERSON_NAME] Trading Company! Please let us kno…" at bounding box center [588, 101] width 138 height 36
drag, startPoint x: 542, startPoint y: 89, endPoint x: 632, endPoint y: 108, distance: 92.1
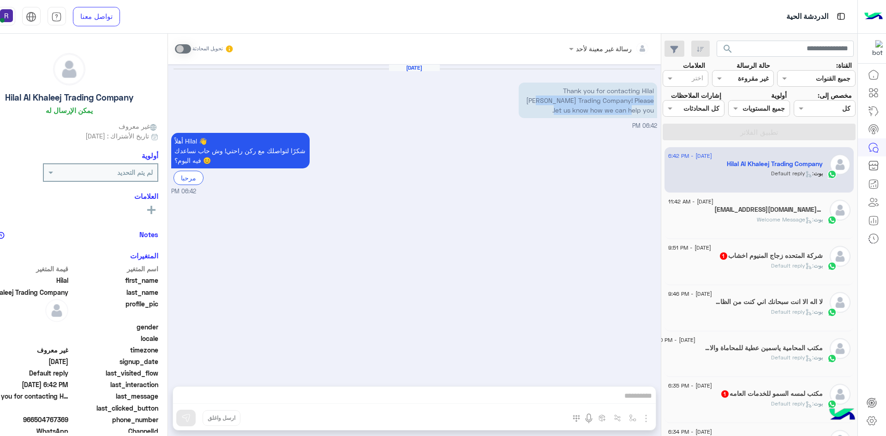
click at [632, 108] on p "Thank you for contacting Hilal [PERSON_NAME] Trading Company! Please let us kno…" at bounding box center [588, 101] width 138 height 36
click at [643, 88] on p "Thank you for contacting Hilal [PERSON_NAME] Trading Company! Please let us kno…" at bounding box center [588, 101] width 138 height 36
drag, startPoint x: 643, startPoint y: 88, endPoint x: 635, endPoint y: 111, distance: 24.7
click at [635, 111] on p "Thank you for contacting Hilal [PERSON_NAME] Trading Company! Please let us kno…" at bounding box center [588, 101] width 138 height 36
click at [569, 114] on p "Thank you for contacting Hilal [PERSON_NAME] Trading Company! Please let us kno…" at bounding box center [588, 101] width 138 height 36
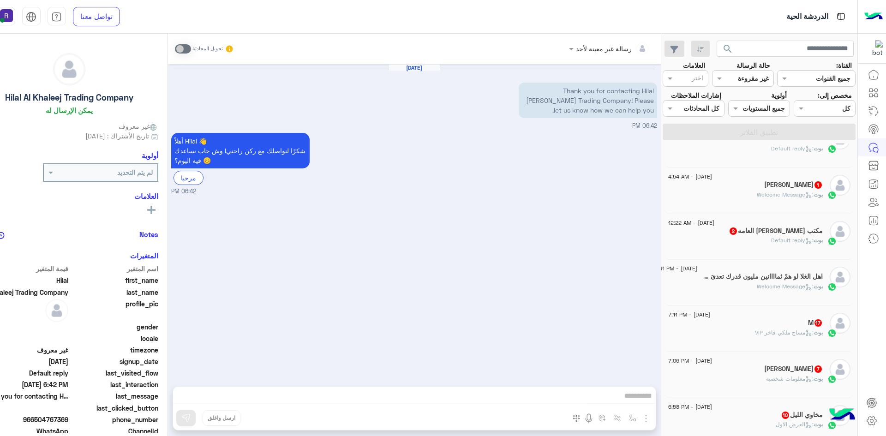
scroll to position [318, 0]
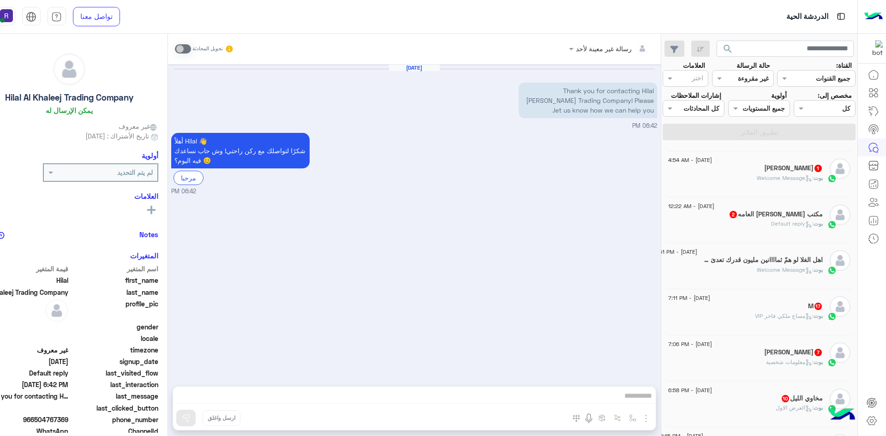
click at [817, 328] on div "بوت : مساج ملكي فاخر VIP" at bounding box center [745, 320] width 155 height 16
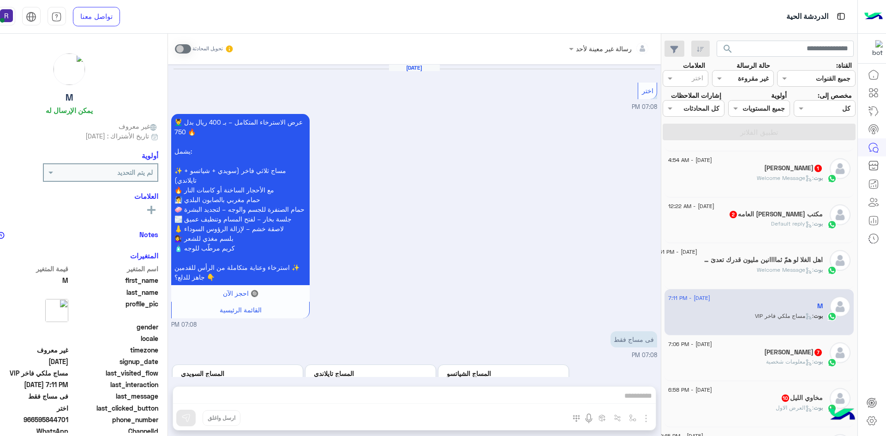
scroll to position [1634, 0]
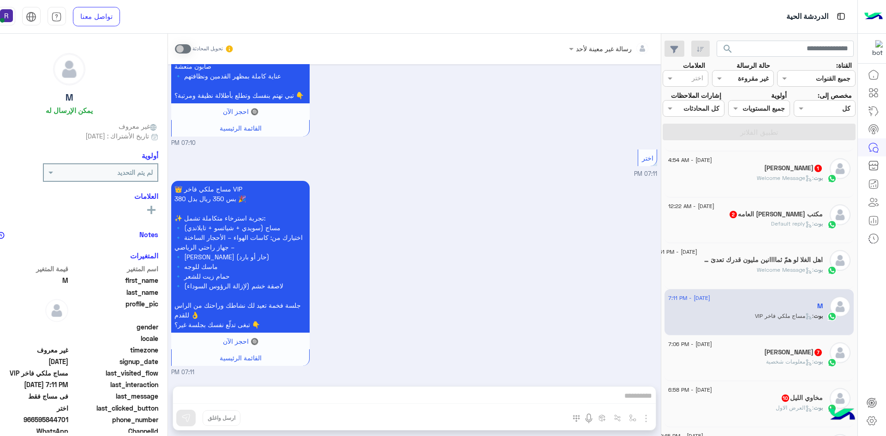
click at [796, 365] on span "بوت : معلومات شخصية" at bounding box center [794, 361] width 57 height 7
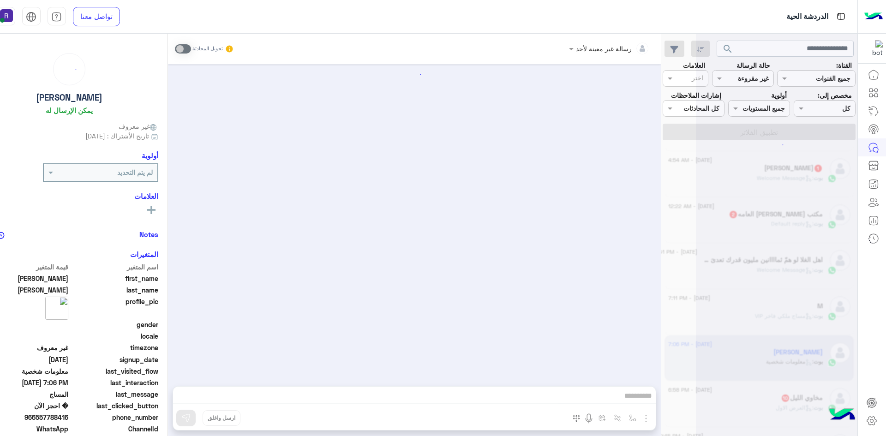
scroll to position [474, 0]
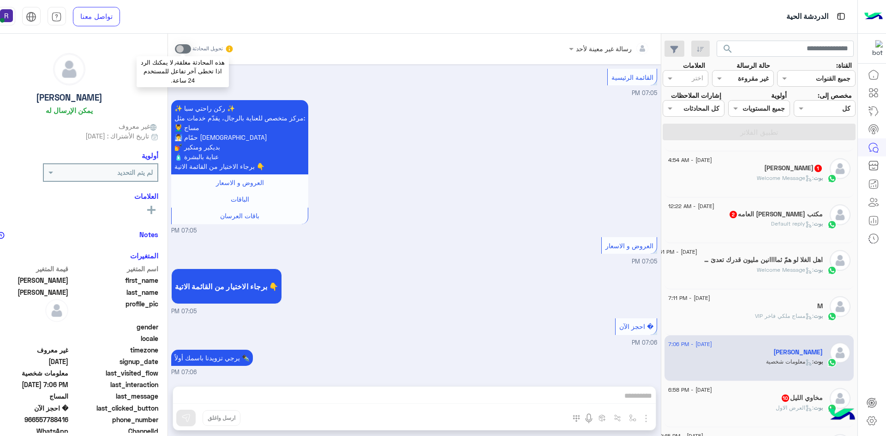
click at [182, 51] on span at bounding box center [183, 48] width 16 height 9
click at [505, 387] on div "رسالة غير معينة لأحد تحويل المحادثة Aug 17, 2025 مرحبا راحتي سبا 07:02 PM أهلاً…" at bounding box center [414, 237] width 493 height 406
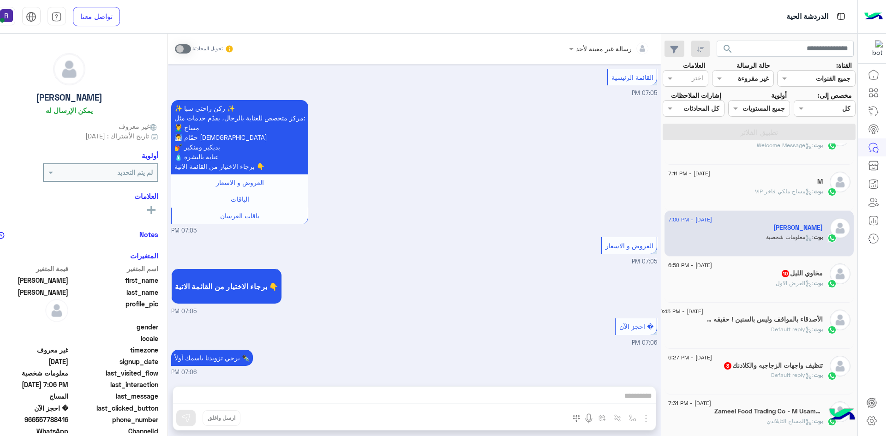
scroll to position [457, 0]
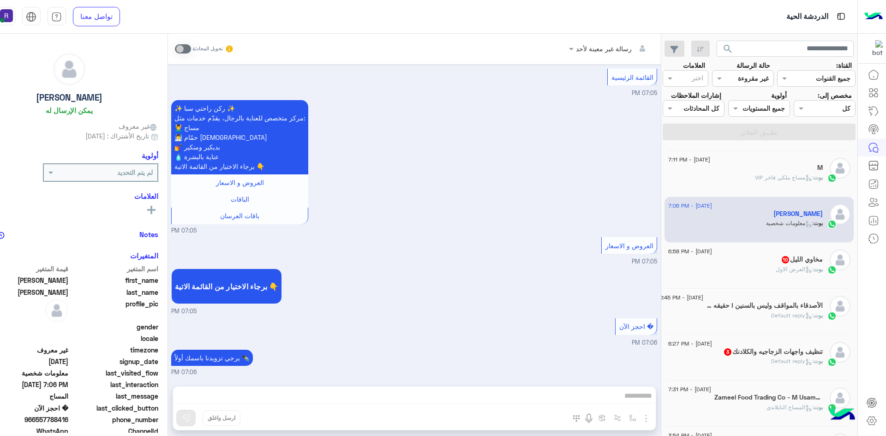
click at [790, 269] on span ": العرض الاول" at bounding box center [795, 269] width 38 height 7
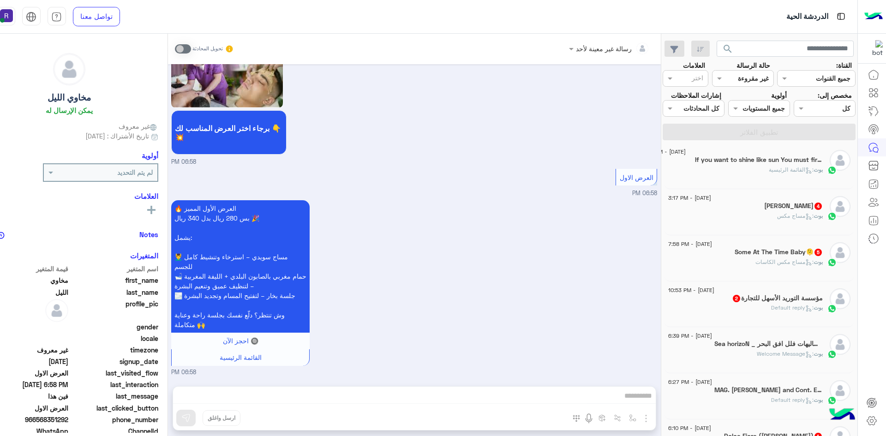
scroll to position [900, 0]
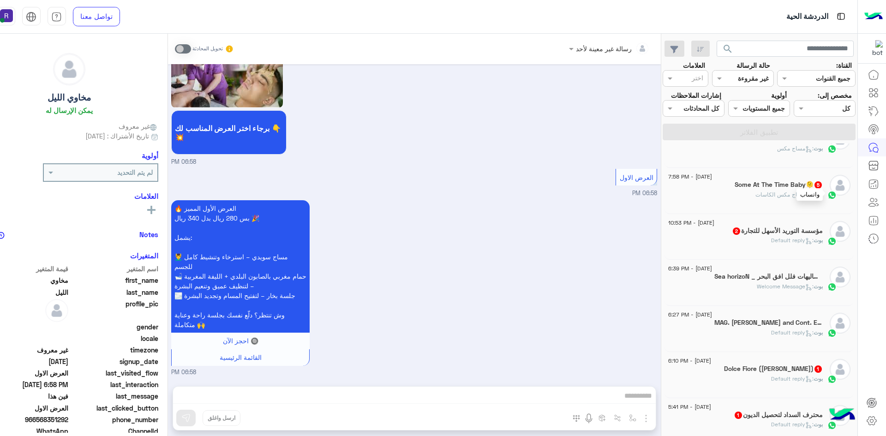
click at [827, 194] on div at bounding box center [832, 194] width 14 height 11
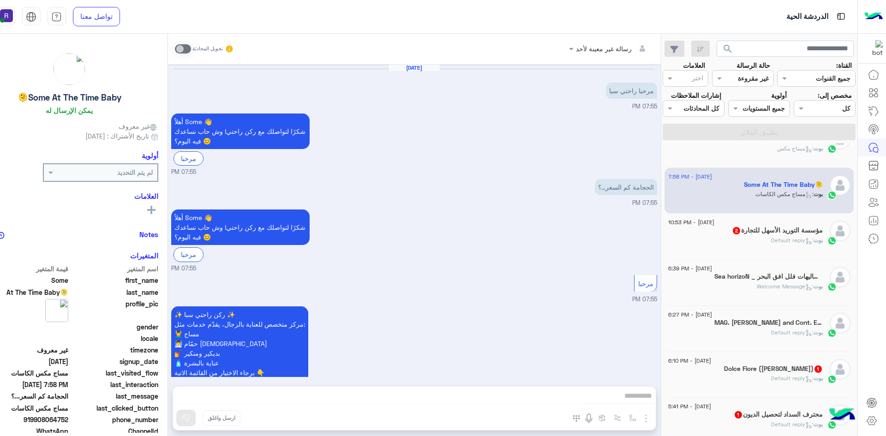
scroll to position [384, 0]
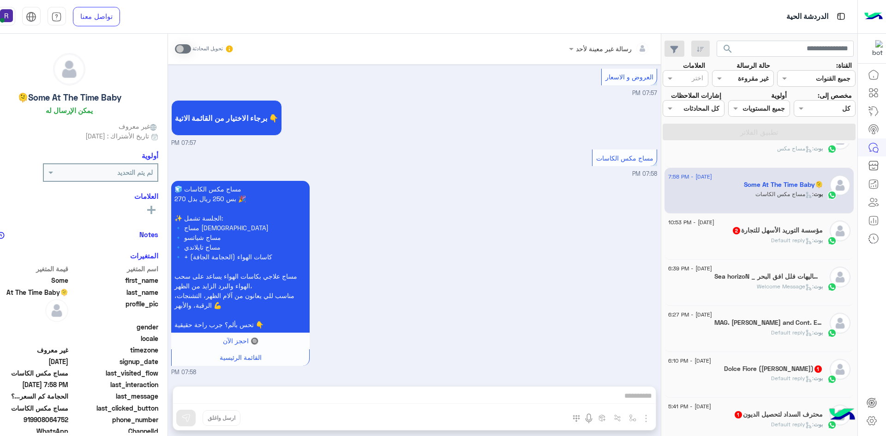
click at [772, 233] on h5 "مؤسسة التوريد الأسهل للتجارة 2" at bounding box center [777, 231] width 91 height 8
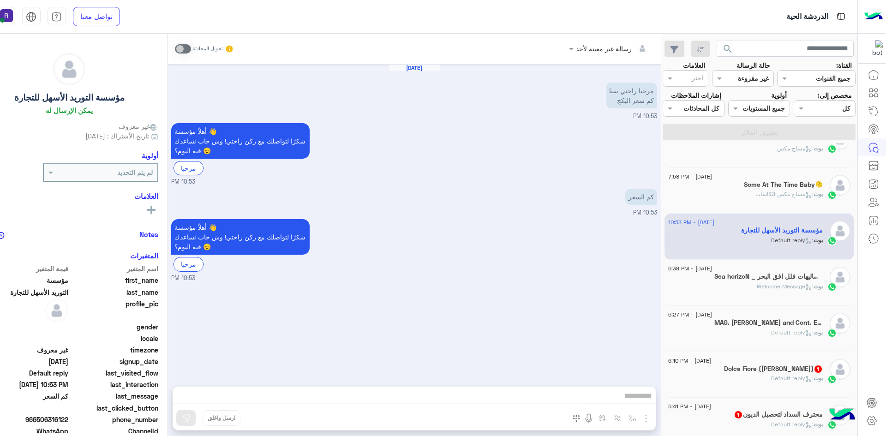
click at [180, 54] on div "تحويل المحادثة" at bounding box center [205, 49] width 60 height 17
click at [182, 48] on span at bounding box center [183, 48] width 16 height 9
click at [765, 372] on h5 "Dolce Fiore (دولتشي فيوري) 1" at bounding box center [773, 369] width 99 height 8
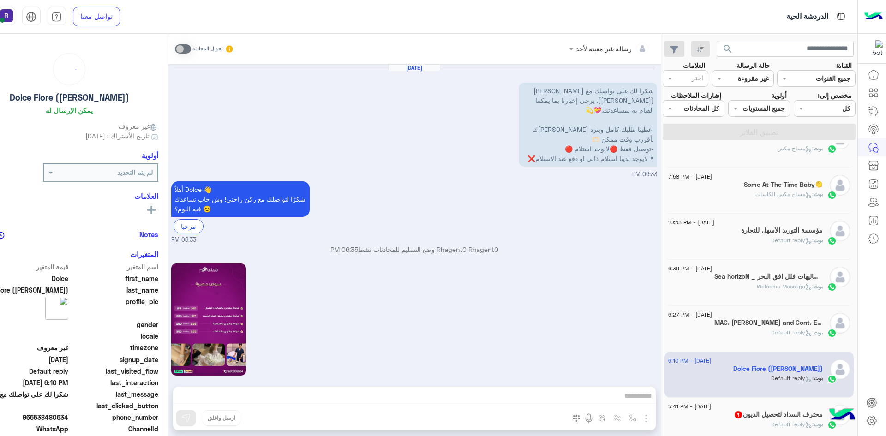
scroll to position [1137, 0]
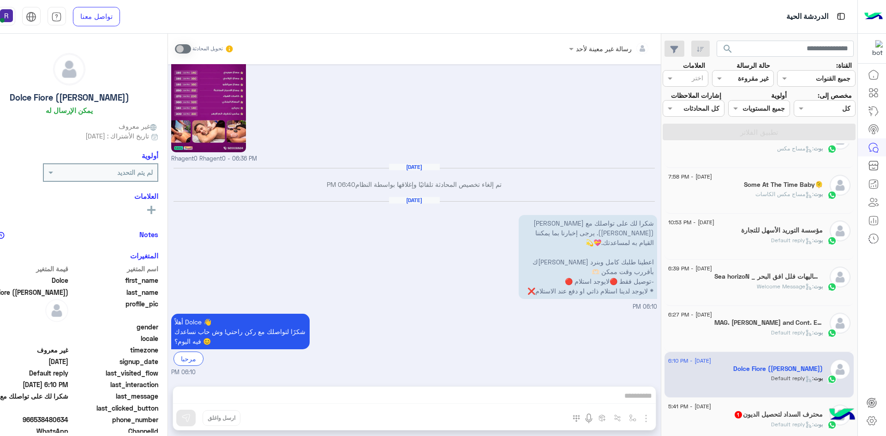
click at [744, 415] on h5 "محترف السداد لتحصيل الديون 1" at bounding box center [778, 415] width 89 height 8
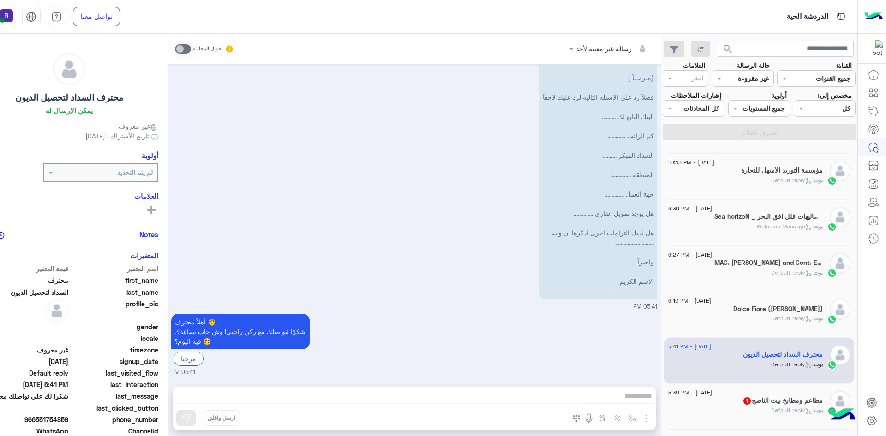
scroll to position [1038, 0]
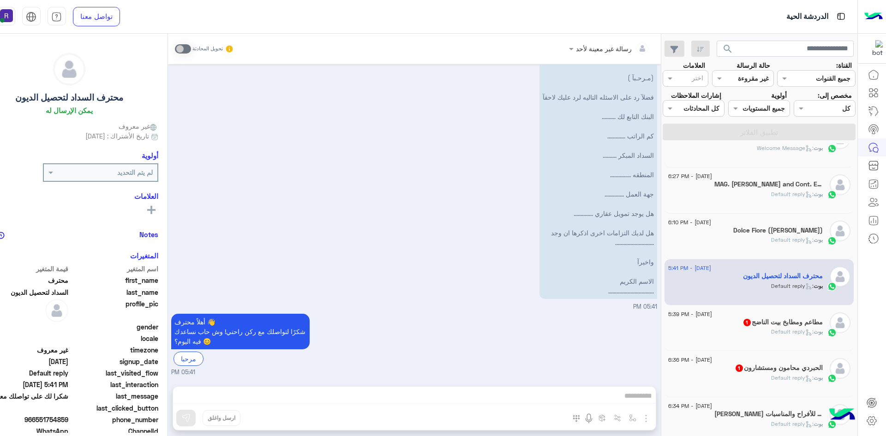
click at [763, 313] on div "26 July - 5:39 PM" at bounding box center [745, 316] width 155 height 6
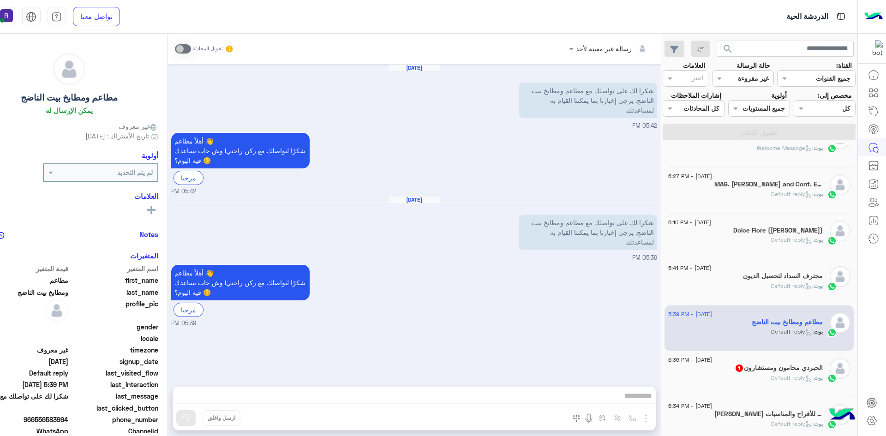
click at [755, 374] on div "بوت : Default reply" at bounding box center [745, 382] width 155 height 16
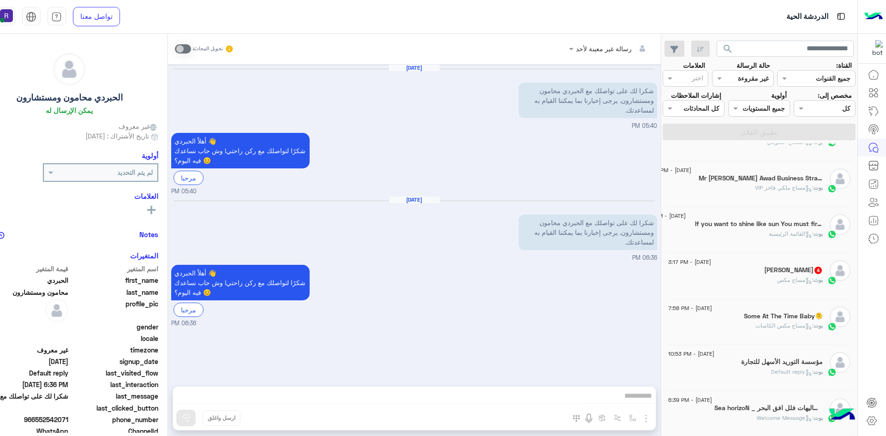
scroll to position [722, 0]
click at [778, 309] on div "1 August - 3:17 PM" at bounding box center [745, 310] width 155 height 6
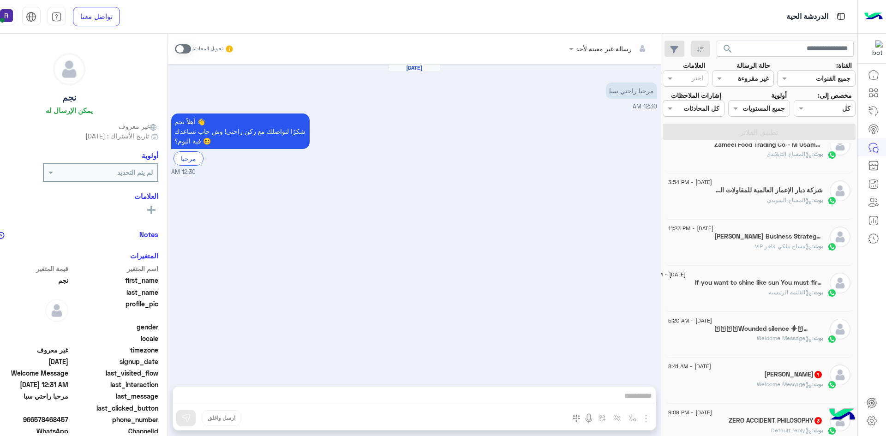
scroll to position [589, 0]
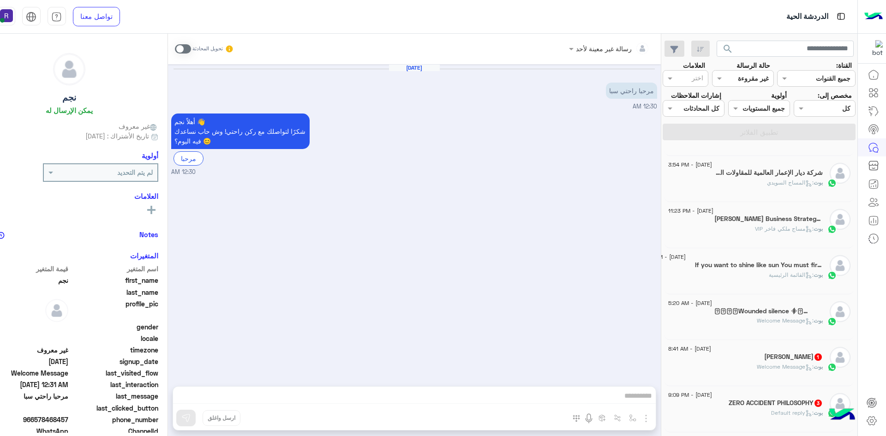
click at [802, 368] on span ": Welcome Message" at bounding box center [785, 366] width 57 height 7
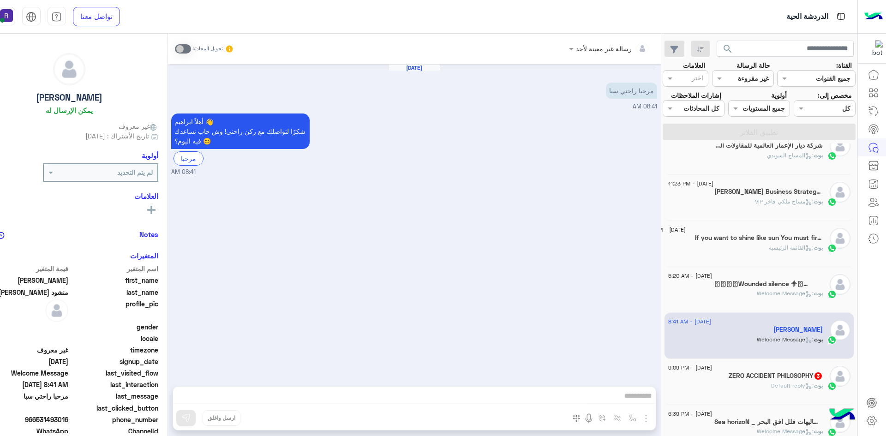
scroll to position [631, 0]
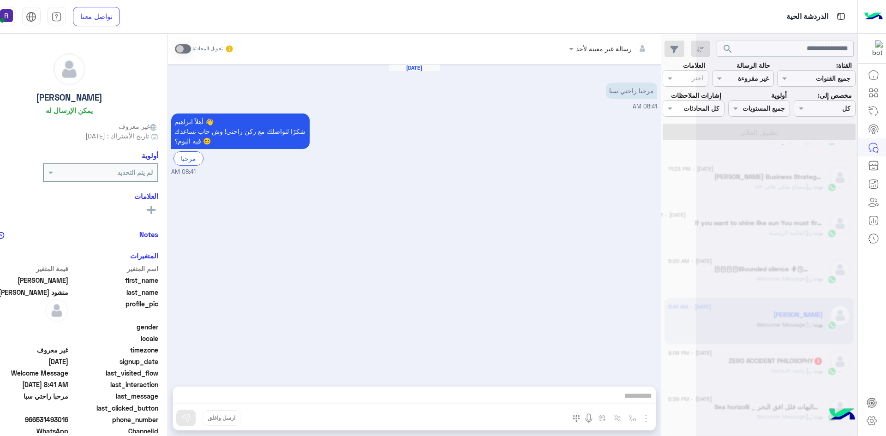
click at [797, 364] on div at bounding box center [777, 222] width 162 height 436
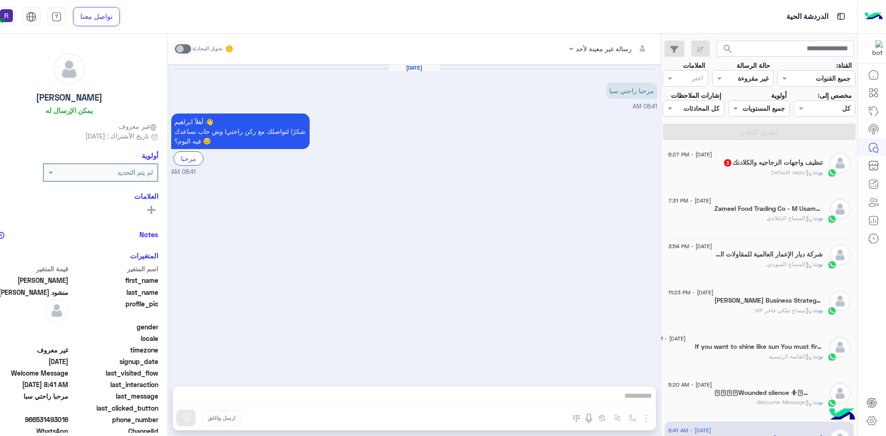
scroll to position [678, 0]
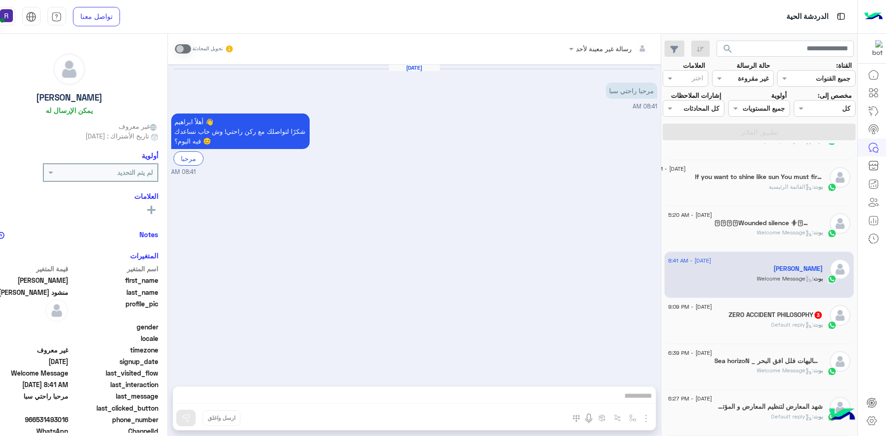
click at [815, 317] on span "3" at bounding box center [818, 315] width 7 height 7
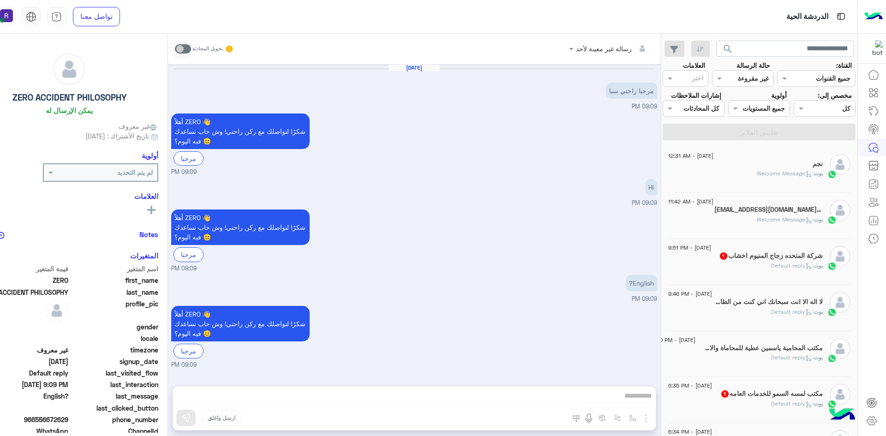
click at [755, 78] on input "text" at bounding box center [754, 79] width 30 height 10
click at [754, 154] on div "غير مقروءة" at bounding box center [743, 148] width 62 height 17
click at [766, 78] on input "text" at bounding box center [754, 79] width 30 height 10
click at [757, 97] on b "عرض الكل" at bounding box center [755, 97] width 30 height 8
click at [770, 136] on button "تطبيق الفلاتر" at bounding box center [759, 132] width 193 height 17
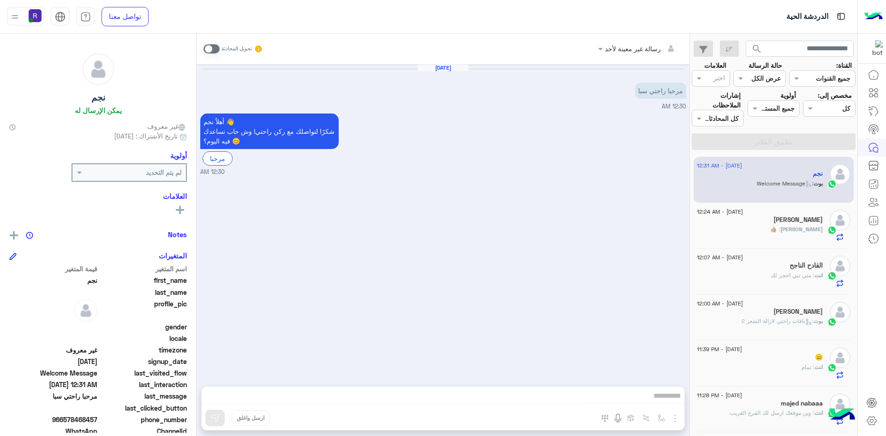
click at [486, 187] on div "Aug 24, 2025 مرحبا راحتي سبا 12:30 AM أهلاً نجم 👋 شكرًا لتواصلك مع ركن راحتي! و…" at bounding box center [443, 220] width 493 height 313
click at [209, 47] on span at bounding box center [212, 48] width 16 height 9
click at [672, 421] on div "رسالة غير معينة لأحد تحويل المحادثة Aug 24, 2025 مرحبا راحتي سبا 12:30 AM أهلاً…" at bounding box center [443, 237] width 493 height 406
click at [679, 420] on div "رسالة غير معينة لأحد تحويل المحادثة Aug 24, 2025 مرحبا راحتي سبا 12:30 AM أهلاً…" at bounding box center [443, 237] width 493 height 406
click at [208, 44] on span at bounding box center [212, 48] width 16 height 9
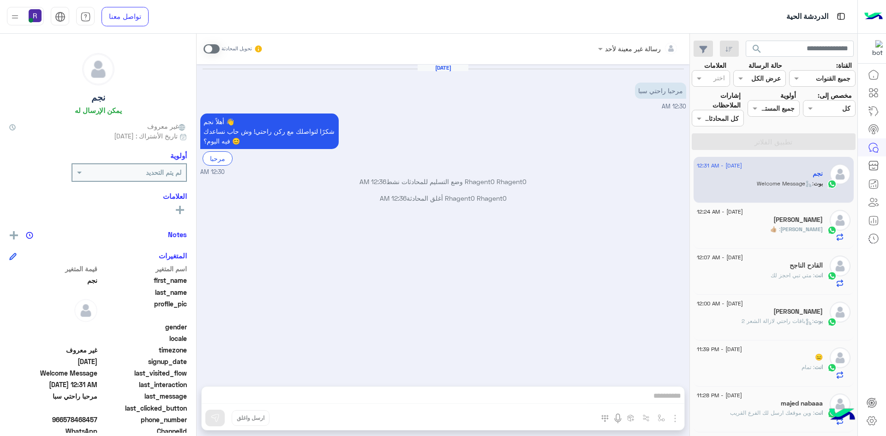
click at [214, 53] on span at bounding box center [212, 48] width 16 height 9
click at [650, 400] on div "رسالة غير معينة لأحد تحويل المحادثة Aug 24, 2025 مرحبا راحتي سبا 12:30 AM أهلاً…" at bounding box center [443, 237] width 493 height 406
click at [676, 418] on div "رسالة غير معينة لأحد تحويل المحادثة Aug 24, 2025 مرحبا راحتي سبا 12:30 AM أهلاً…" at bounding box center [443, 237] width 493 height 406
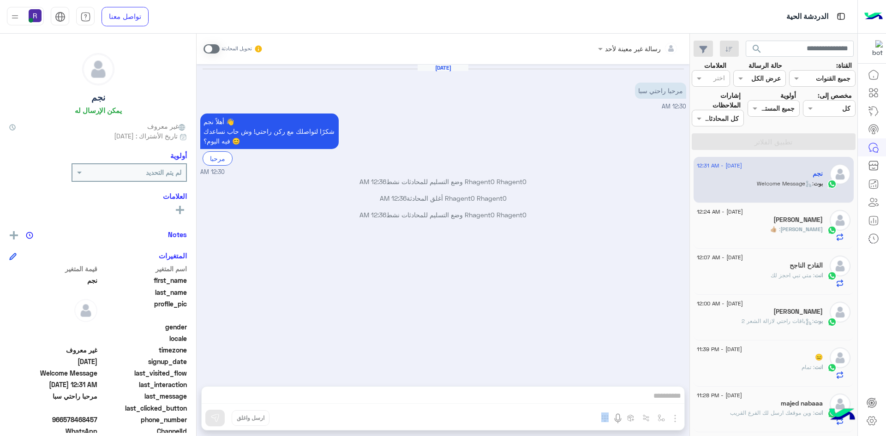
click at [676, 418] on div "رسالة غير معينة لأحد تحويل المحادثة Aug 24, 2025 مرحبا راحتي سبا 12:30 AM أهلاً…" at bounding box center [443, 237] width 493 height 406
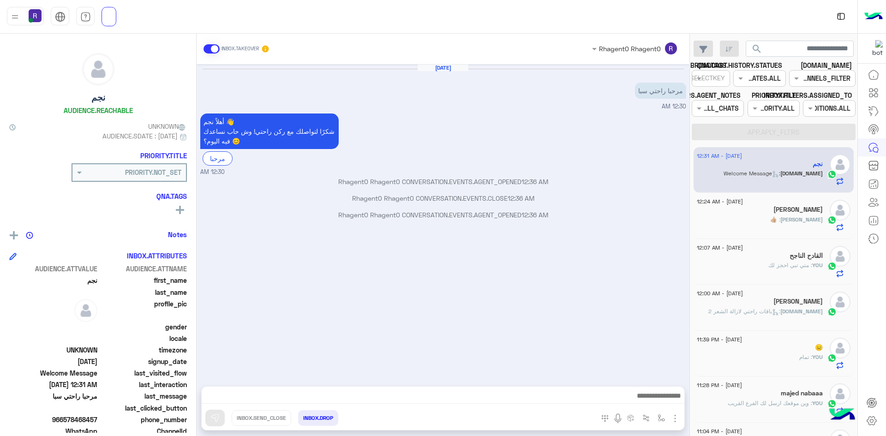
click at [672, 412] on button "button" at bounding box center [675, 418] width 12 height 12
click at [661, 400] on span "IMAGES" at bounding box center [654, 398] width 24 height 11
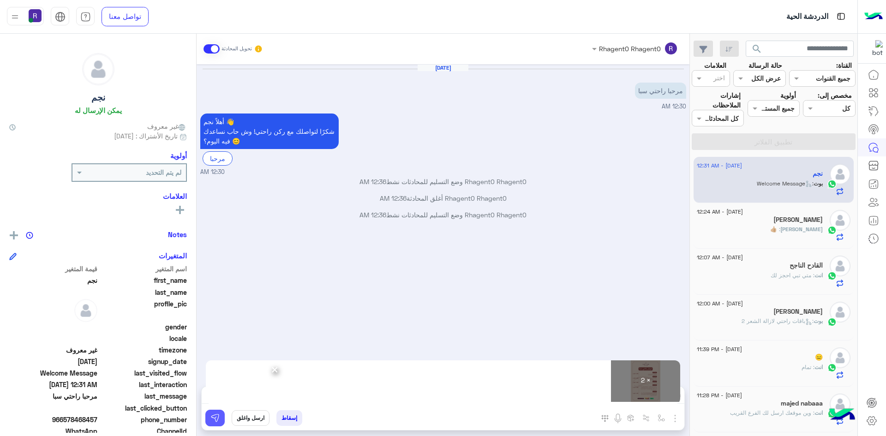
click at [213, 413] on button at bounding box center [214, 418] width 19 height 17
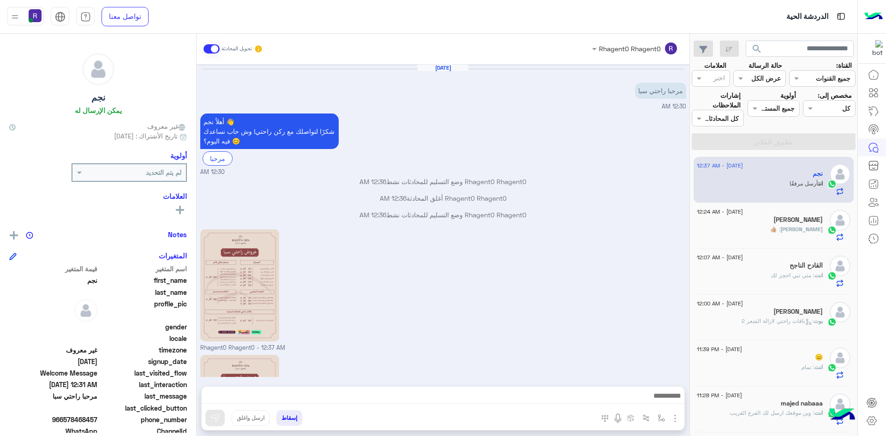
scroll to position [118, 0]
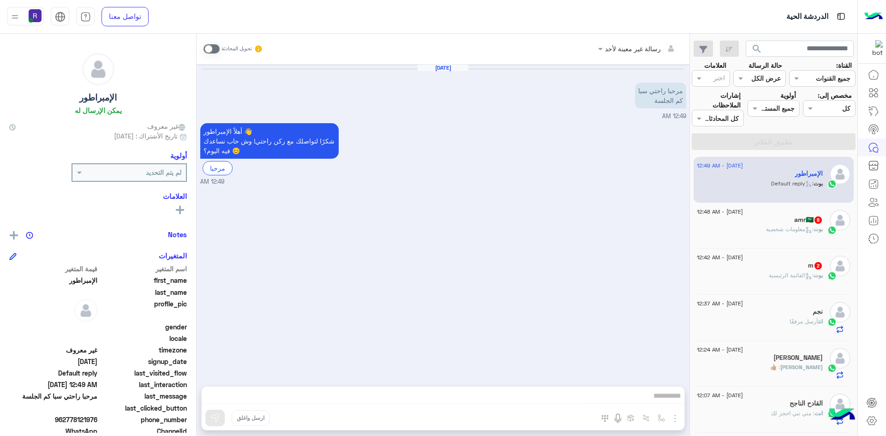
click at [211, 49] on span at bounding box center [212, 48] width 16 height 9
click at [676, 418] on img "button" at bounding box center [675, 418] width 11 height 11
click at [665, 401] on span "الصور" at bounding box center [657, 398] width 17 height 11
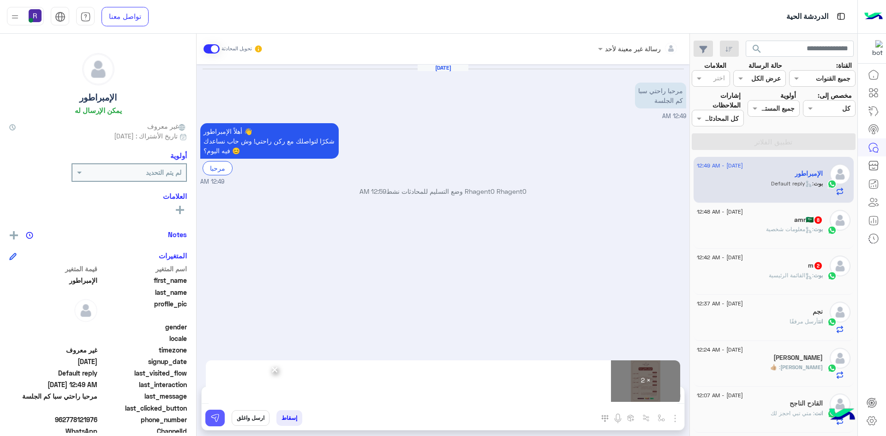
click at [210, 418] on img at bounding box center [214, 418] width 9 height 9
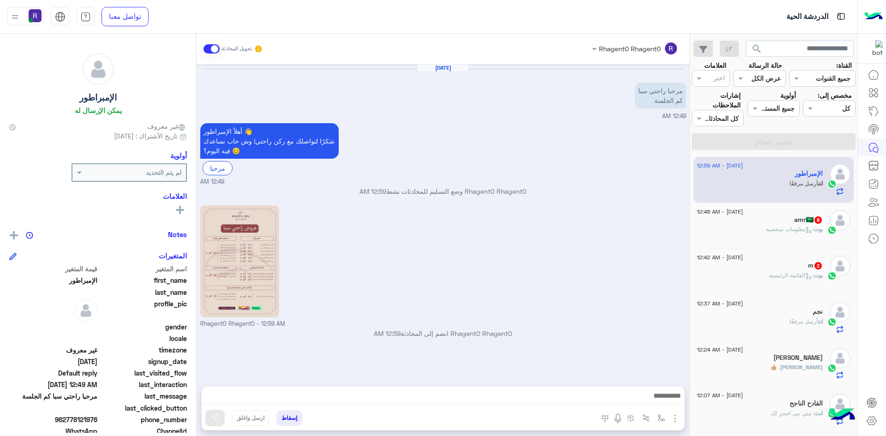
scroll to position [94, 0]
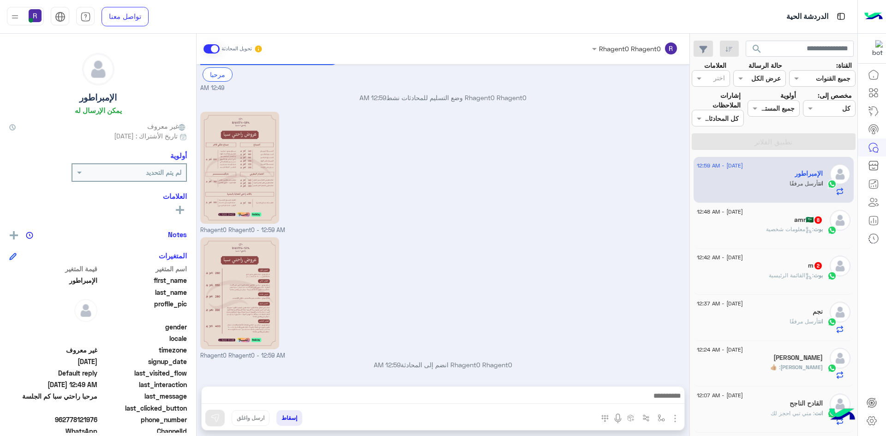
click at [782, 226] on span ": معلومات شخصية" at bounding box center [790, 229] width 48 height 7
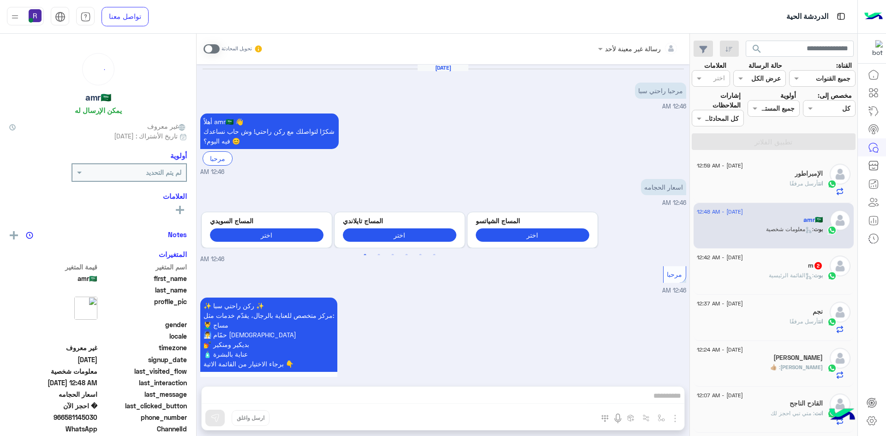
scroll to position [815, 0]
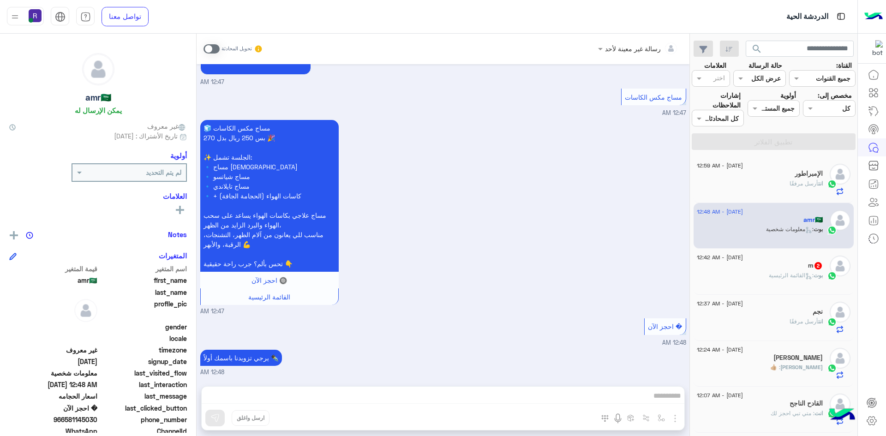
click at [212, 53] on span at bounding box center [212, 48] width 16 height 9
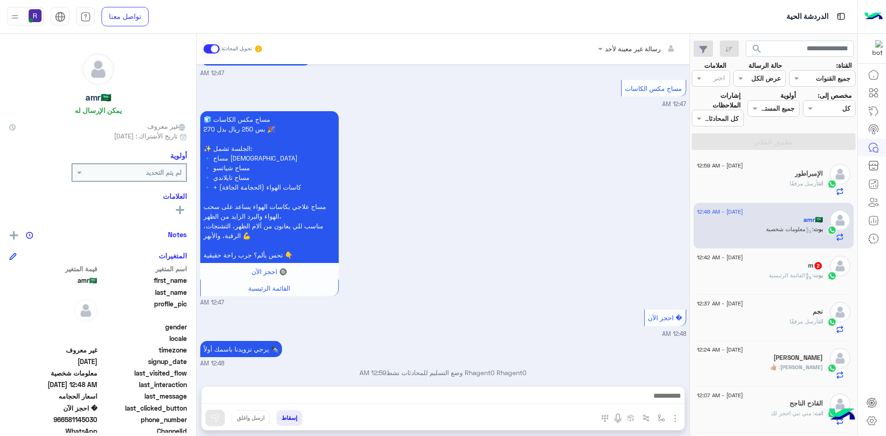
scroll to position [831, 0]
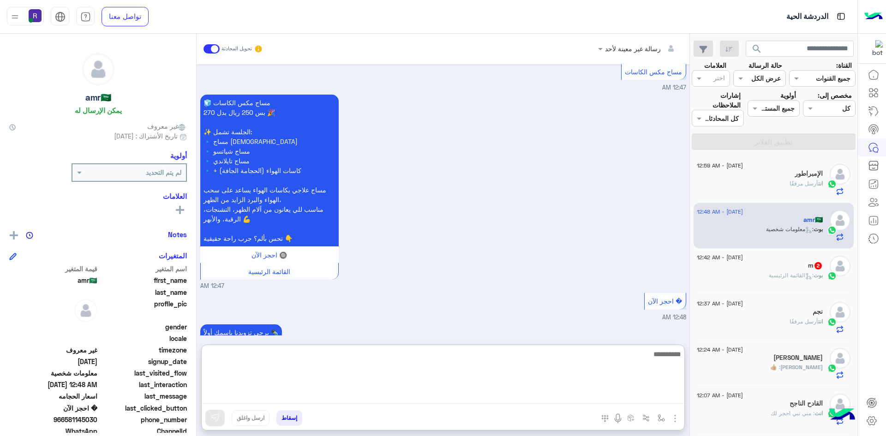
click at [554, 391] on textarea at bounding box center [443, 376] width 483 height 55
paste textarea "**********"
type textarea "**********"
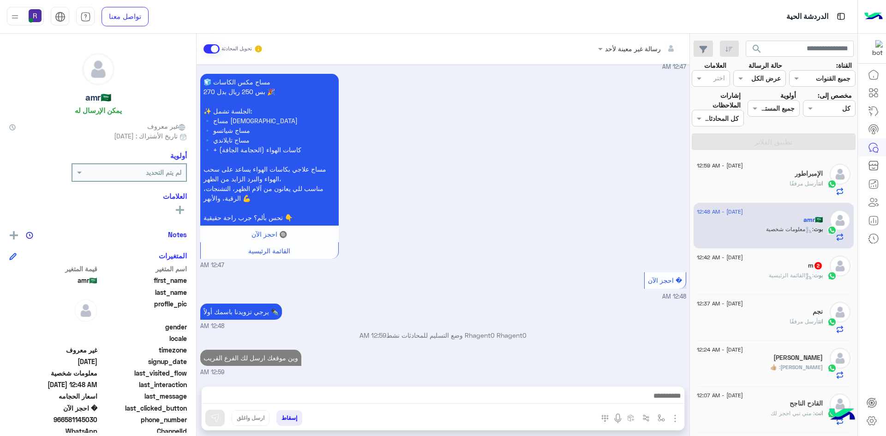
click at [787, 268] on div "m 2" at bounding box center [760, 267] width 126 height 10
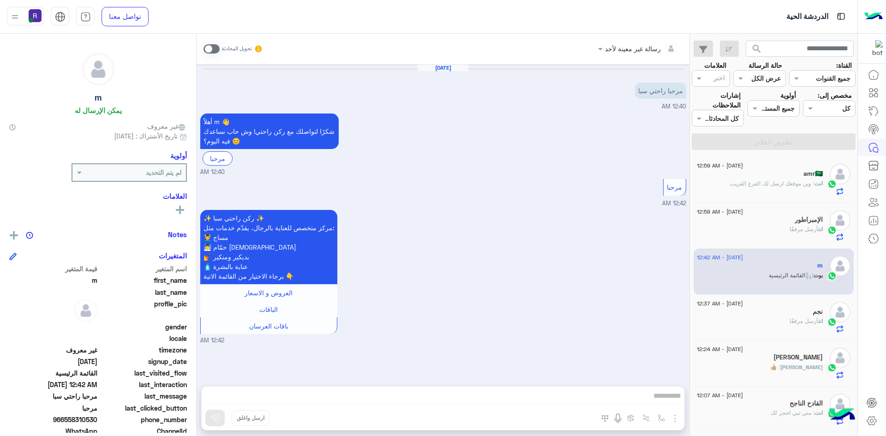
click at [211, 49] on span at bounding box center [212, 48] width 16 height 9
click at [676, 421] on div "رسالة غير معينة لأحد تحويل المحادثة Aug 24, 2025 مرحبا راحتي سبا 12:40 AM أهلاً…" at bounding box center [443, 237] width 493 height 406
click img "button"
click span "الصور"
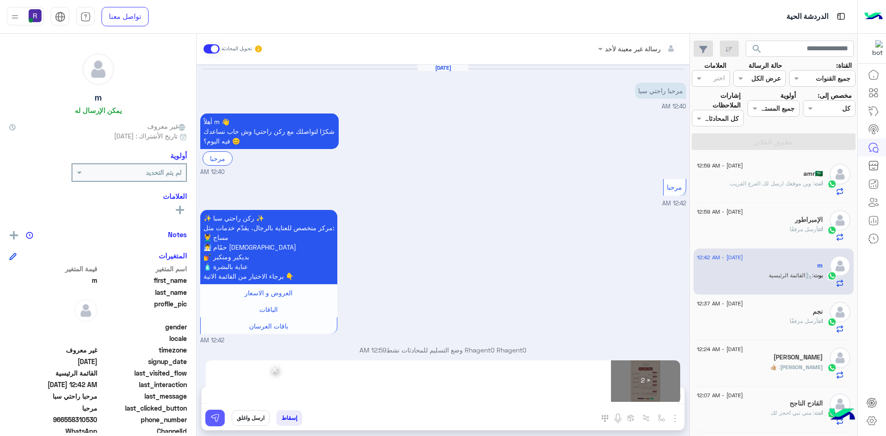
click button
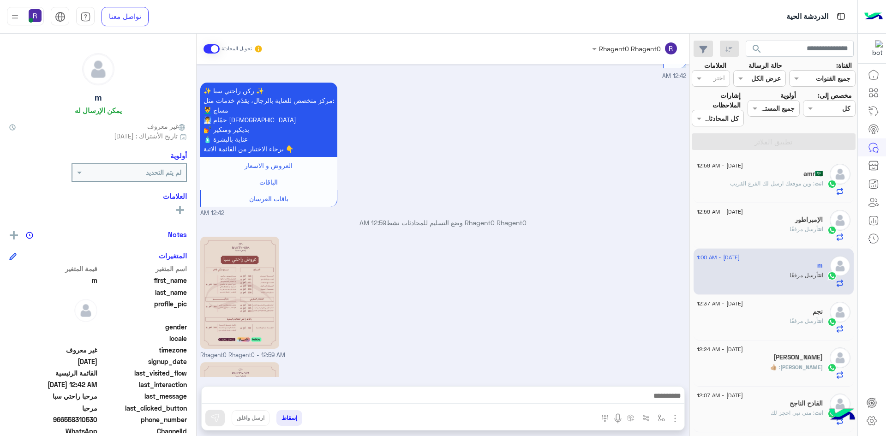
scroll to position [253, 0]
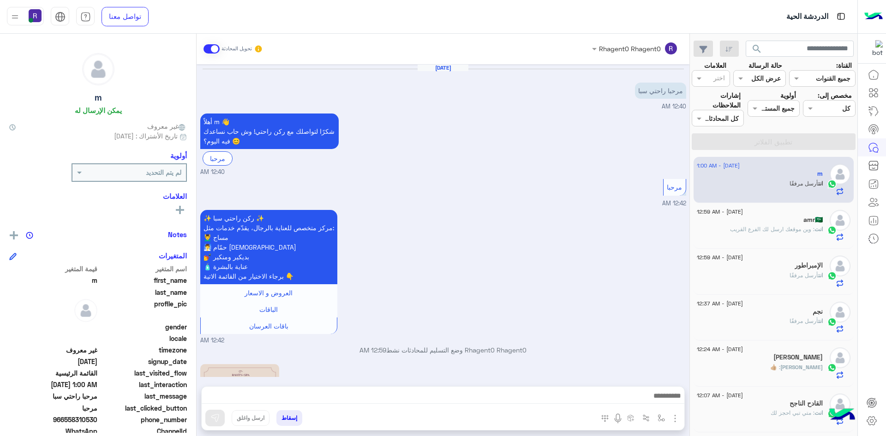
scroll to position [253, 0]
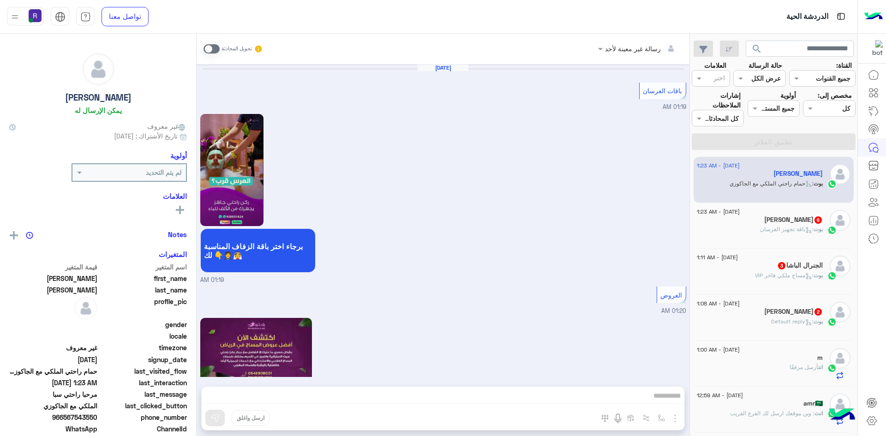
scroll to position [1914, 0]
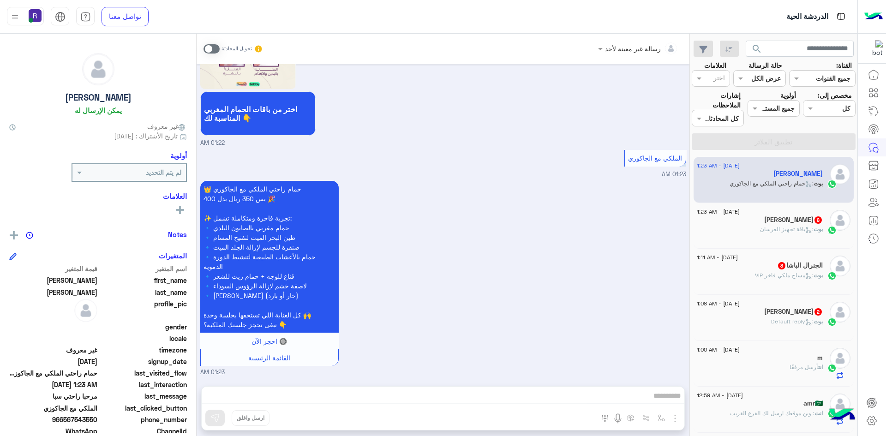
click at [786, 236] on div "بوت : باقة تجهيز العرسان" at bounding box center [760, 233] width 126 height 16
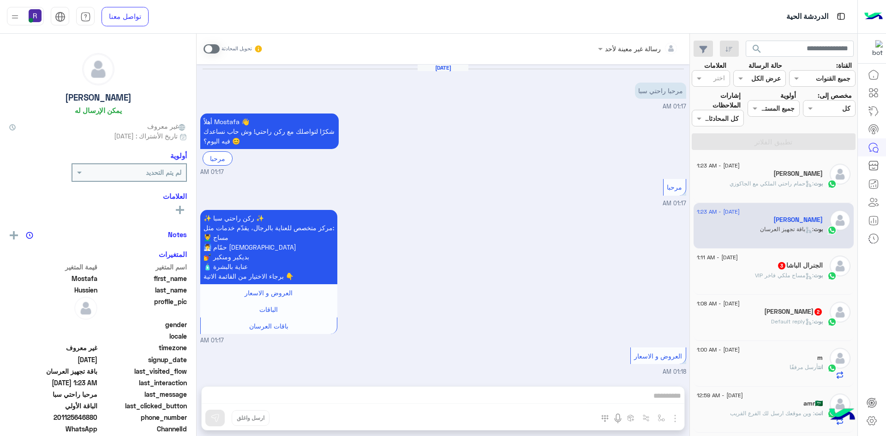
scroll to position [803, 0]
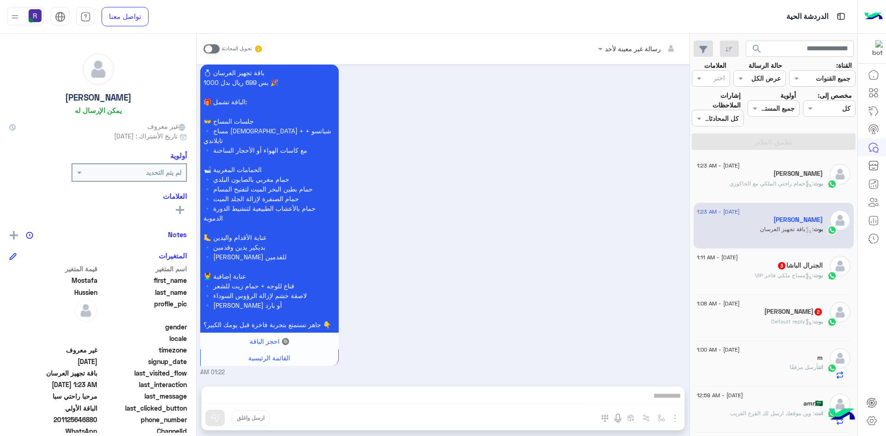
click at [769, 273] on span ": مساج ملكي فاخر VIP" at bounding box center [784, 275] width 59 height 7
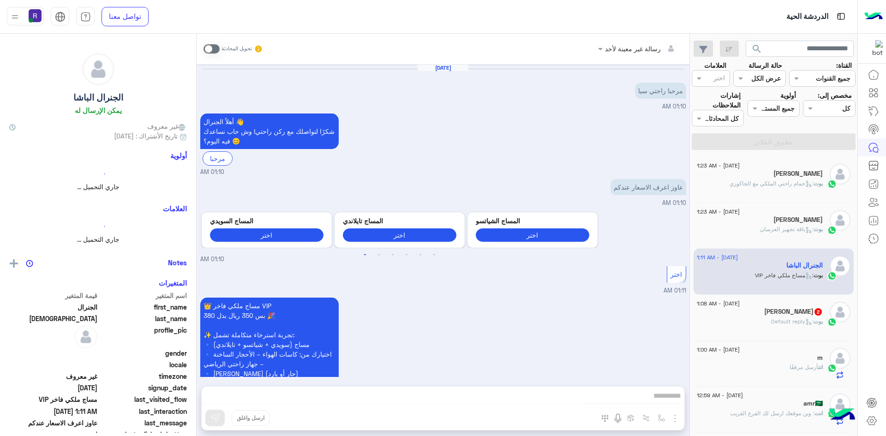
scroll to position [117, 0]
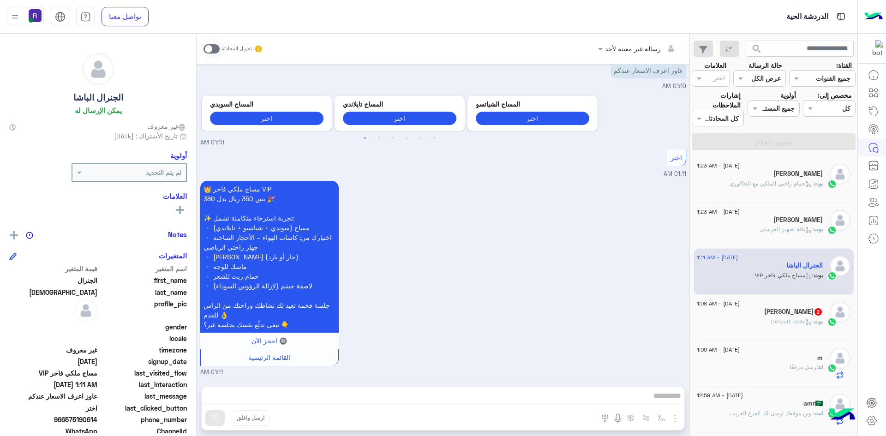
click at [212, 48] on span at bounding box center [212, 48] width 16 height 9
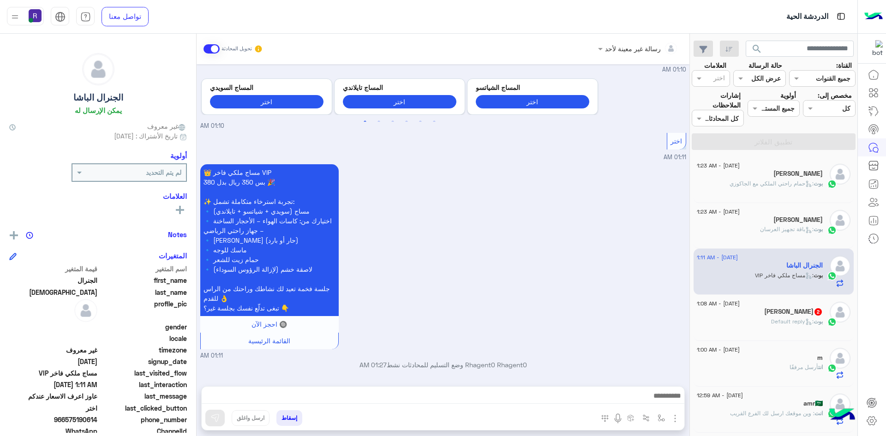
click at [678, 417] on img "button" at bounding box center [675, 418] width 11 height 11
click at [662, 401] on span "الصور" at bounding box center [657, 398] width 17 height 11
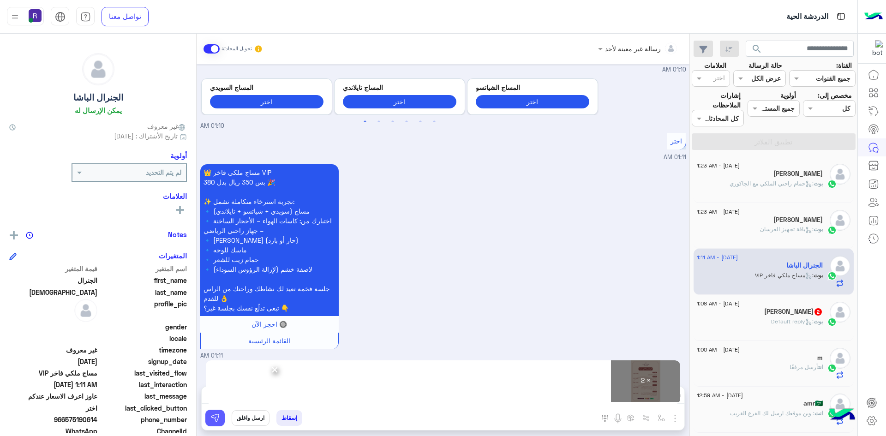
click at [215, 415] on img at bounding box center [214, 418] width 9 height 9
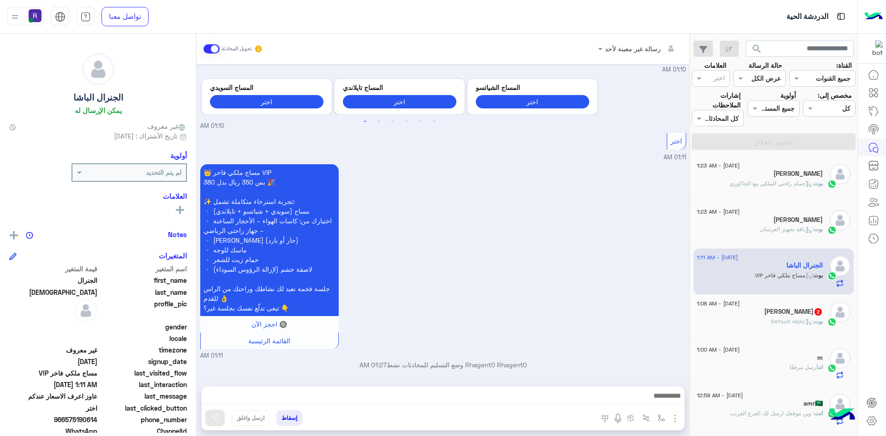
click at [774, 329] on div "[PERSON_NAME] : Default reply" at bounding box center [760, 326] width 126 height 16
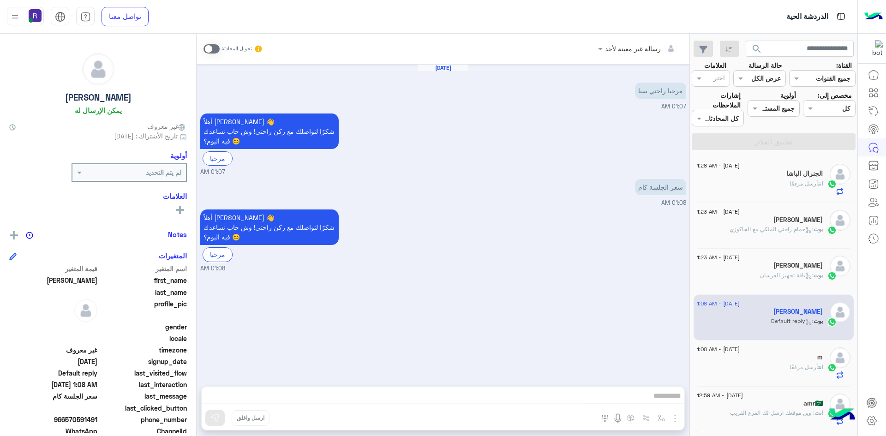
click at [214, 49] on span at bounding box center [212, 48] width 16 height 9
click at [672, 416] on img "button" at bounding box center [675, 418] width 11 height 11
click at [656, 395] on span "الصور" at bounding box center [657, 398] width 17 height 11
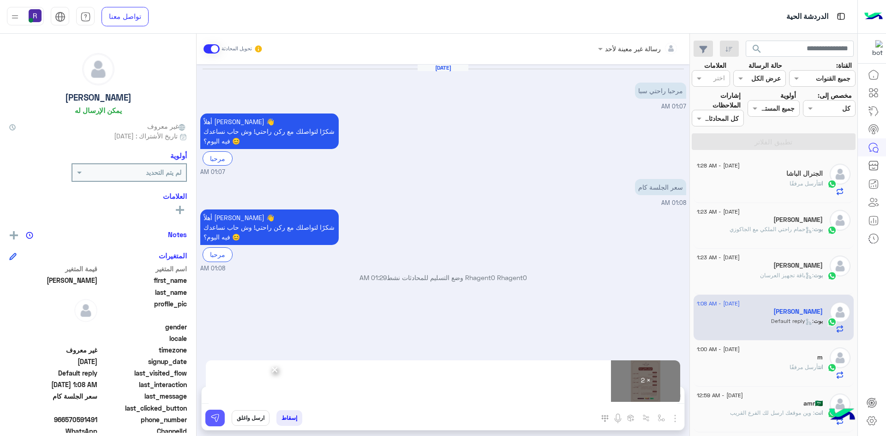
click at [222, 415] on button at bounding box center [214, 418] width 19 height 17
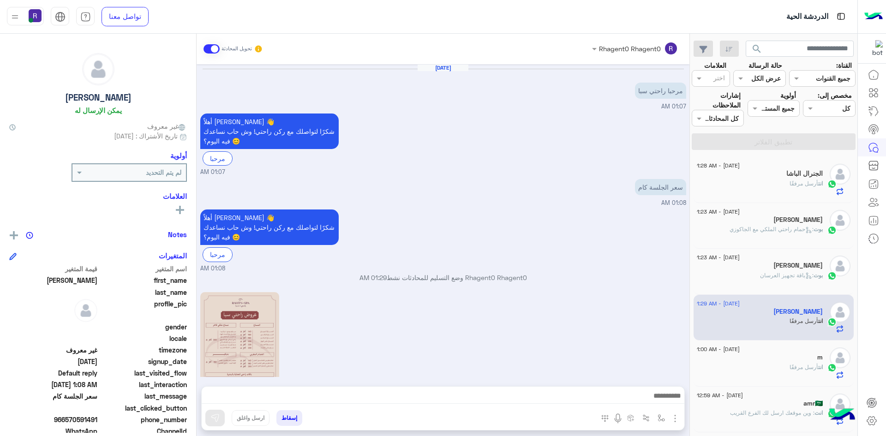
scroll to position [180, 0]
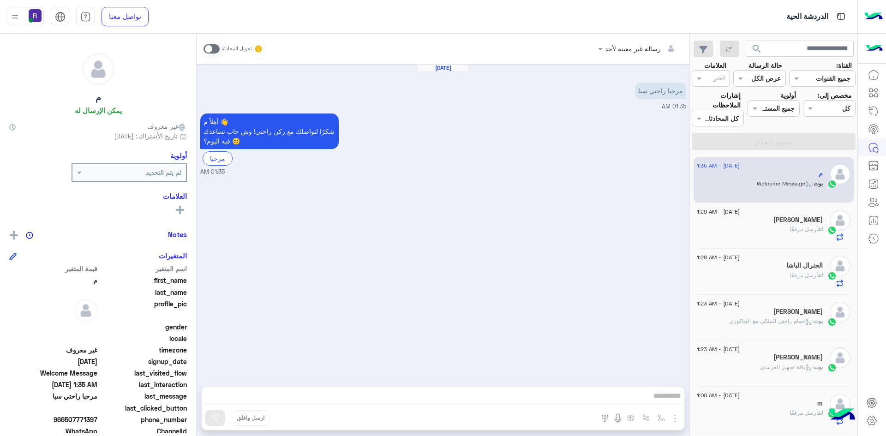
click at [216, 53] on span at bounding box center [212, 48] width 16 height 9
click at [674, 417] on div "رسالة غير معينة لأحد تحويل المحادثة [DATE] مرحبا راحتي سبا 01:35 AM أهلاً م 👋 ش…" at bounding box center [443, 237] width 493 height 406
click at [674, 417] on img "button" at bounding box center [675, 418] width 11 height 11
click at [660, 394] on span "الصور" at bounding box center [657, 398] width 17 height 11
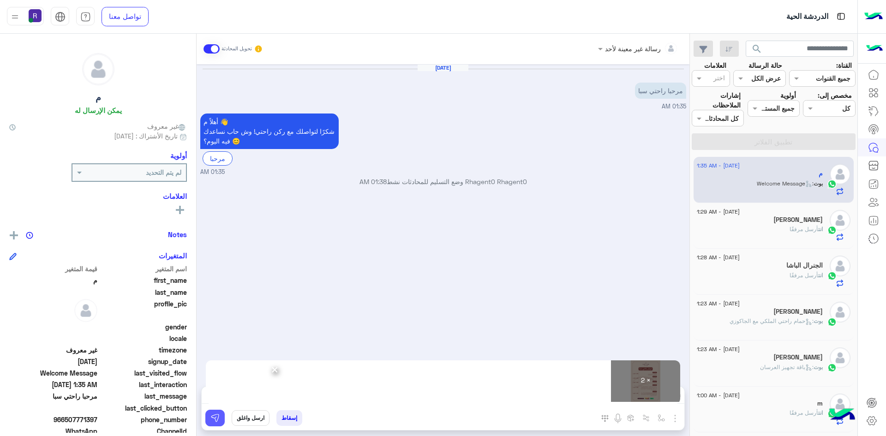
click at [221, 420] on button at bounding box center [214, 418] width 19 height 17
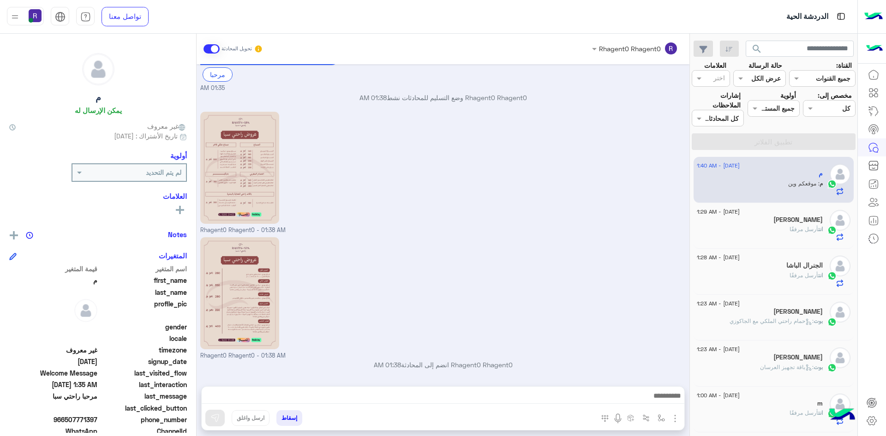
scroll to position [115, 0]
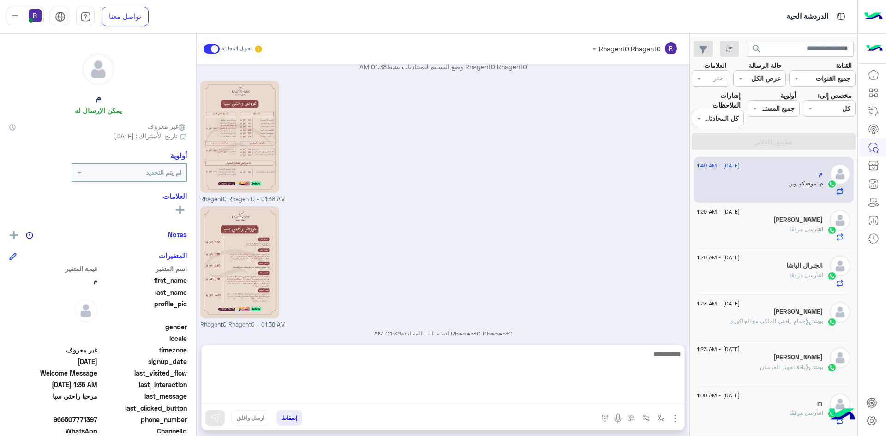
click at [479, 396] on textarea at bounding box center [443, 376] width 483 height 55
paste textarea "**********"
type textarea "**********"
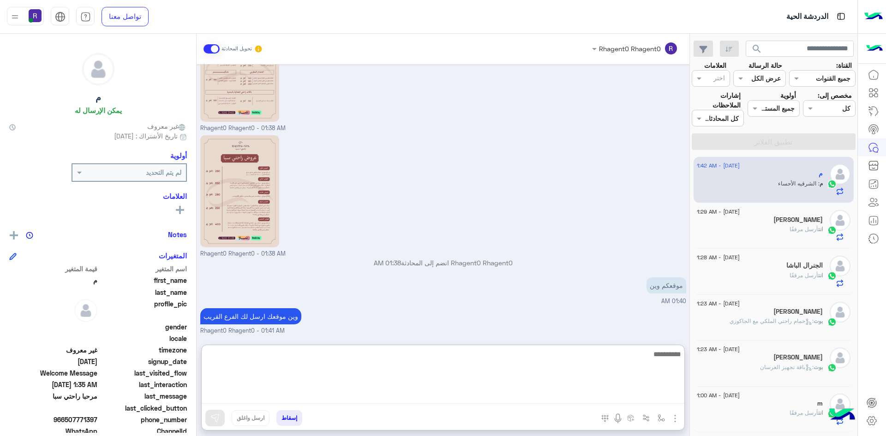
scroll to position [216, 0]
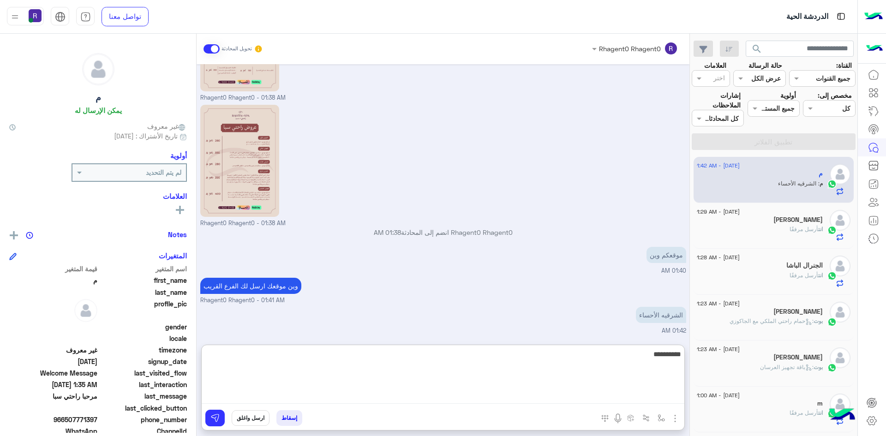
type textarea "**********"
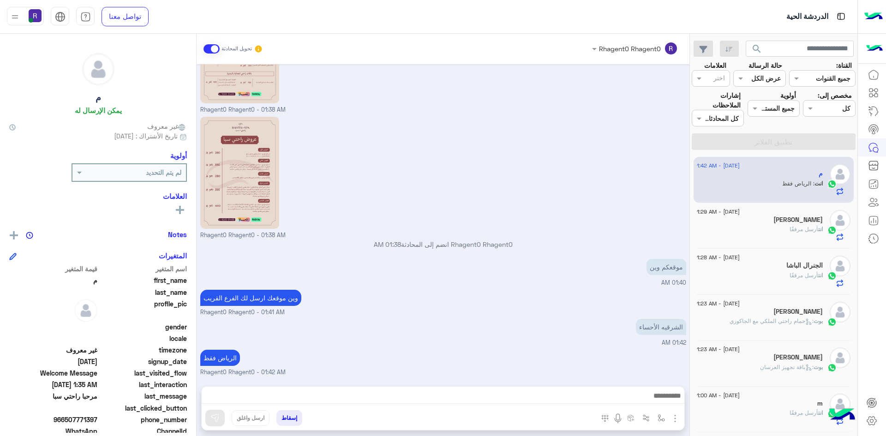
scroll to position [204, 0]
drag, startPoint x: 0, startPoint y: 367, endPoint x: 0, endPoint y: 377, distance: 10.6
click at [0, 377] on div "م يمكن الإرسال له غير معروف تاريخ الأشتراك : [DATE] أولوية لم يتم التحديد العلا…" at bounding box center [98, 233] width 196 height 399
drag, startPoint x: 609, startPoint y: 149, endPoint x: 616, endPoint y: 144, distance: 8.1
click at [609, 149] on div "Rhagent0 Rhagent0 - 01:38 AM" at bounding box center [443, 177] width 486 height 126
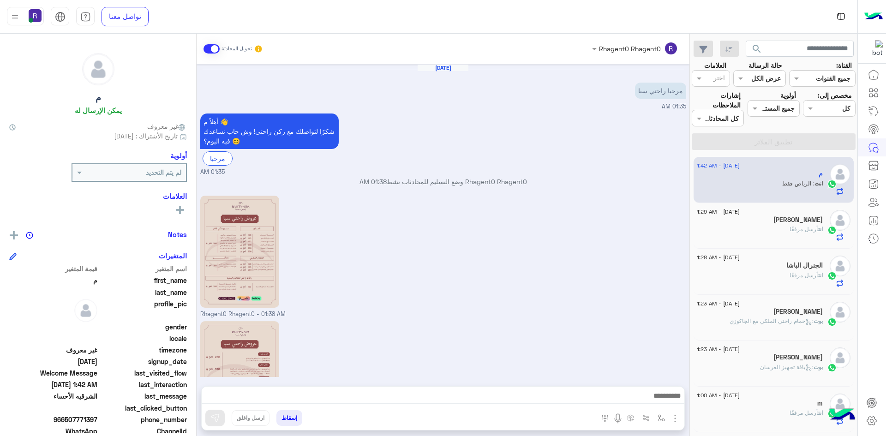
scroll to position [204, 0]
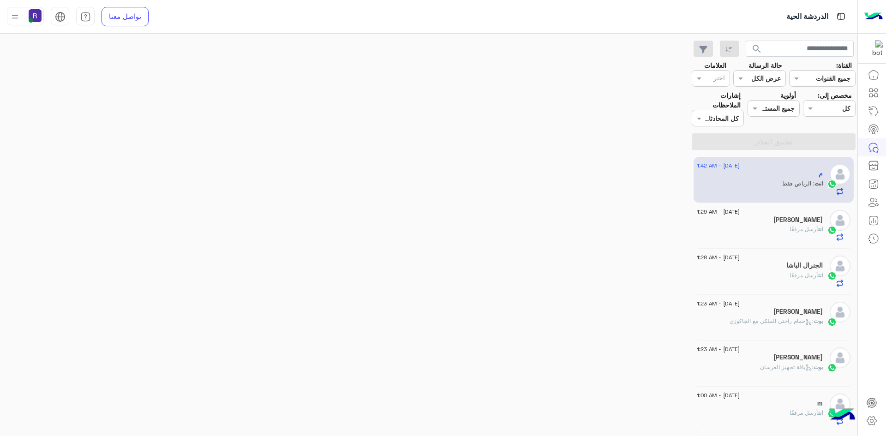
scroll to position [204, 0]
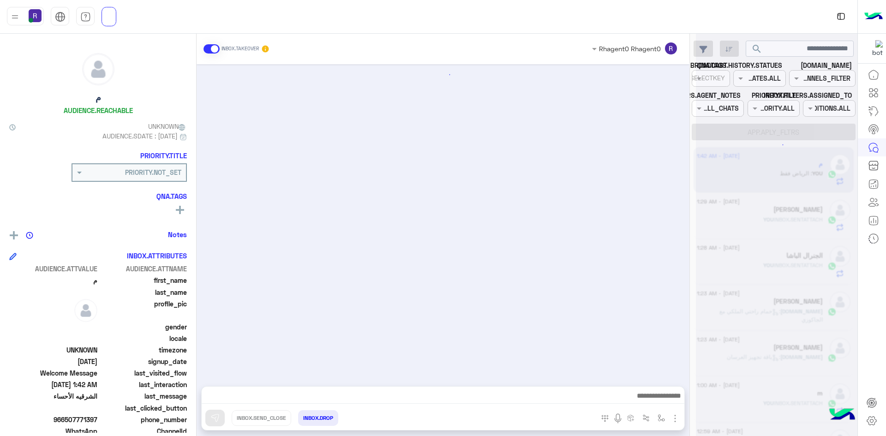
scroll to position [204, 0]
